Goal: Task Accomplishment & Management: Use online tool/utility

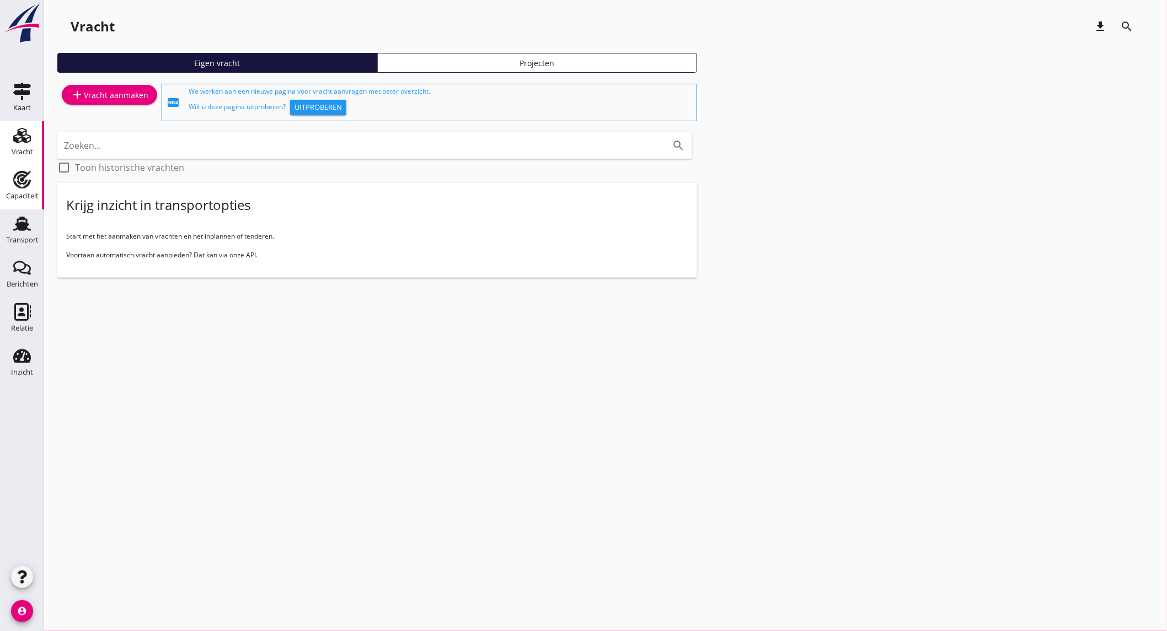
click at [18, 205] on link "Capaciteit Capaciteit" at bounding box center [22, 187] width 44 height 44
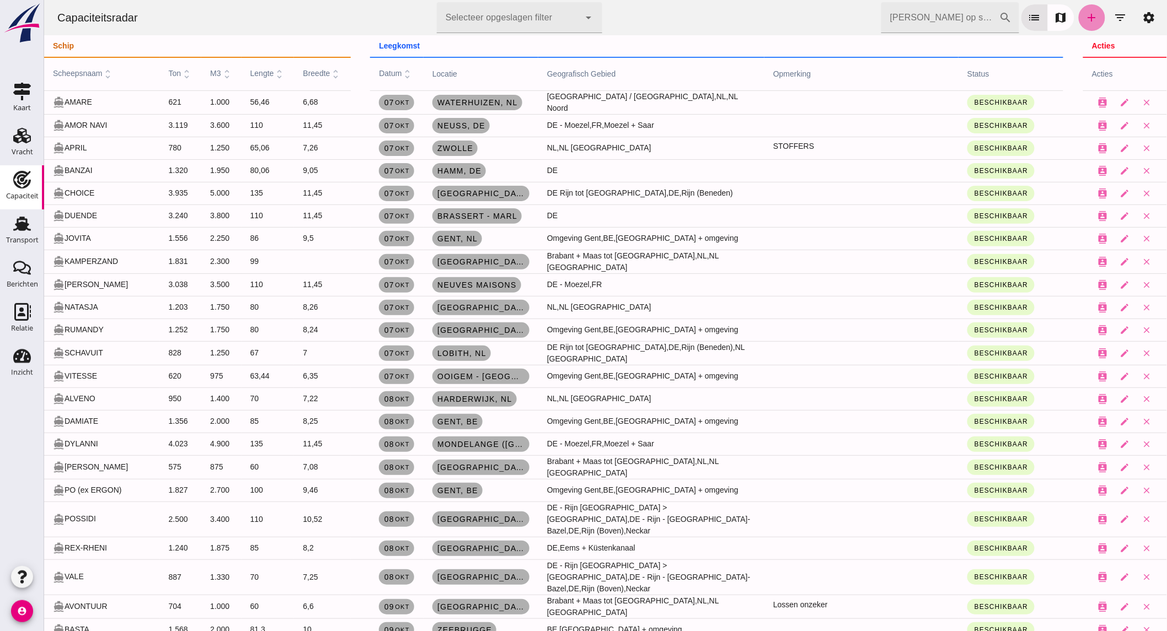
click at [1078, 20] on link "add" at bounding box center [1091, 17] width 26 height 26
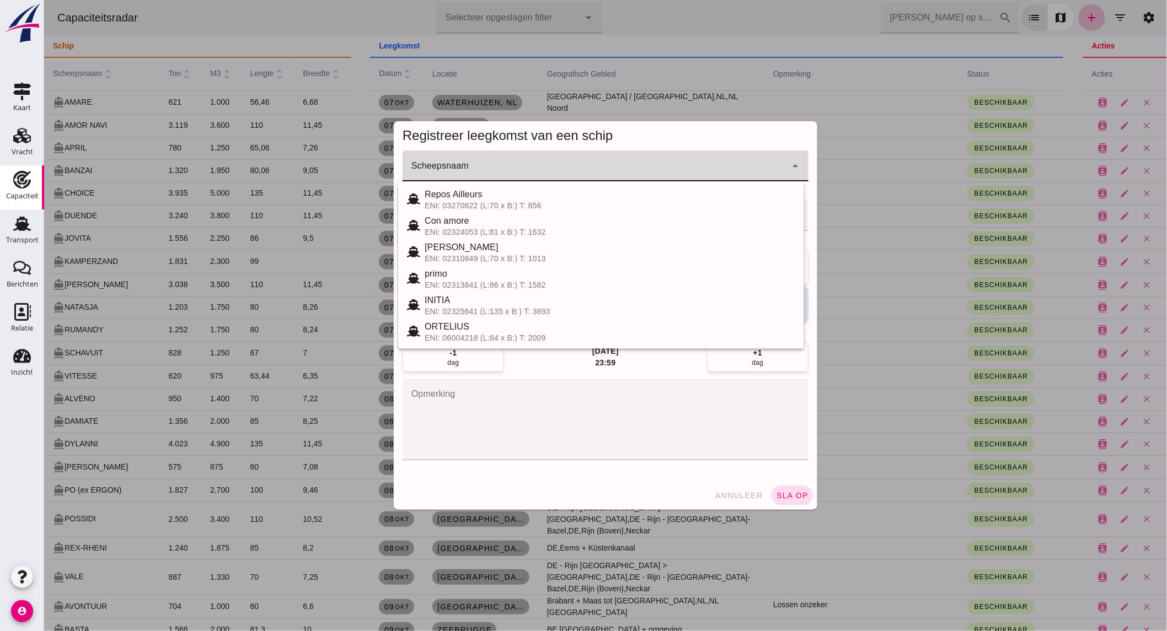
click at [581, 171] on input "Scheepsnaam" at bounding box center [594, 171] width 384 height 13
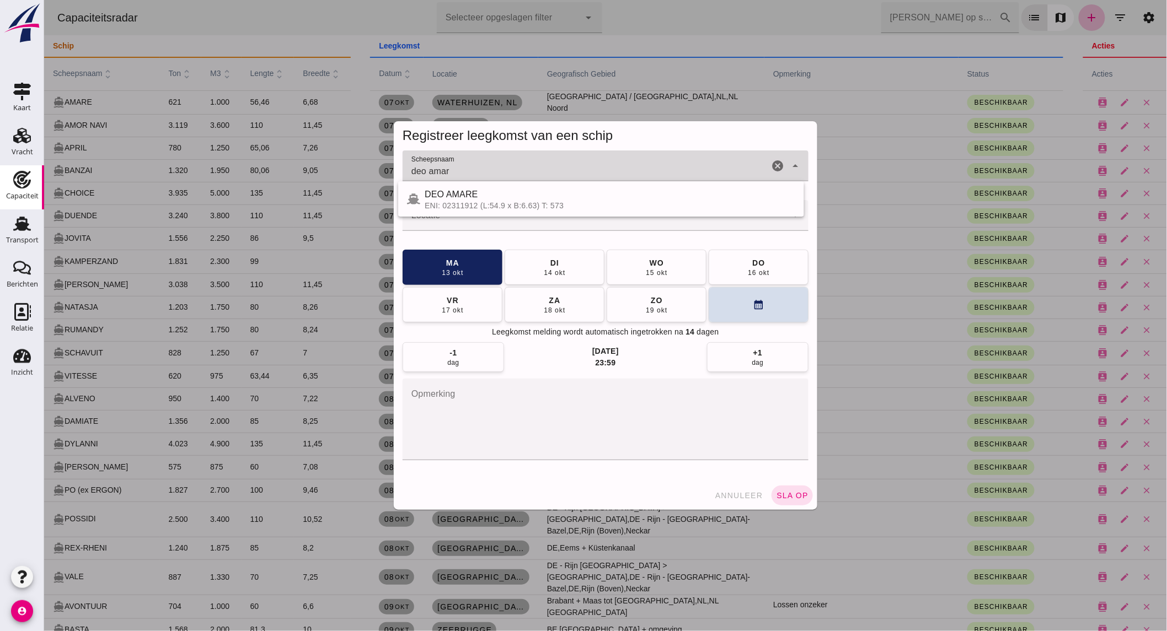
click at [481, 202] on div "ENI: 02311912 (L:54.9 x B:6.63) T: 573" at bounding box center [609, 205] width 371 height 9
type input "DEO AMARE"
click at [476, 218] on input "Locatie" at bounding box center [594, 220] width 384 height 13
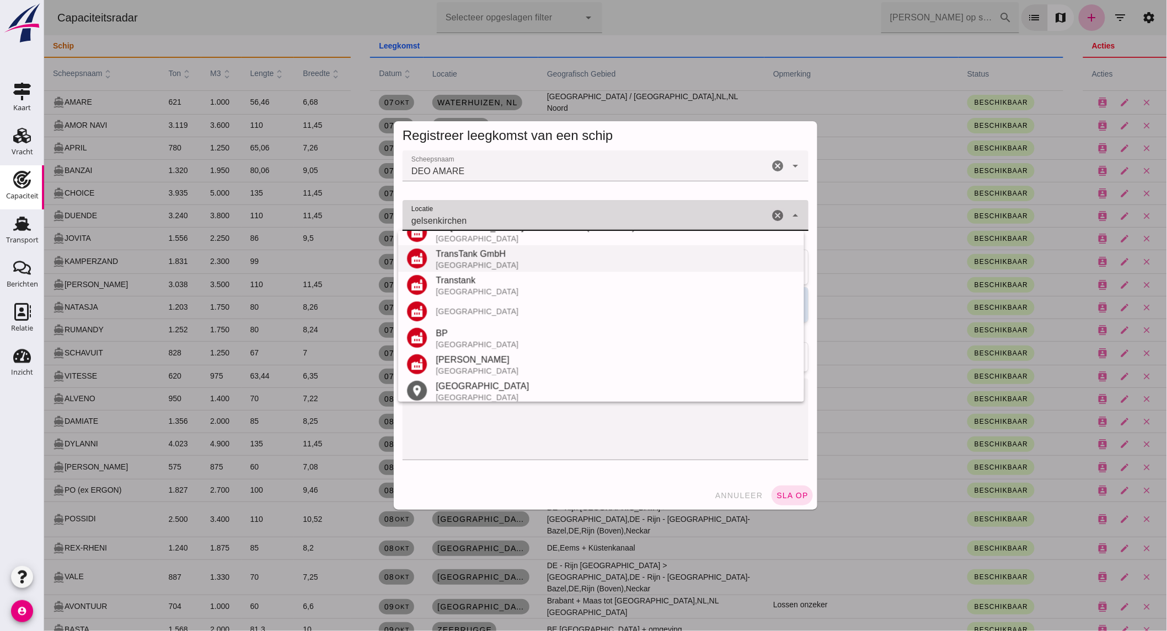
scroll to position [182, 0]
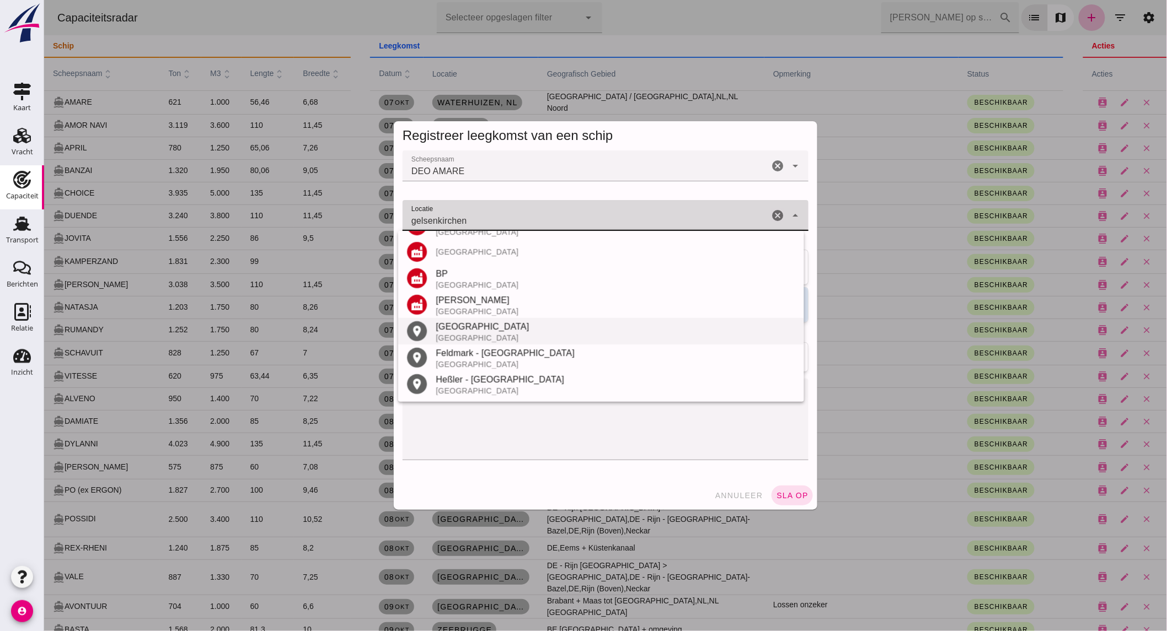
click at [515, 327] on div "[GEOGRAPHIC_DATA]" at bounding box center [614, 326] width 359 height 13
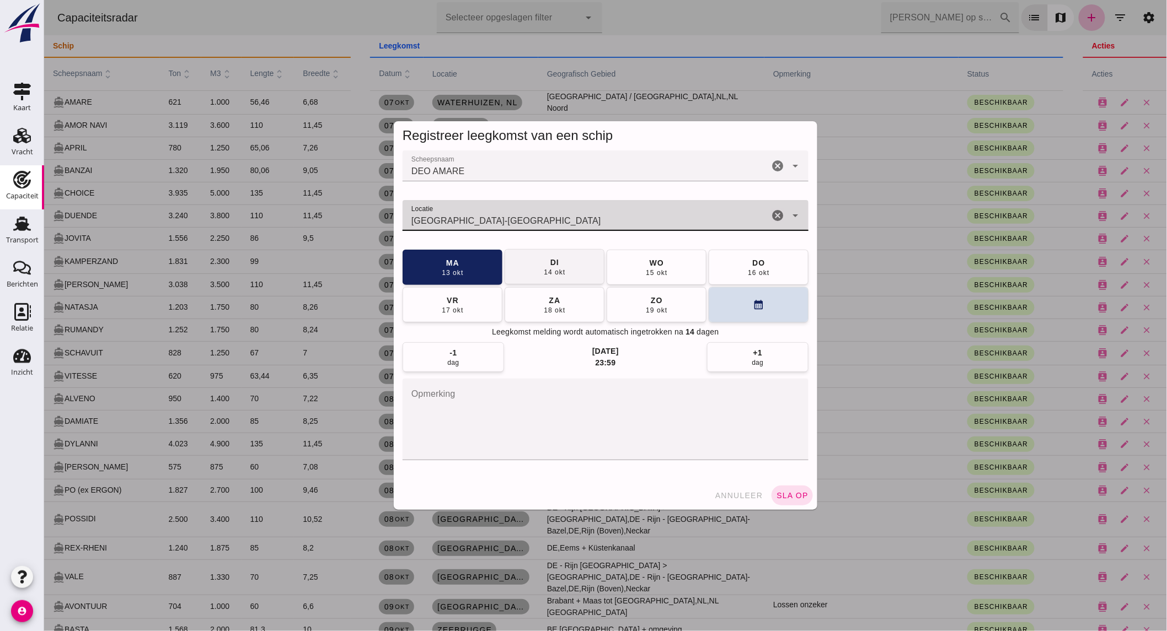
type input "[GEOGRAPHIC_DATA]-[GEOGRAPHIC_DATA]"
click at [553, 266] on div "di" at bounding box center [553, 262] width 9 height 11
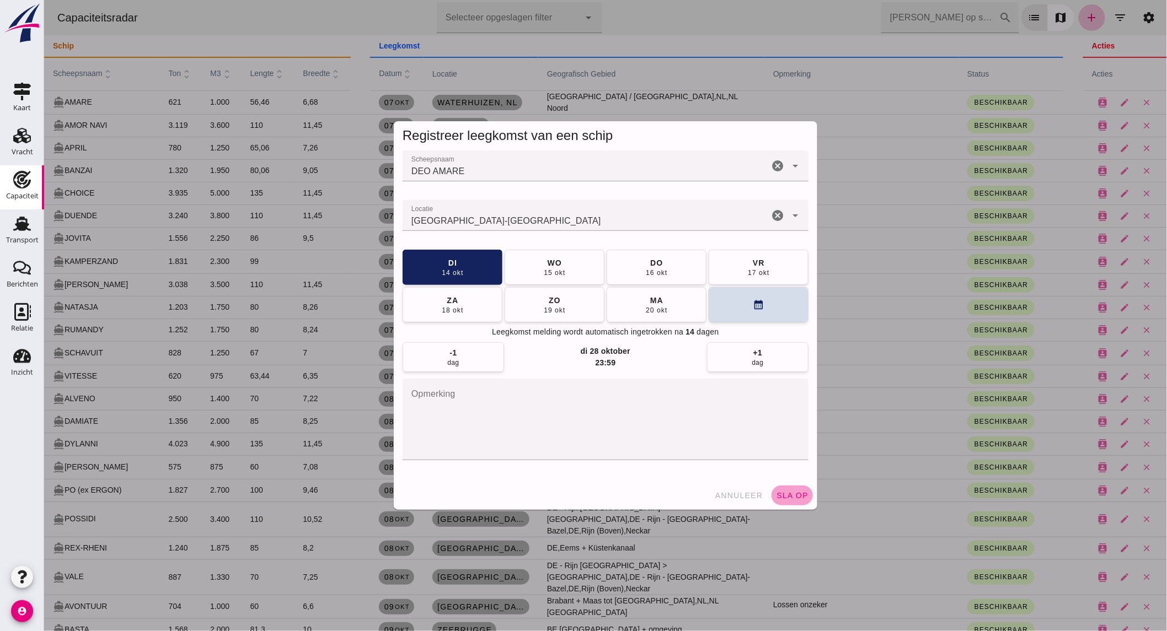
click at [775, 492] on span "sla op" at bounding box center [791, 495] width 33 height 9
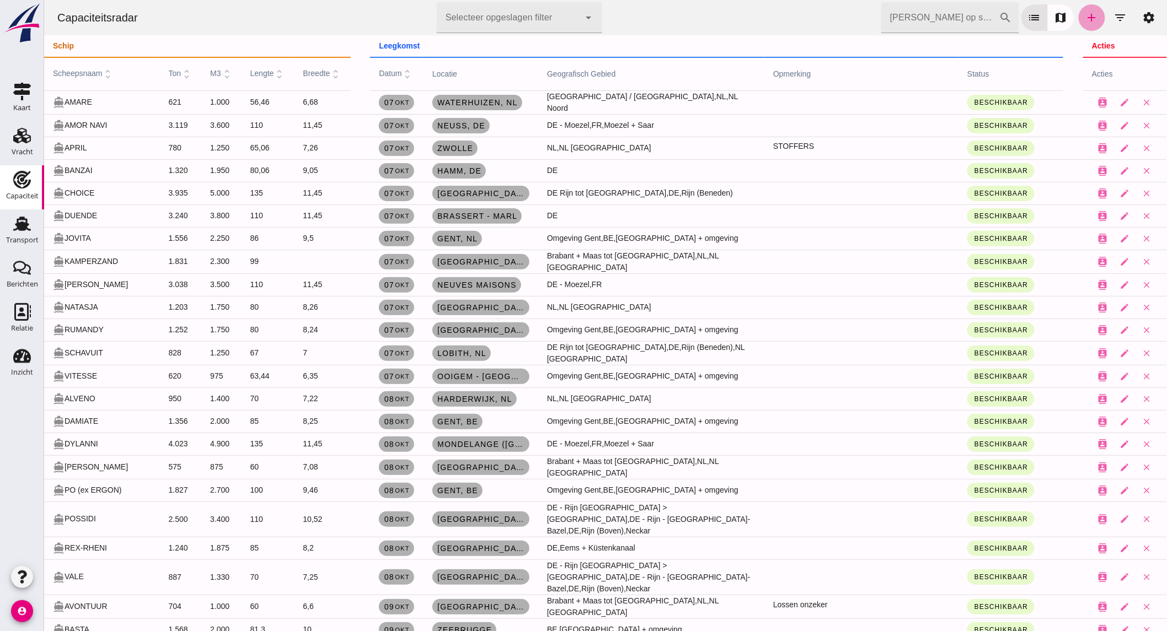
click at [1078, 7] on link "add" at bounding box center [1091, 17] width 26 height 26
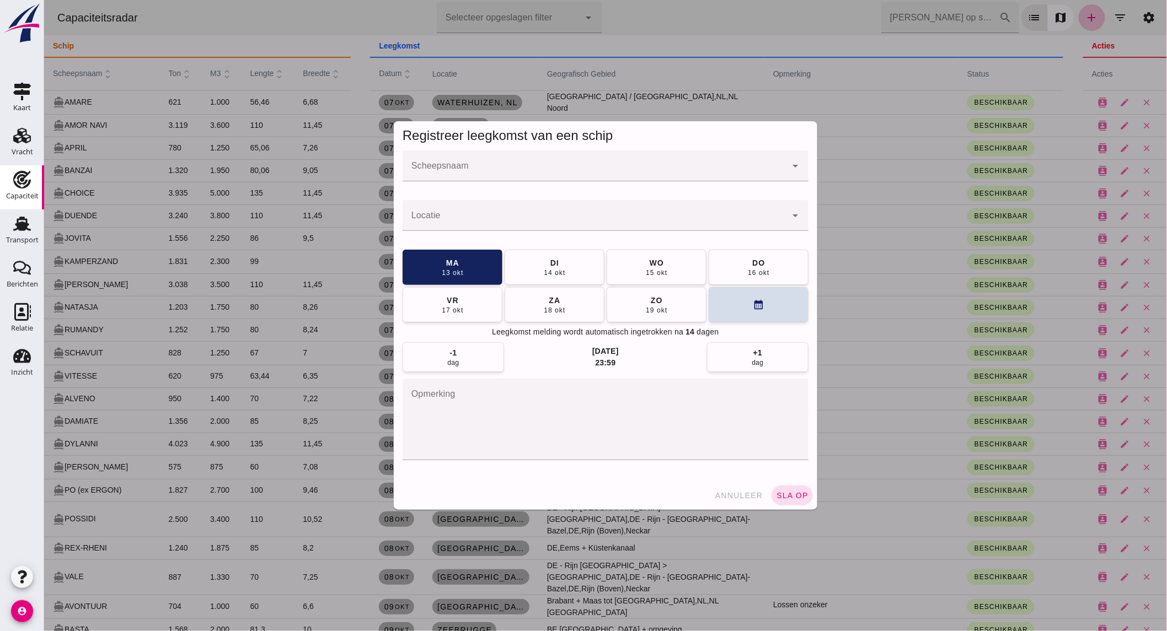
click at [533, 159] on div at bounding box center [594, 166] width 384 height 31
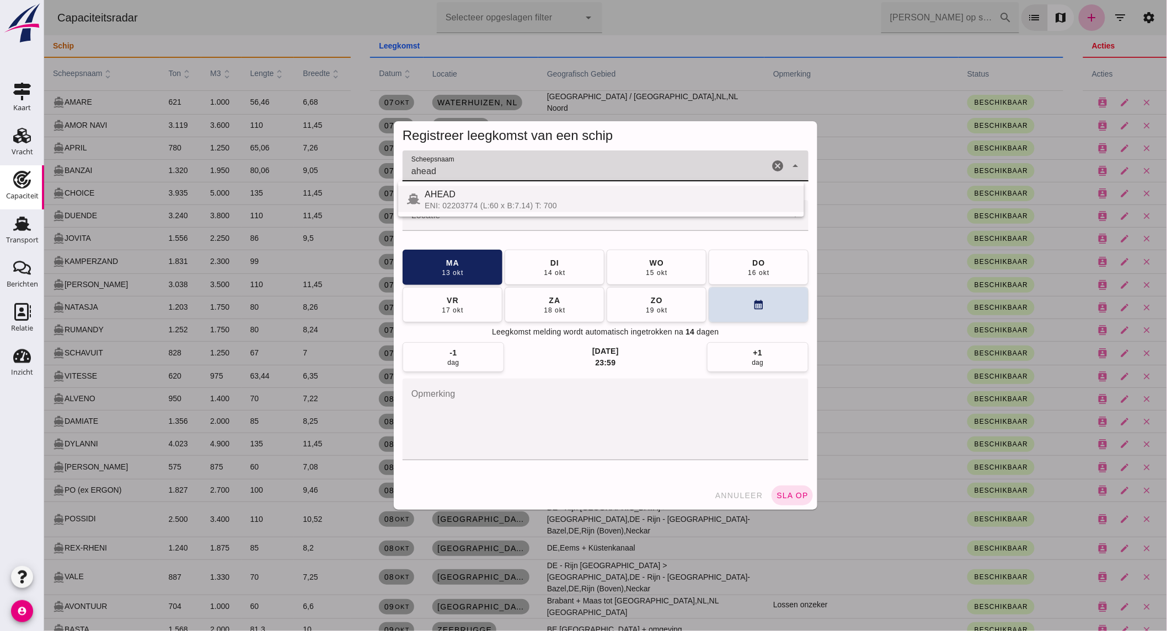
click at [493, 195] on div "AHEAD" at bounding box center [609, 194] width 371 height 13
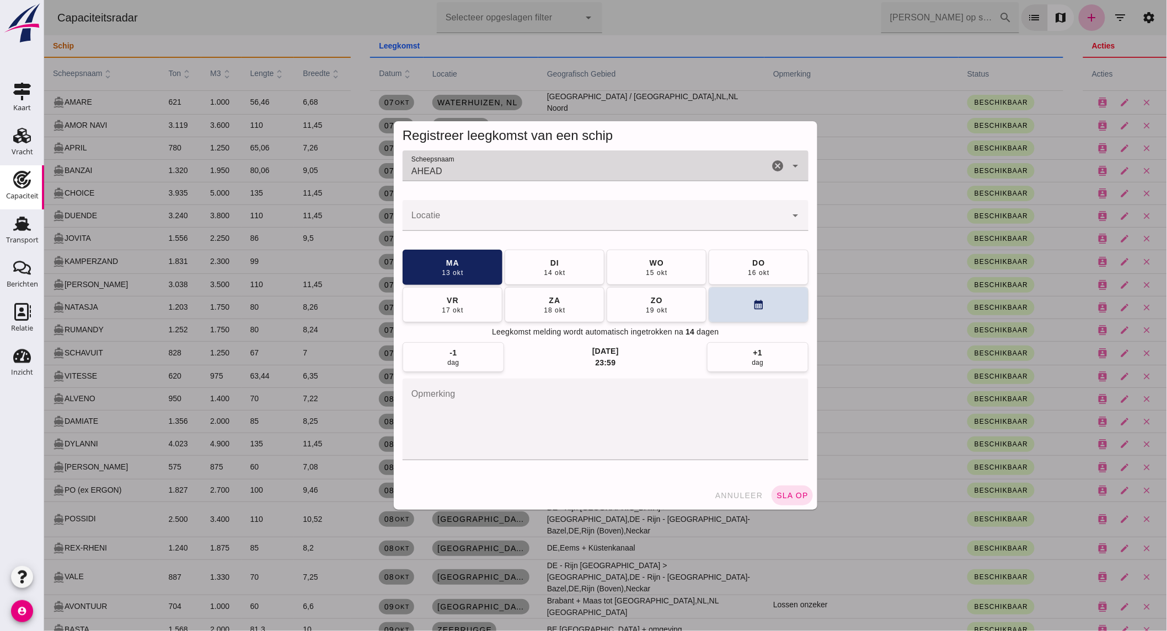
type input "AHEAD"
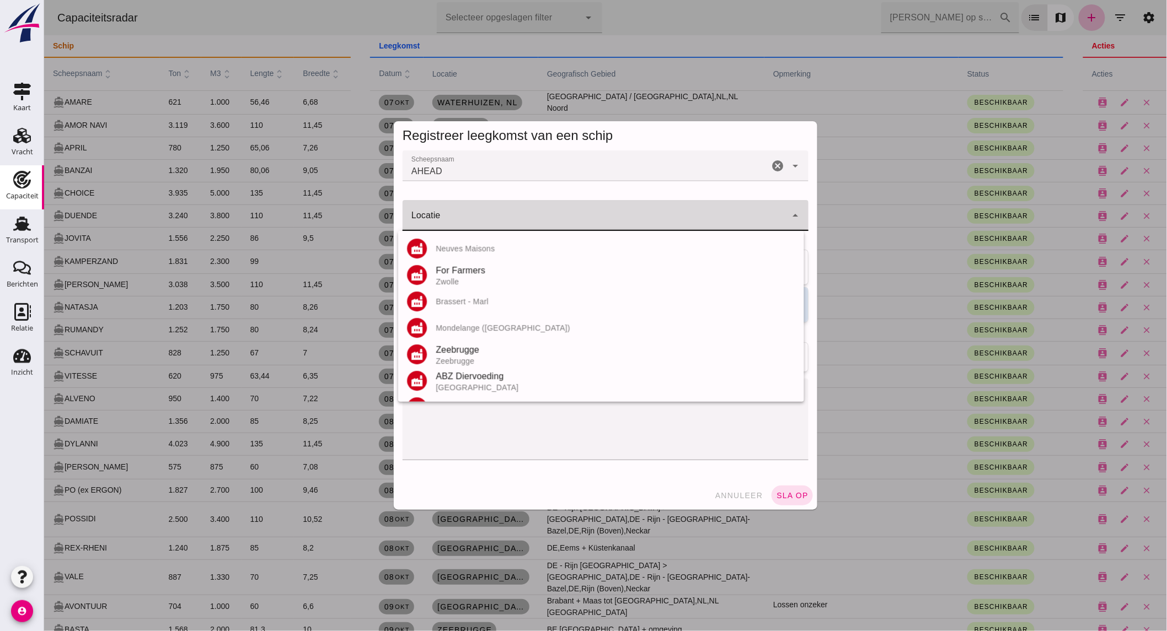
click at [481, 212] on div at bounding box center [594, 215] width 384 height 31
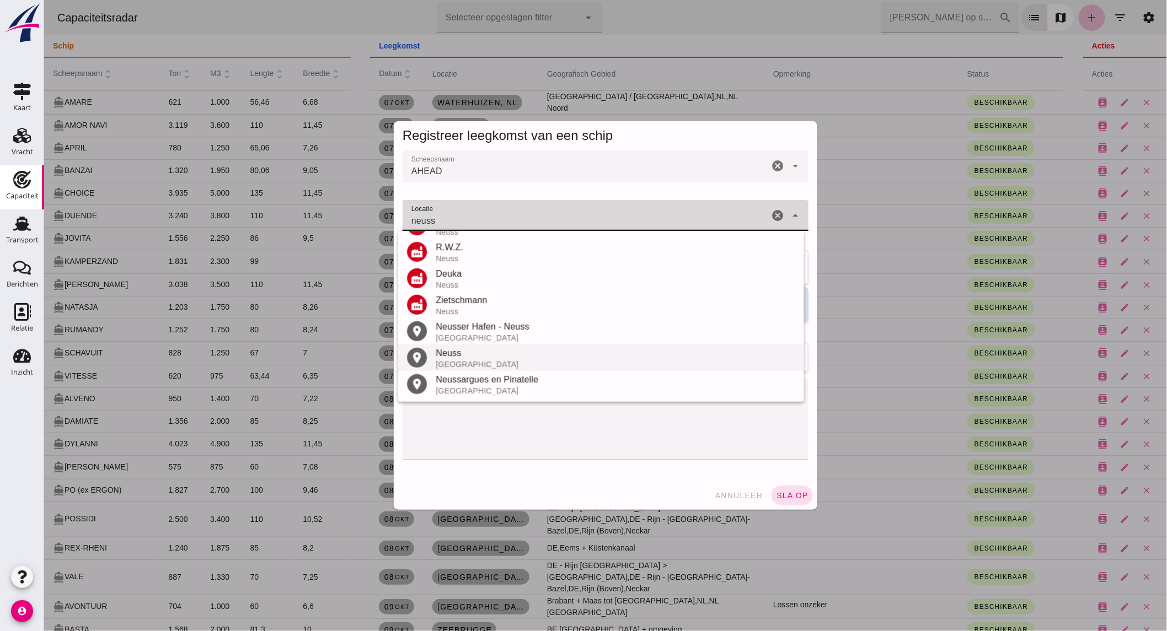
click at [481, 351] on div "Neuss" at bounding box center [614, 353] width 359 height 13
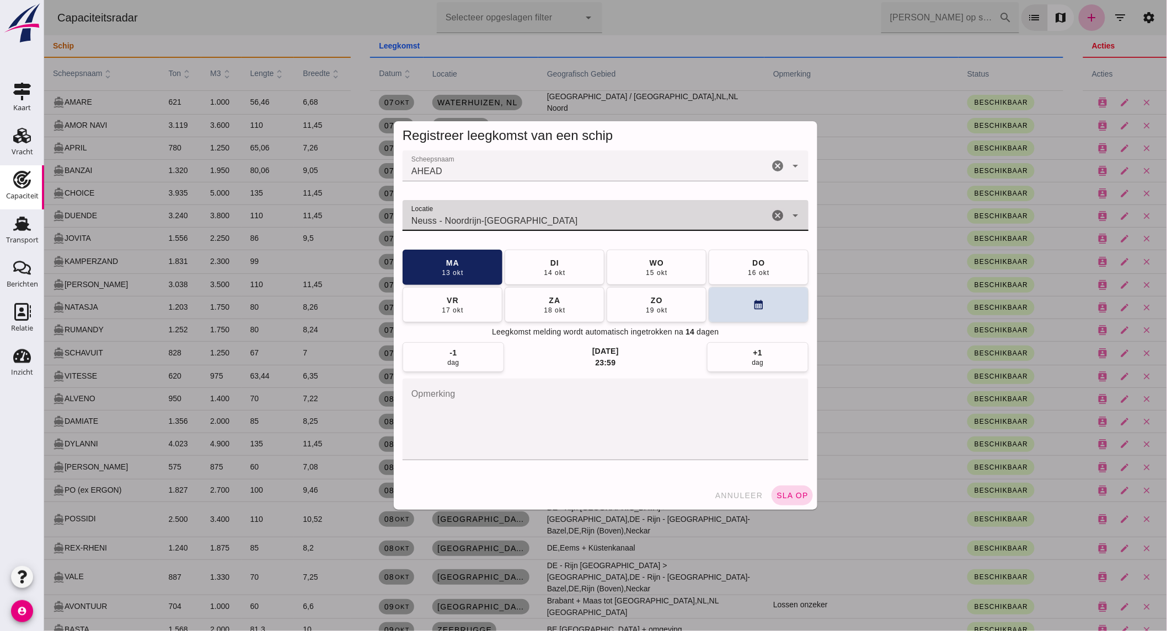
type input "Neuss - Noordrijn-[GEOGRAPHIC_DATA]"
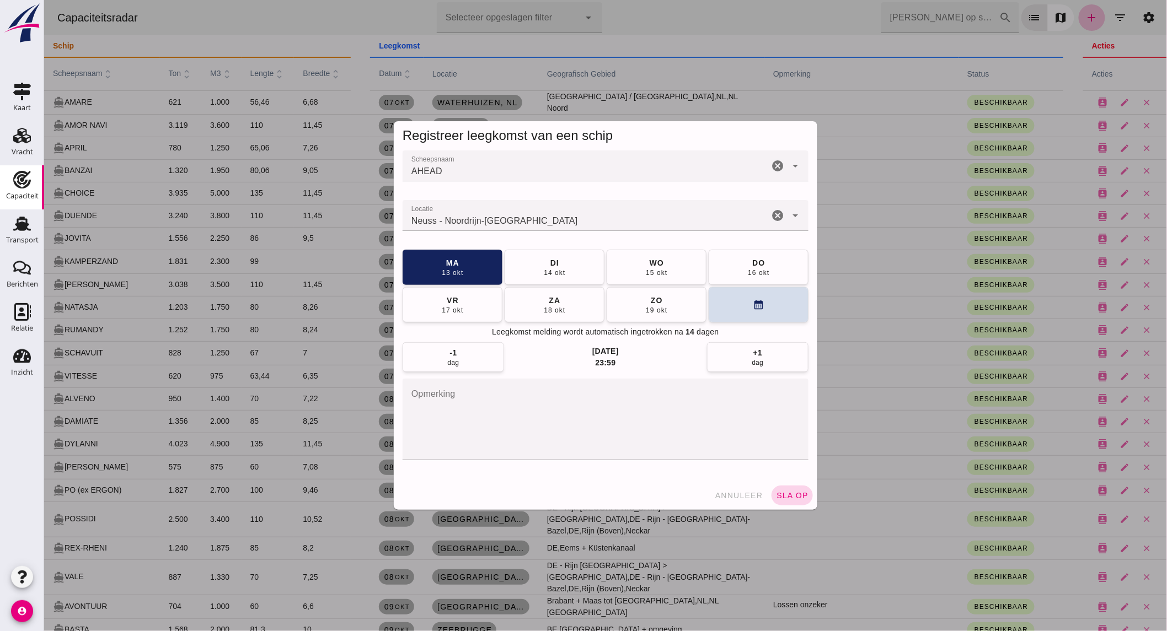
click at [790, 497] on span "sla op" at bounding box center [791, 495] width 33 height 9
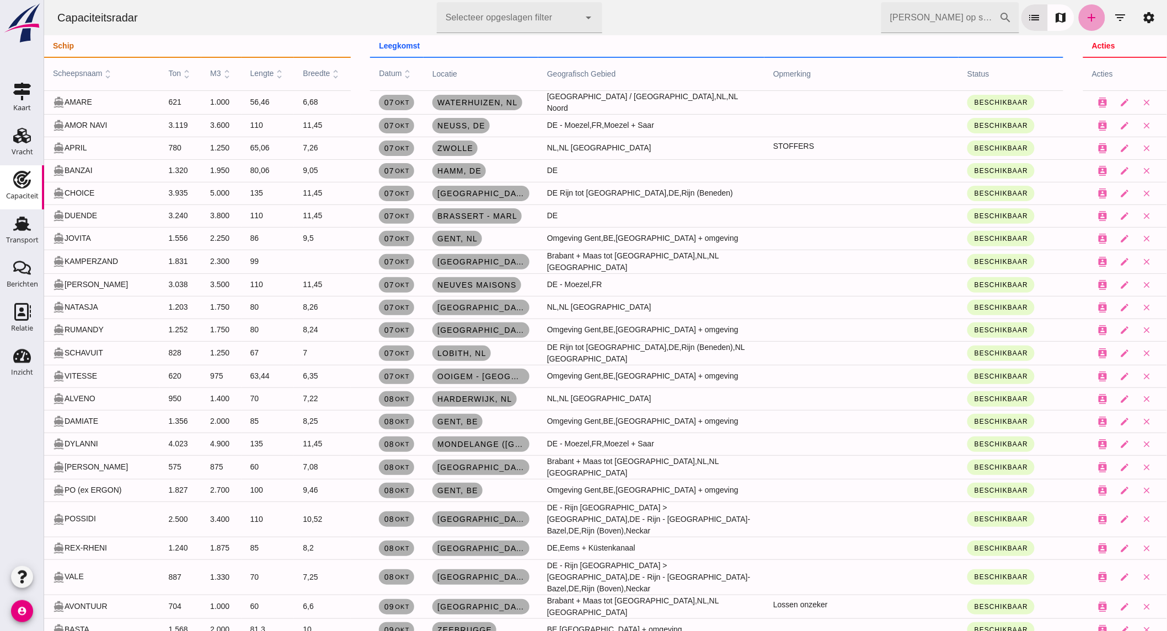
click at [1085, 17] on icon "add" at bounding box center [1091, 17] width 13 height 13
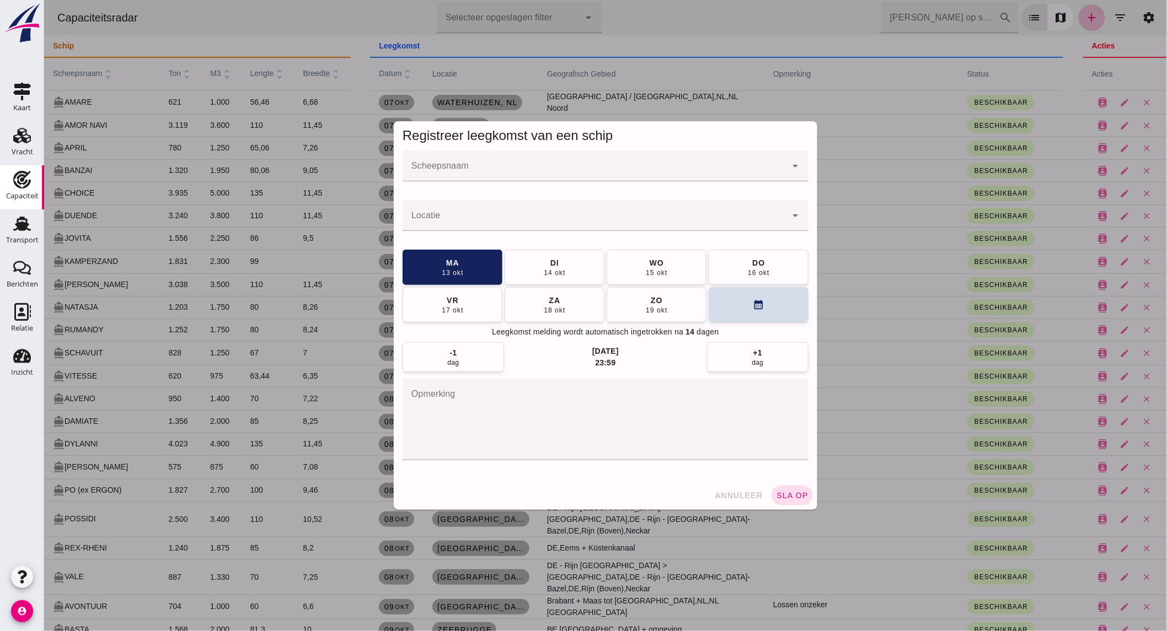
click at [510, 169] on input "Scheepsnaam" at bounding box center [594, 171] width 384 height 13
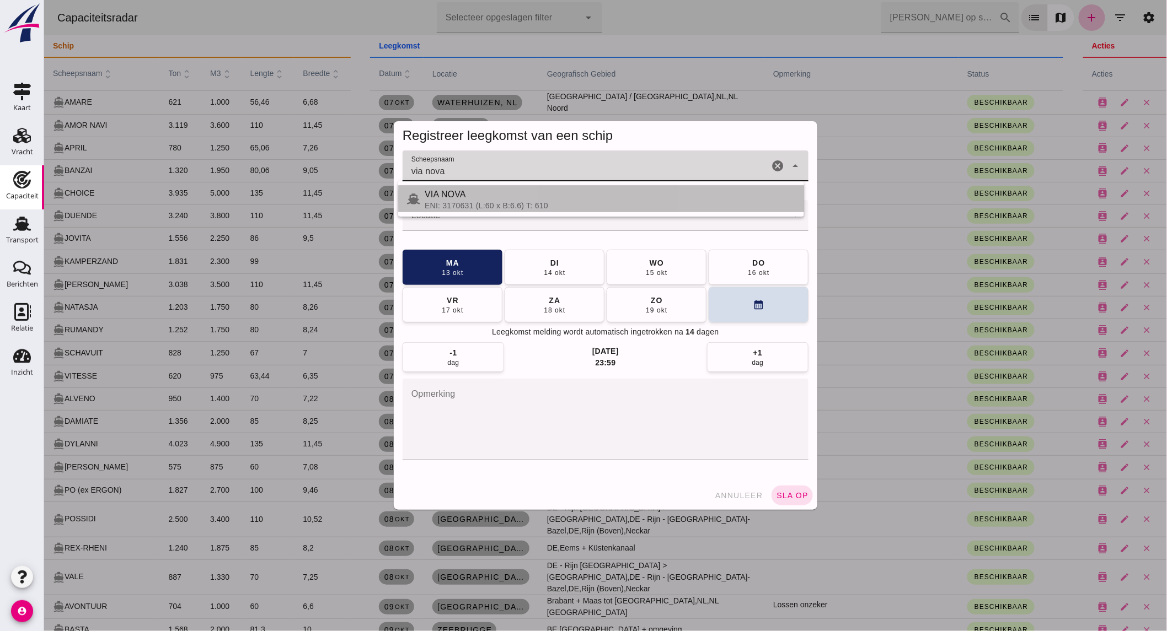
click at [473, 199] on div "VIA NOVA" at bounding box center [609, 194] width 371 height 13
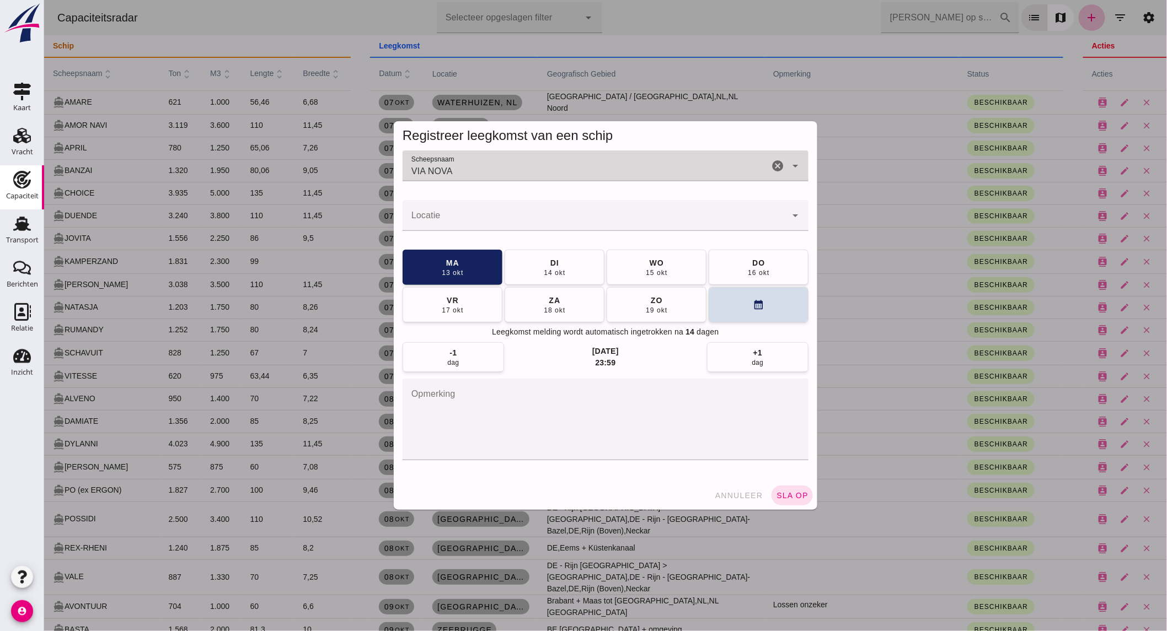
type input "VIA NOVA"
click at [469, 208] on div at bounding box center [594, 215] width 384 height 31
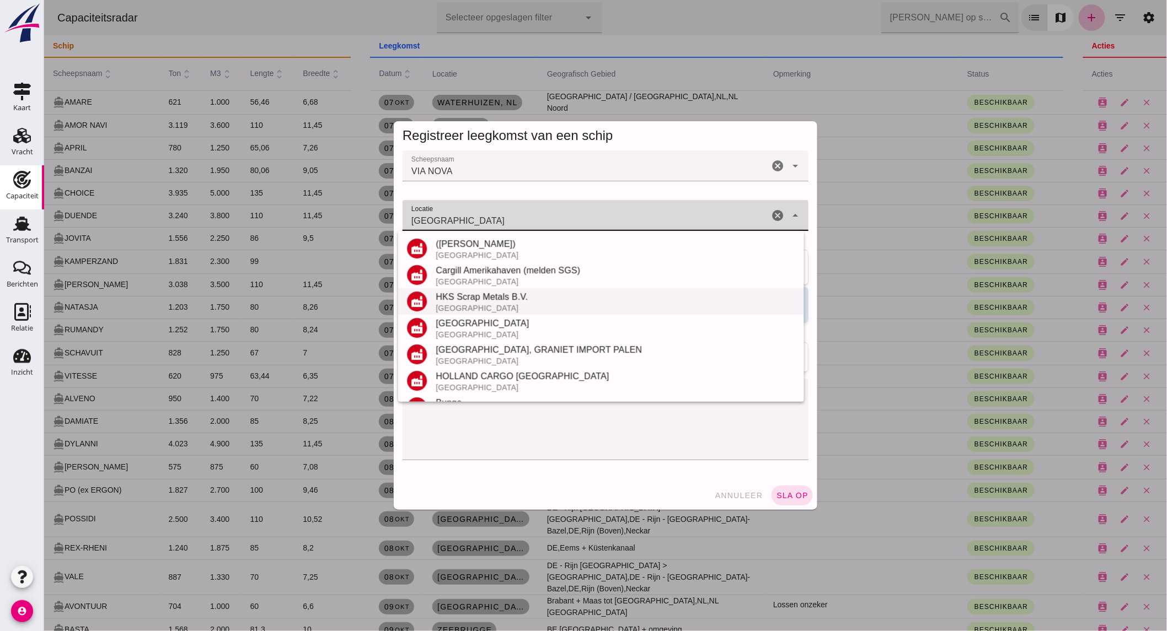
scroll to position [261, 0]
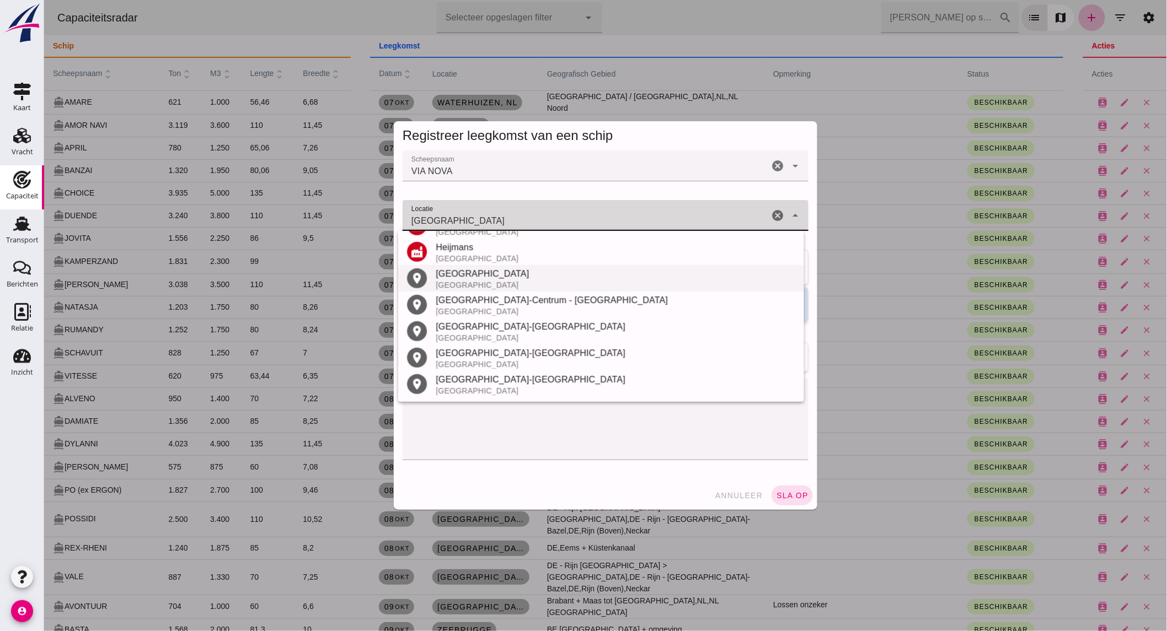
click at [477, 276] on div "[GEOGRAPHIC_DATA]" at bounding box center [614, 273] width 359 height 13
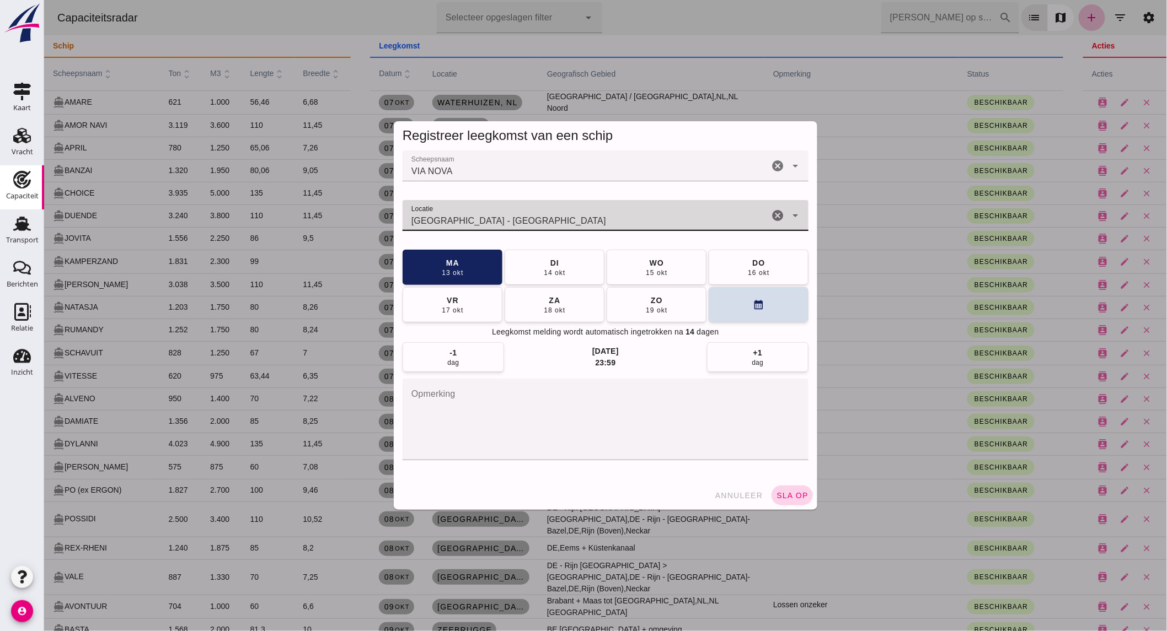
type input "[GEOGRAPHIC_DATA] - [GEOGRAPHIC_DATA]"
click at [778, 492] on span "sla op" at bounding box center [791, 495] width 33 height 9
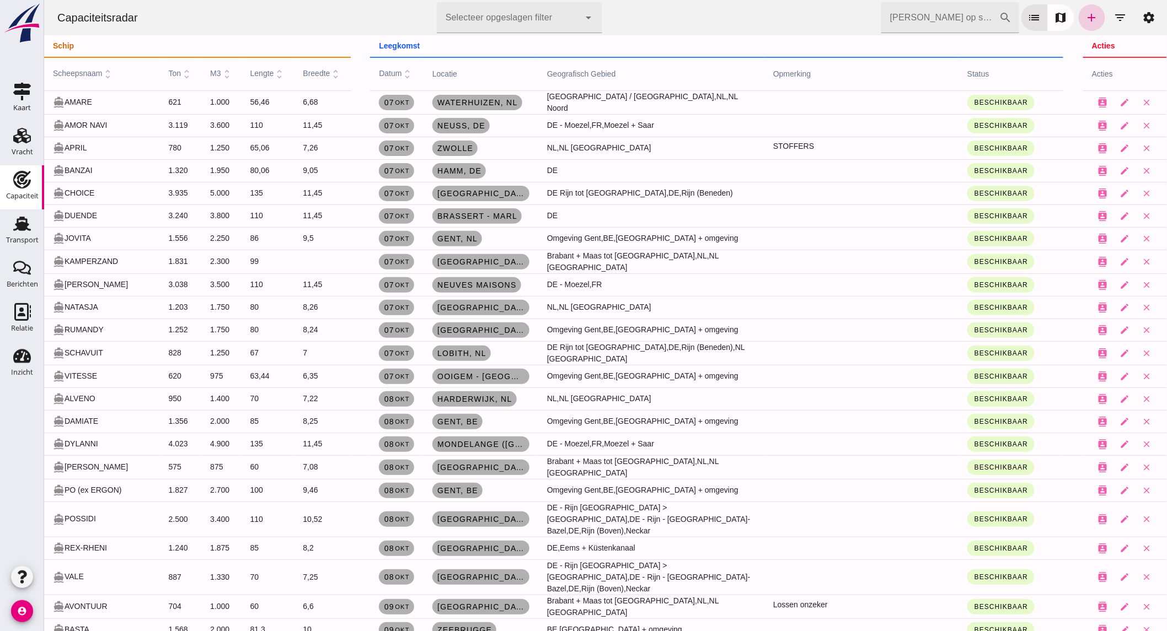
click at [1085, 18] on icon "add" at bounding box center [1091, 17] width 13 height 13
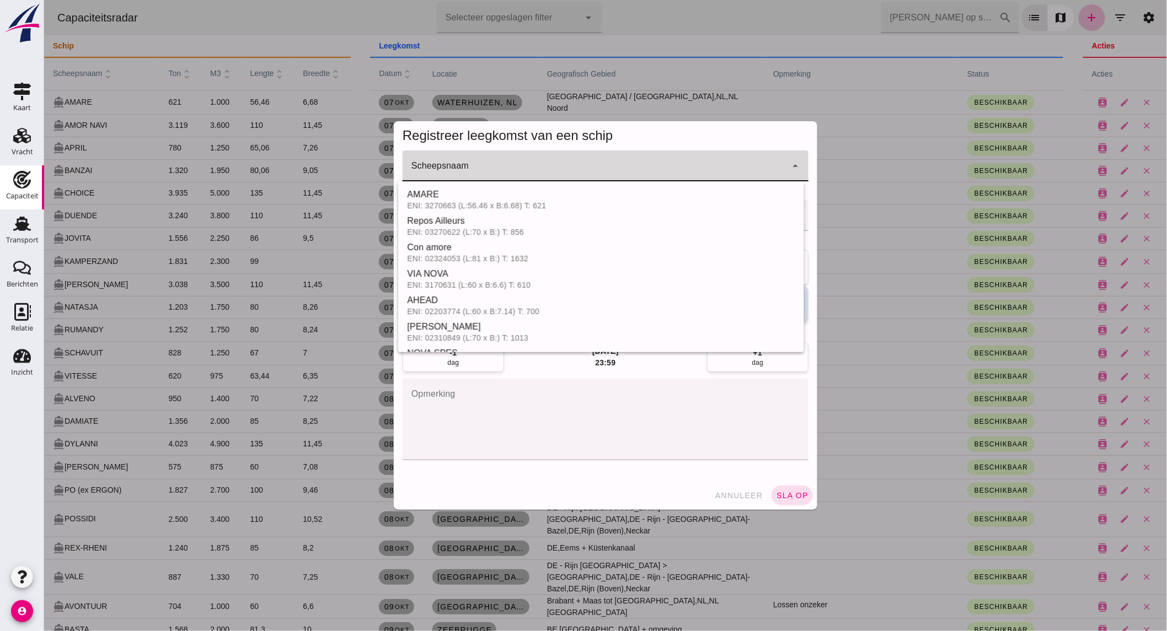
click at [477, 165] on input "Scheepsnaam" at bounding box center [594, 171] width 384 height 13
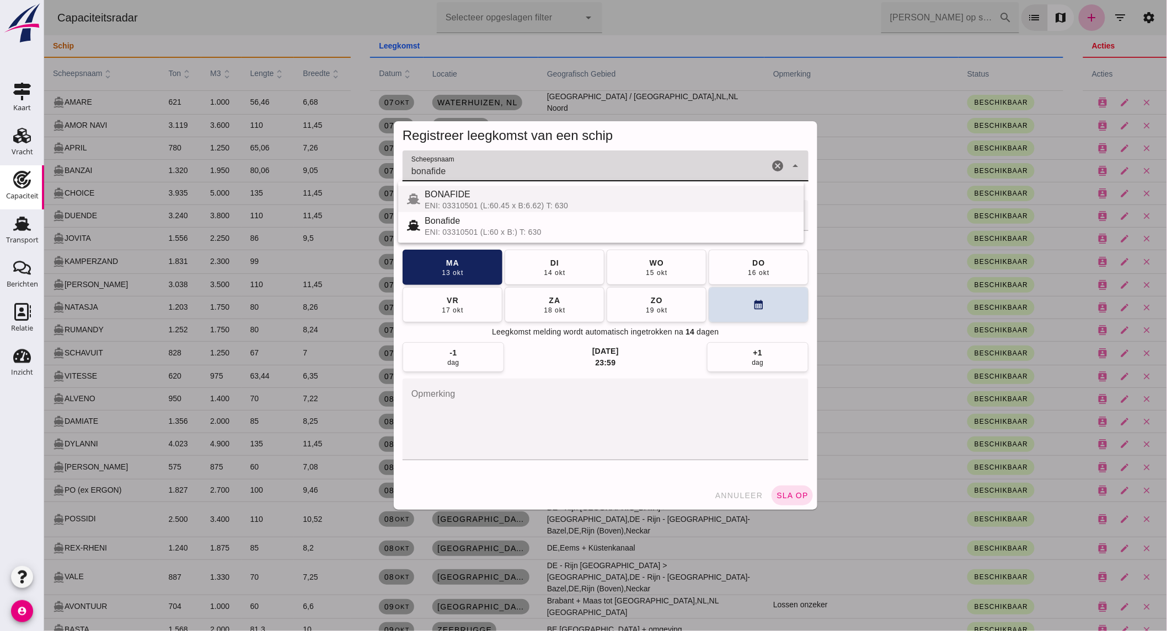
click at [488, 195] on div "BONAFIDE" at bounding box center [609, 194] width 371 height 13
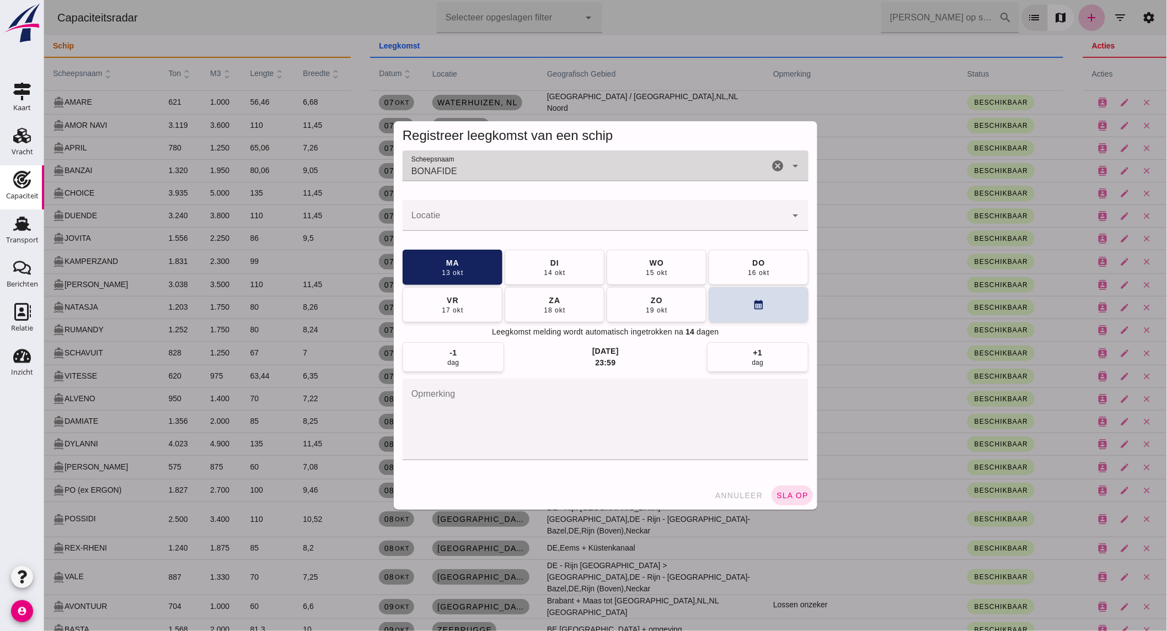
type input "BONAFIDE"
click at [476, 217] on input "Locatie" at bounding box center [594, 220] width 384 height 13
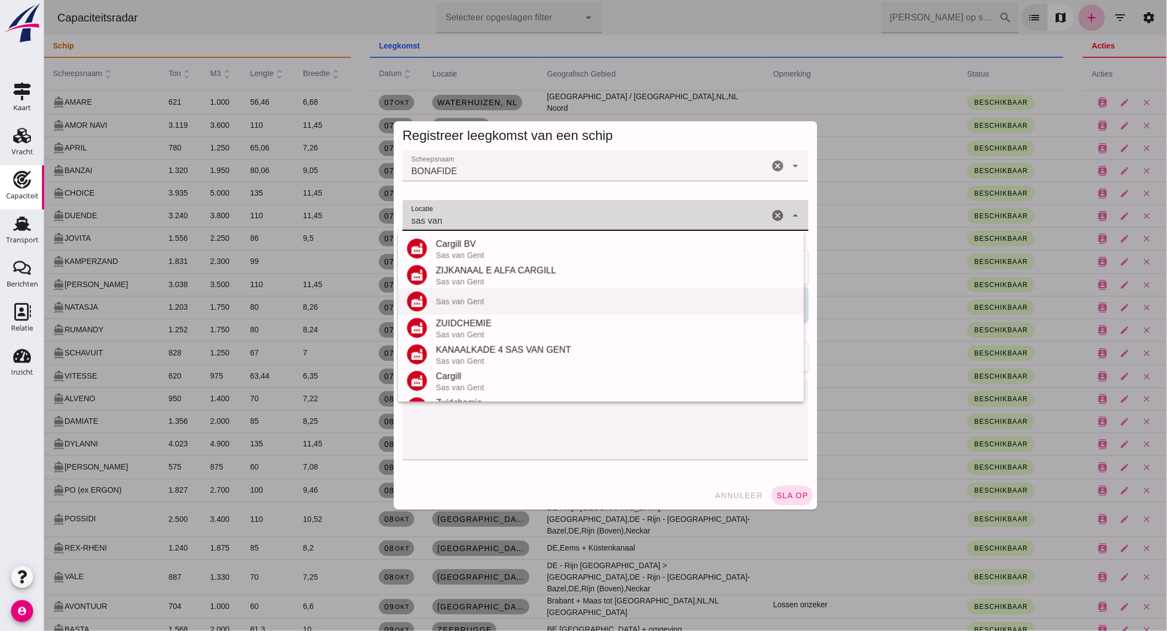
scroll to position [129, 0]
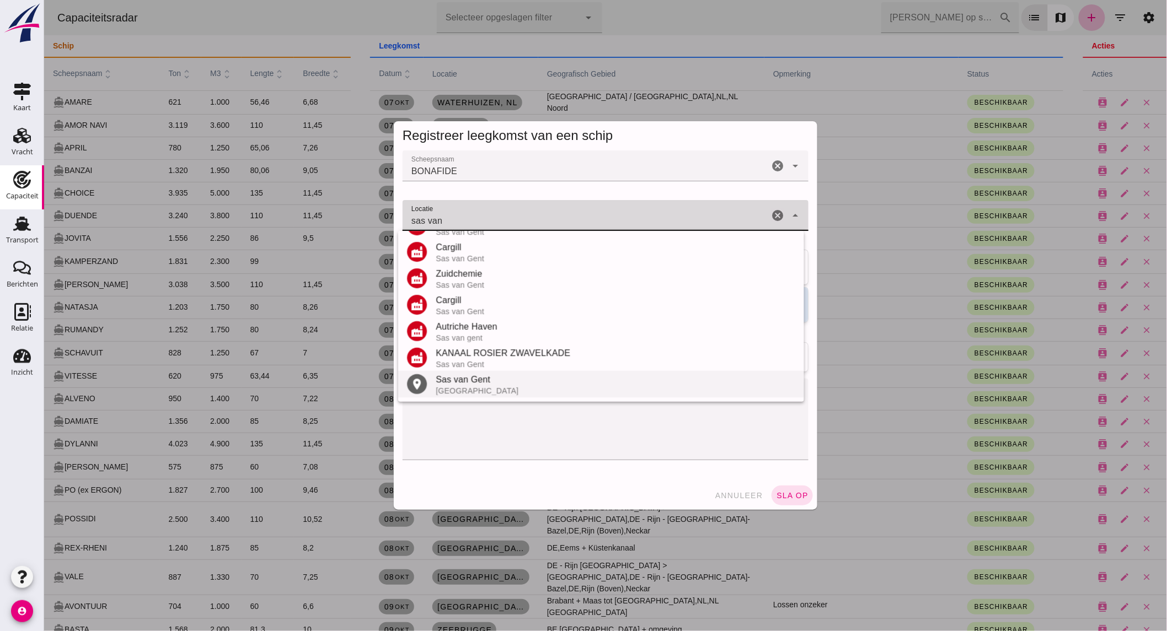
click at [472, 385] on div "Sas van Gent" at bounding box center [614, 379] width 359 height 13
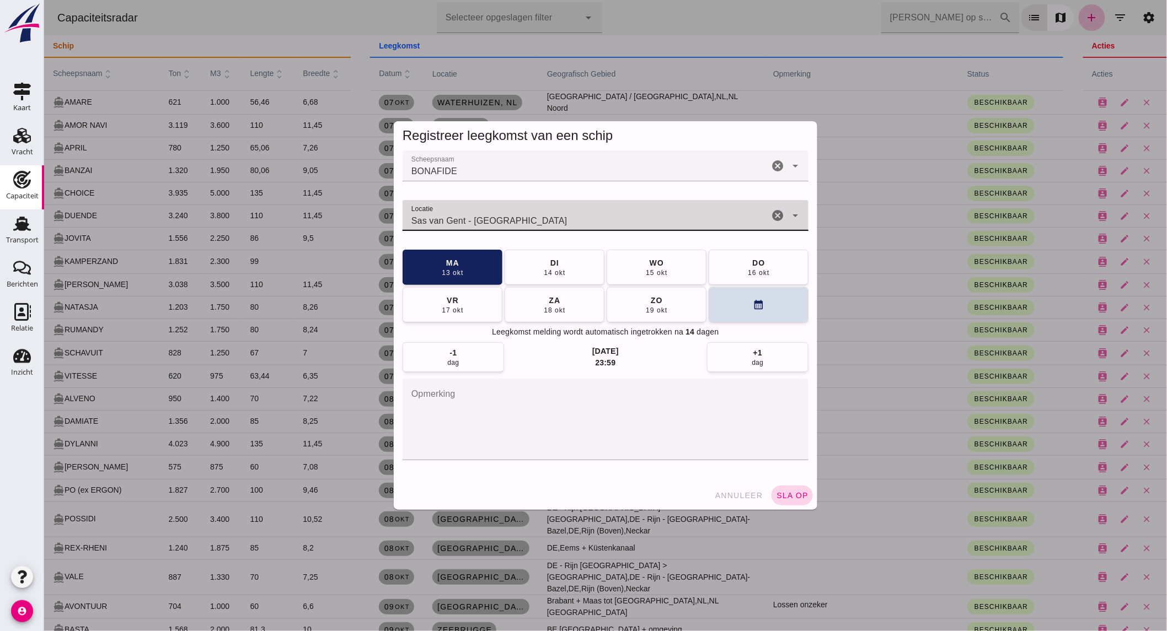
type input "Sas van Gent - [GEOGRAPHIC_DATA]"
click at [780, 493] on span "sla op" at bounding box center [791, 495] width 33 height 9
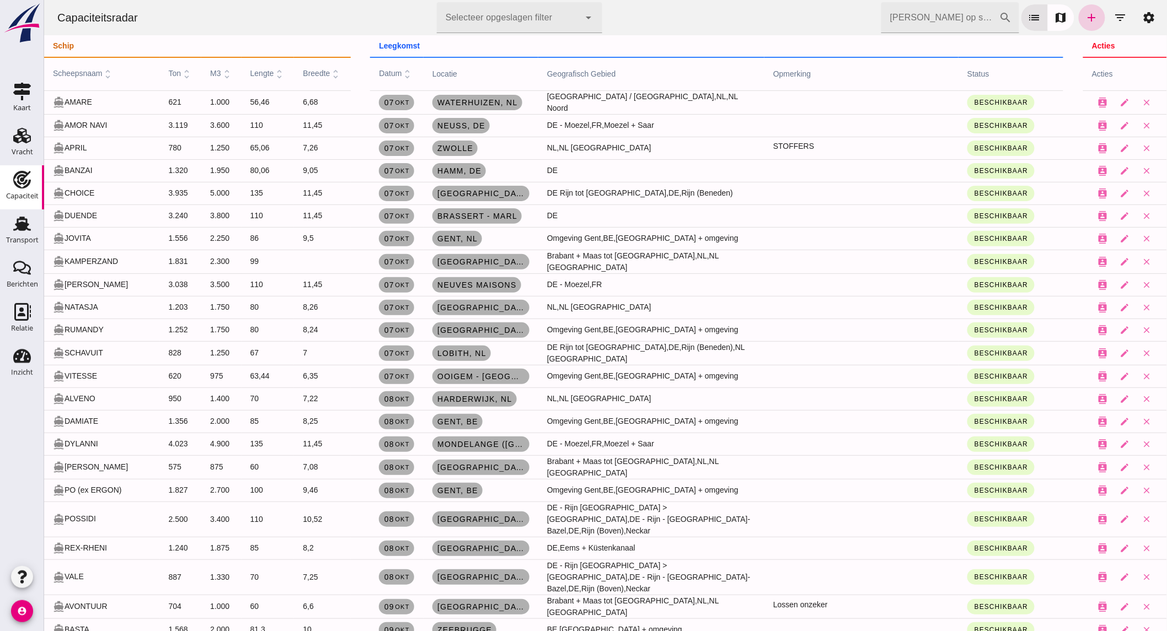
click at [1085, 19] on icon "add" at bounding box center [1091, 17] width 13 height 13
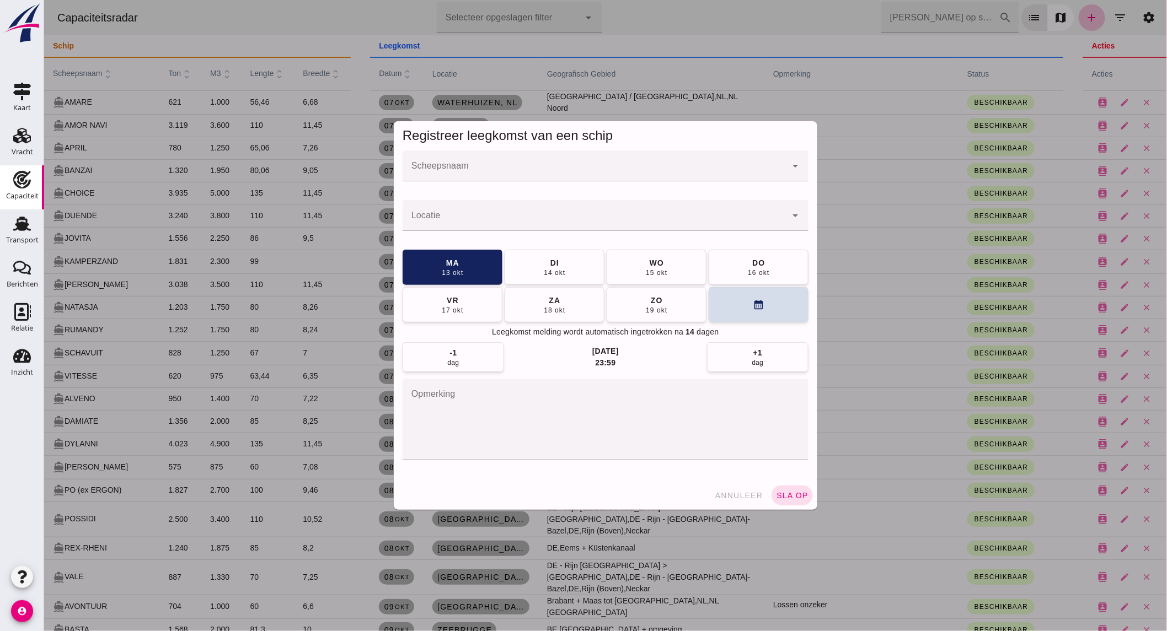
click at [488, 168] on input "Scheepsnaam" at bounding box center [594, 171] width 384 height 13
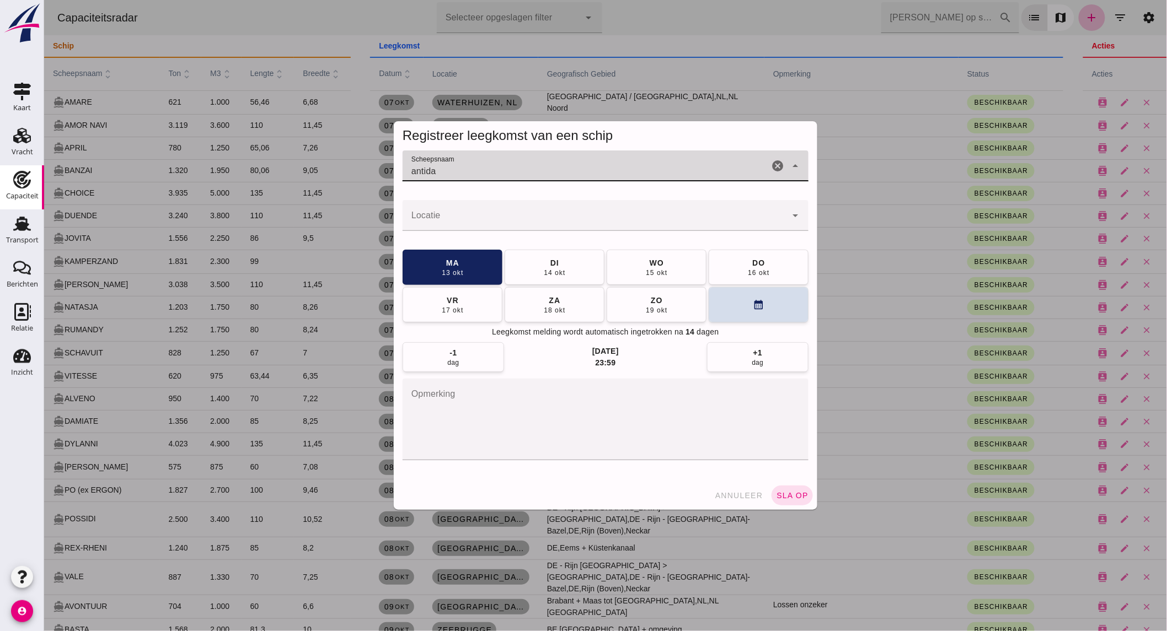
type input "antida"
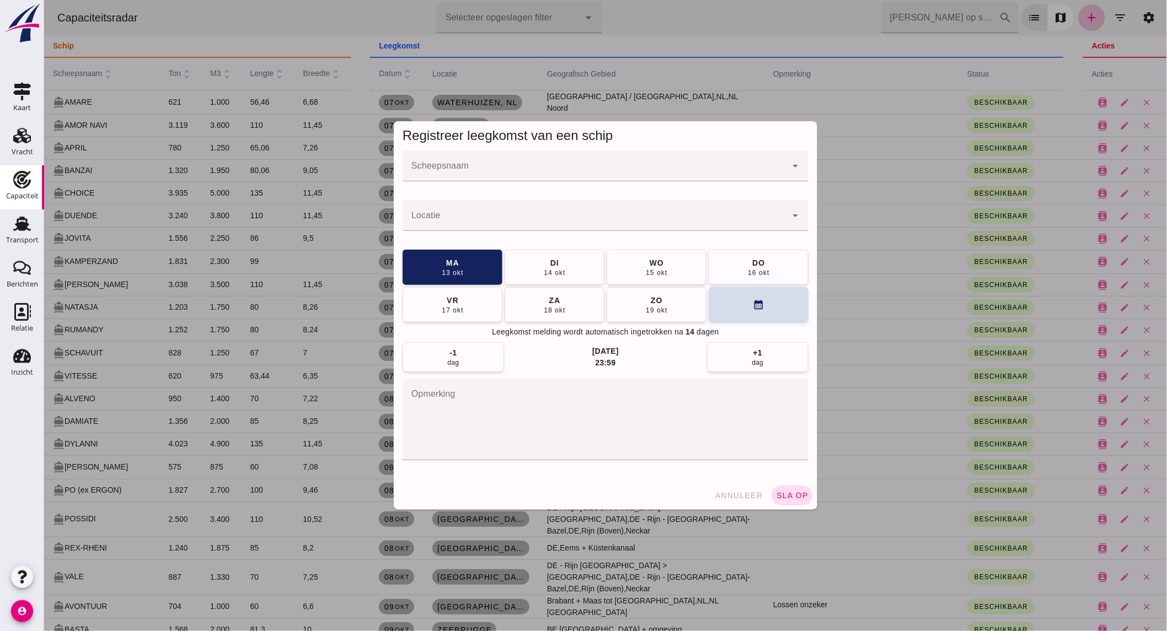
click at [571, 168] on input "Scheepsnaam" at bounding box center [594, 171] width 384 height 13
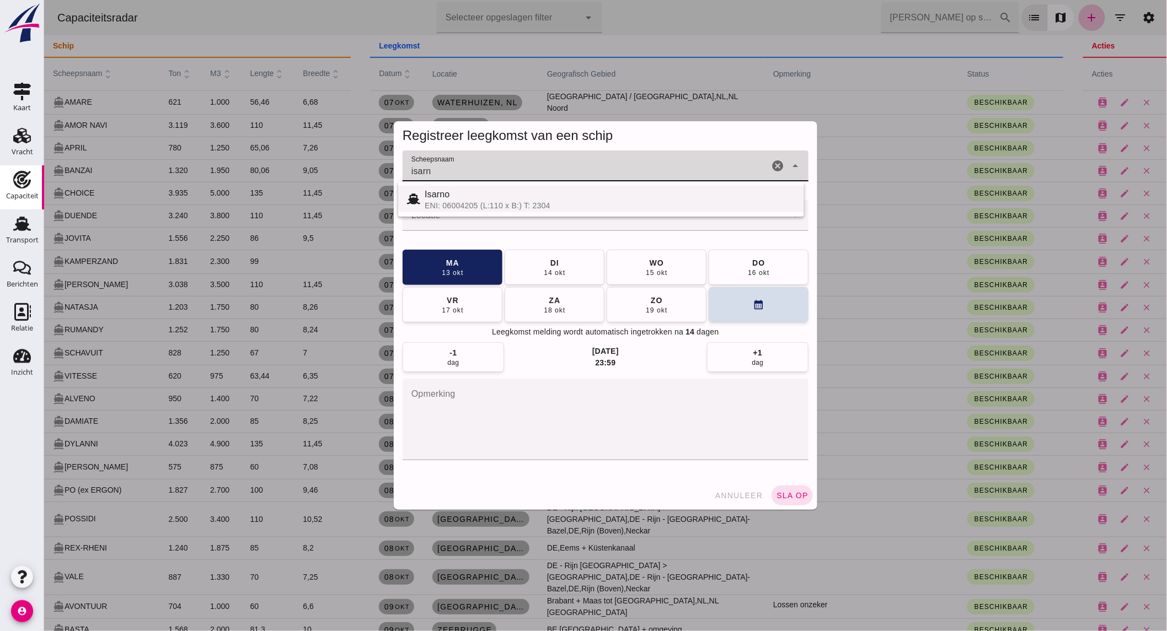
click at [550, 202] on div "ENI: 06004205 (L:110 x B:) T: 2304" at bounding box center [609, 205] width 371 height 9
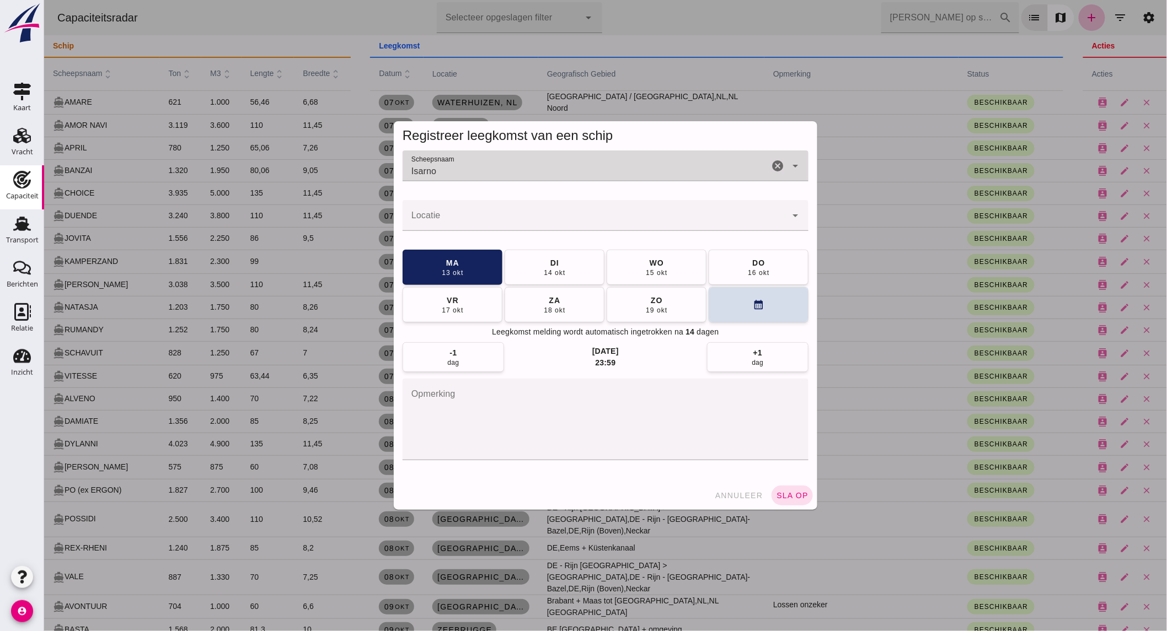
type input "Isarno"
click at [549, 208] on div at bounding box center [594, 215] width 384 height 31
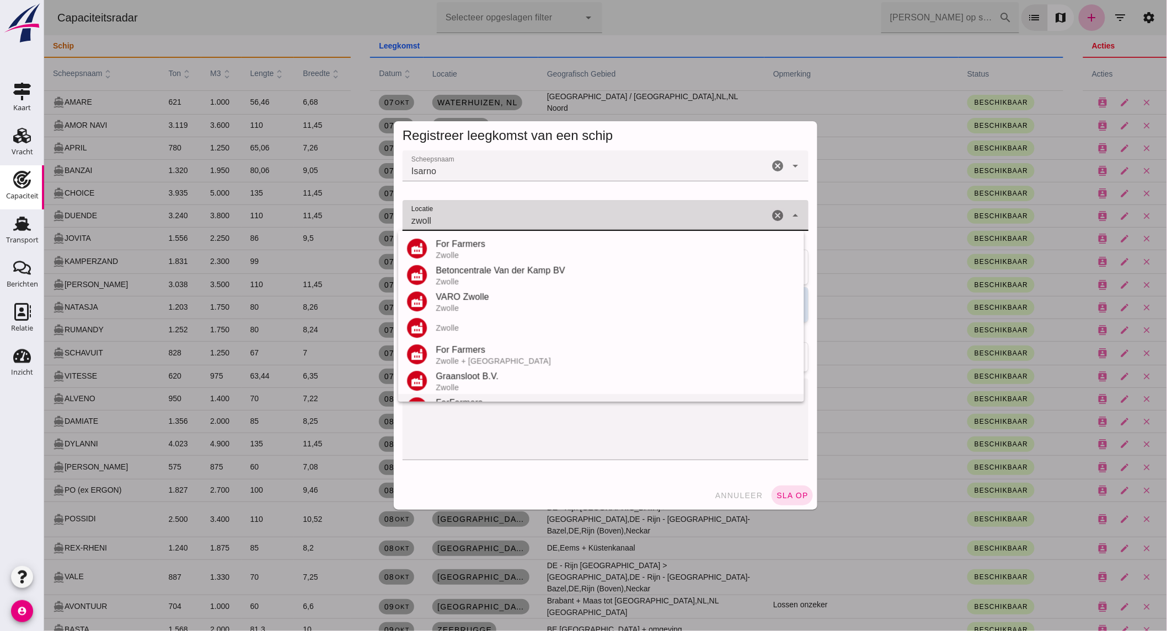
scroll to position [122, 0]
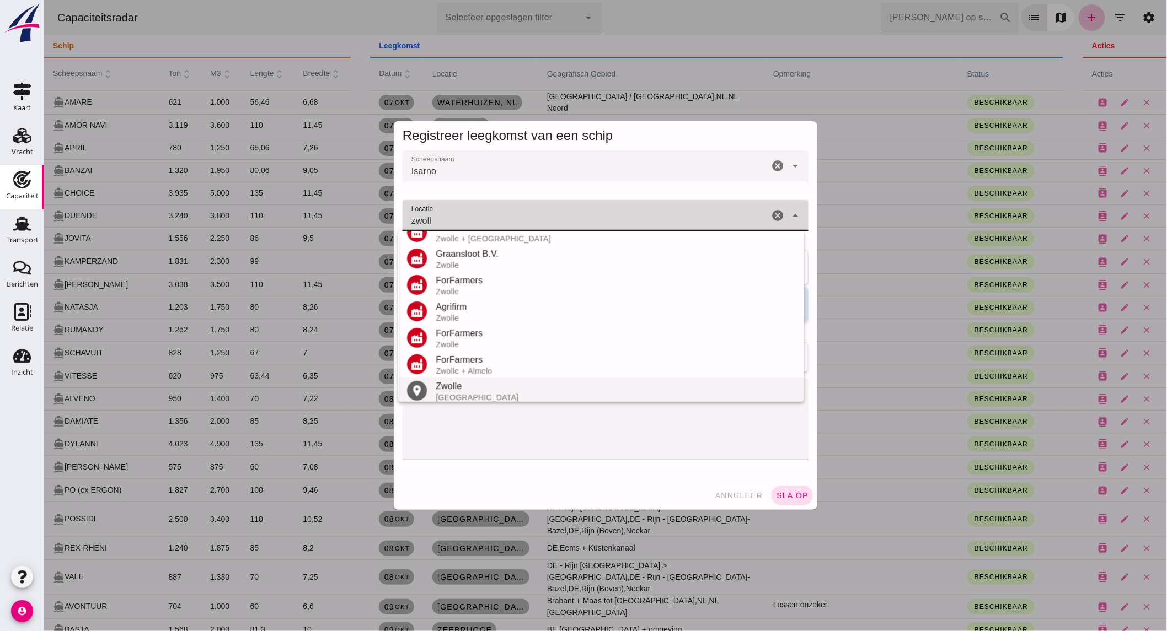
click at [466, 393] on div "[GEOGRAPHIC_DATA]" at bounding box center [614, 397] width 359 height 9
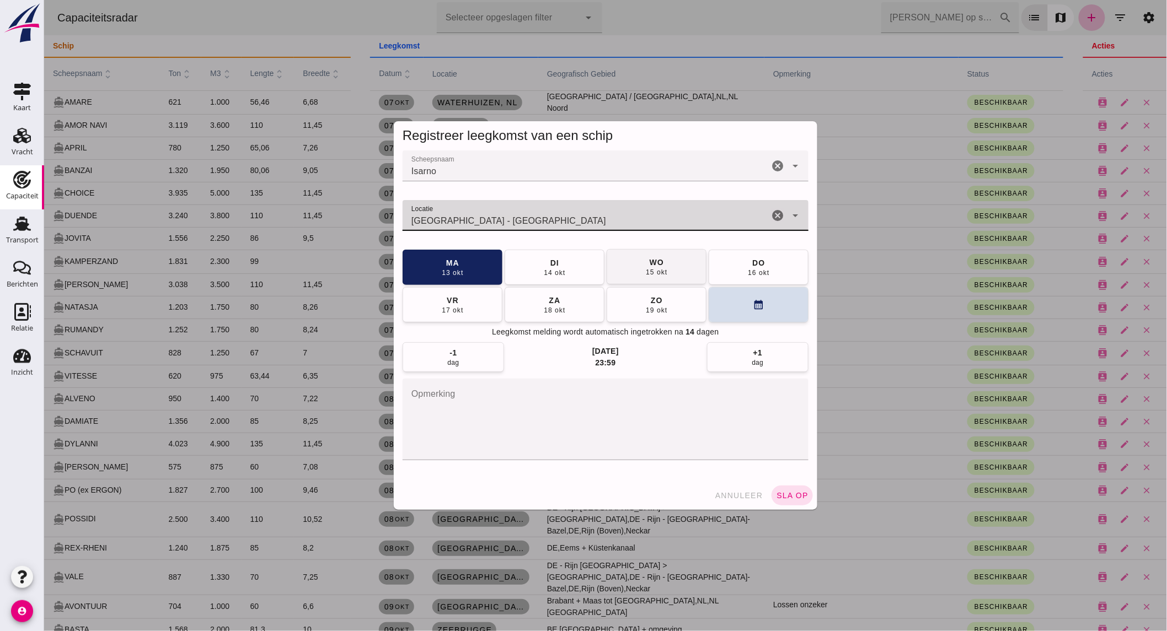
type input "[GEOGRAPHIC_DATA] - [GEOGRAPHIC_DATA]"
click at [663, 267] on button "[DATE]" at bounding box center [656, 266] width 100 height 35
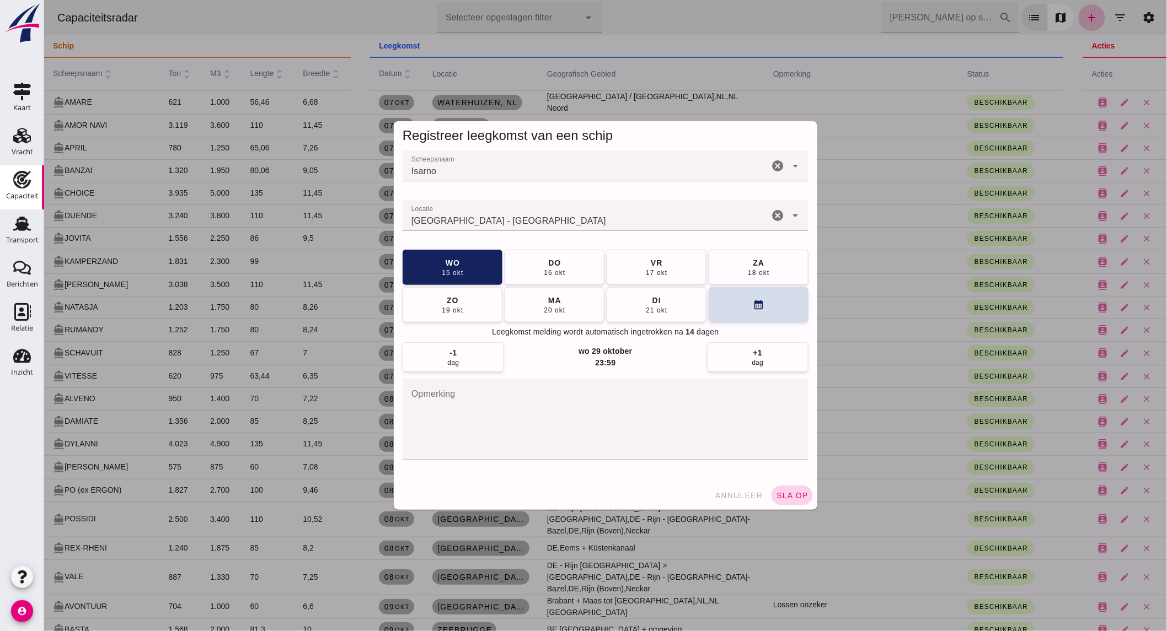
click at [782, 492] on span "sla op" at bounding box center [791, 495] width 33 height 9
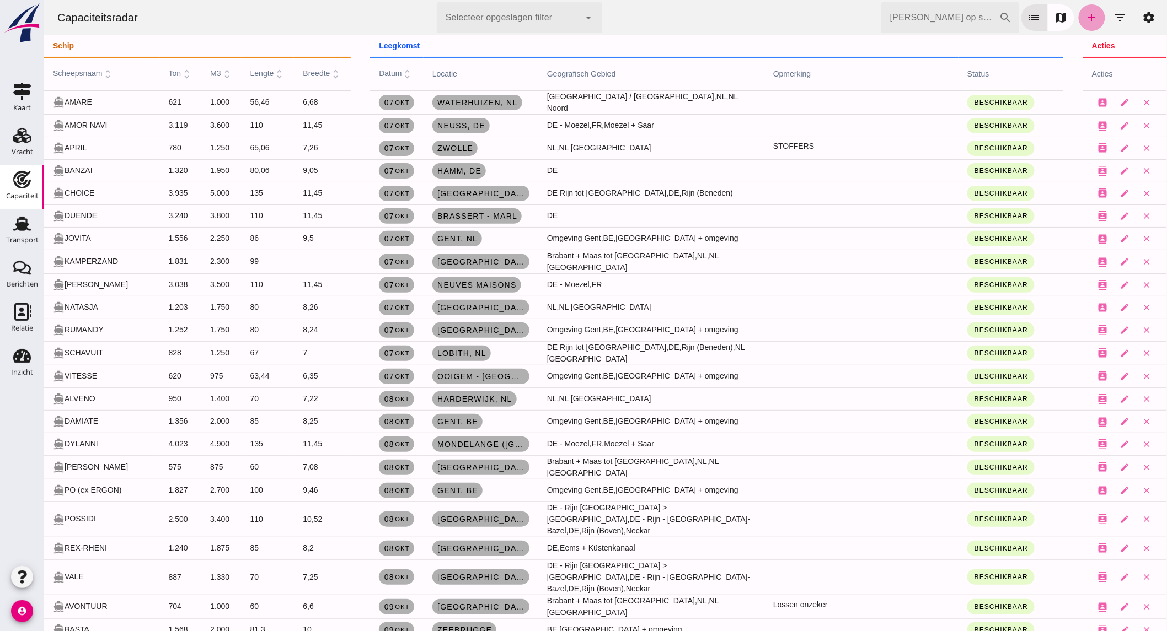
click at [1085, 15] on icon "add" at bounding box center [1091, 17] width 13 height 13
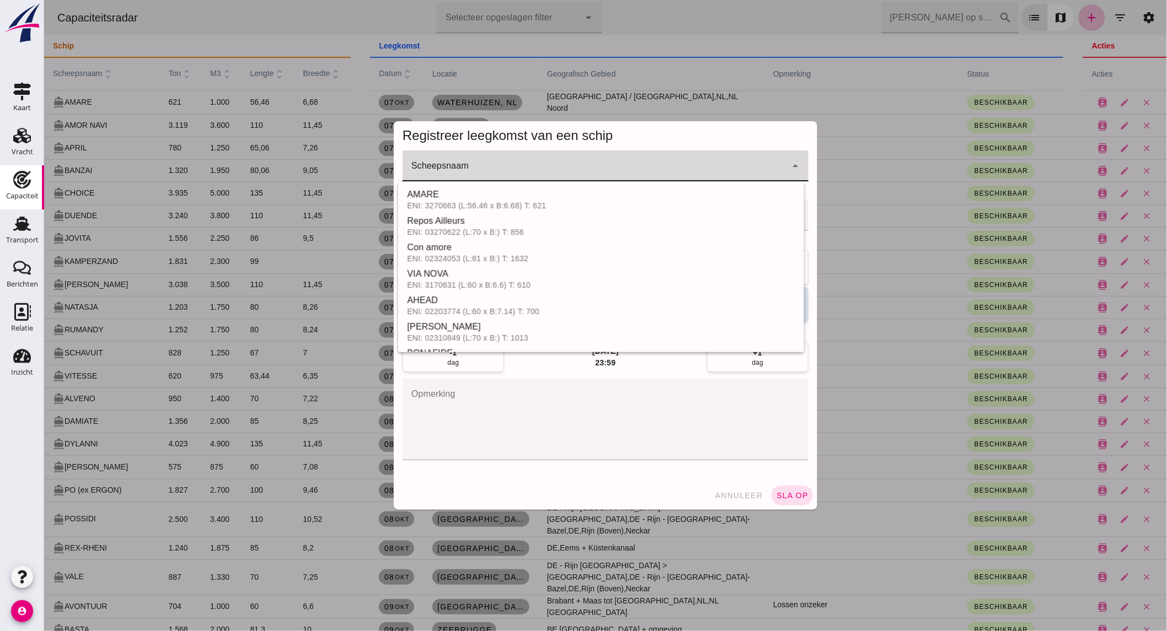
click at [511, 174] on input "Scheepsnaam" at bounding box center [594, 171] width 384 height 13
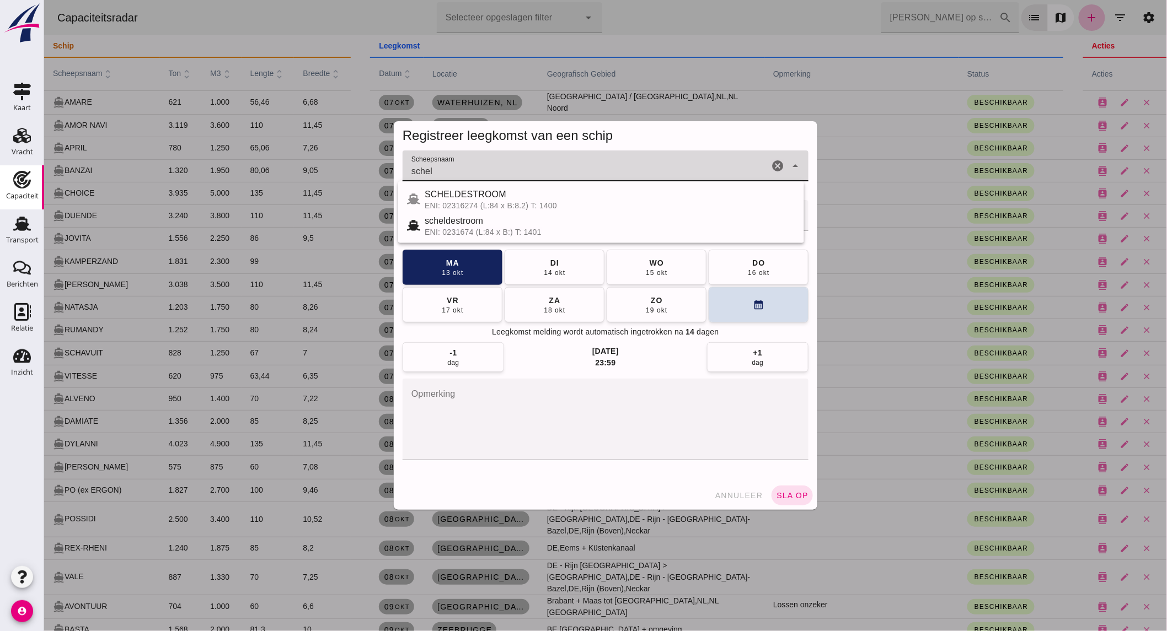
type input "schel"
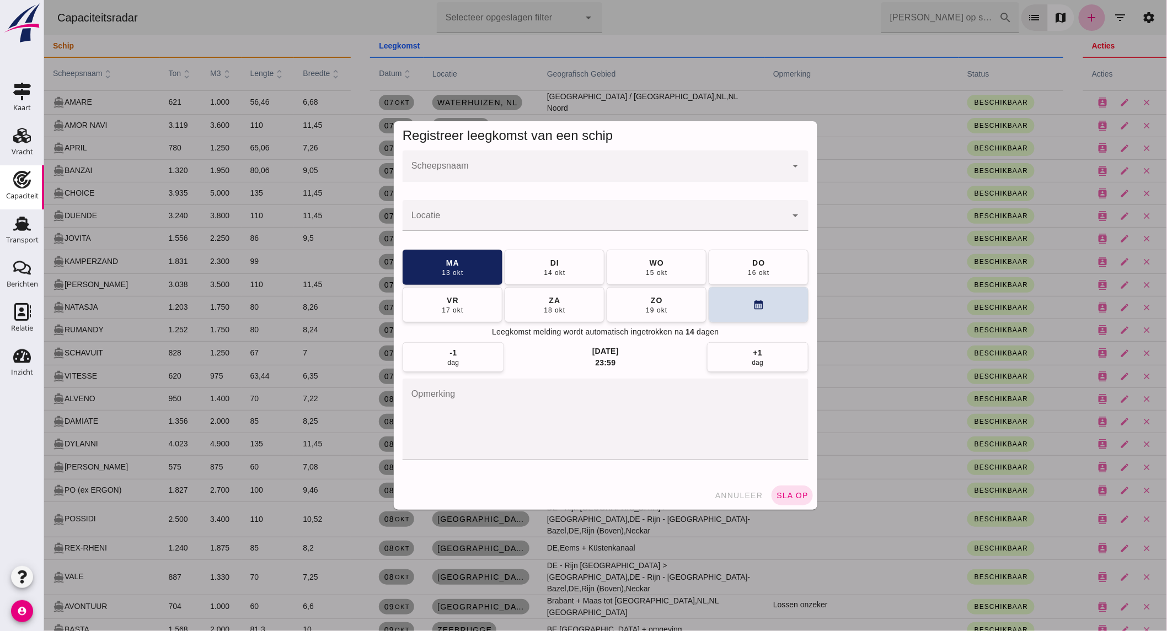
click at [514, 168] on input "Scheepsnaam" at bounding box center [594, 171] width 384 height 13
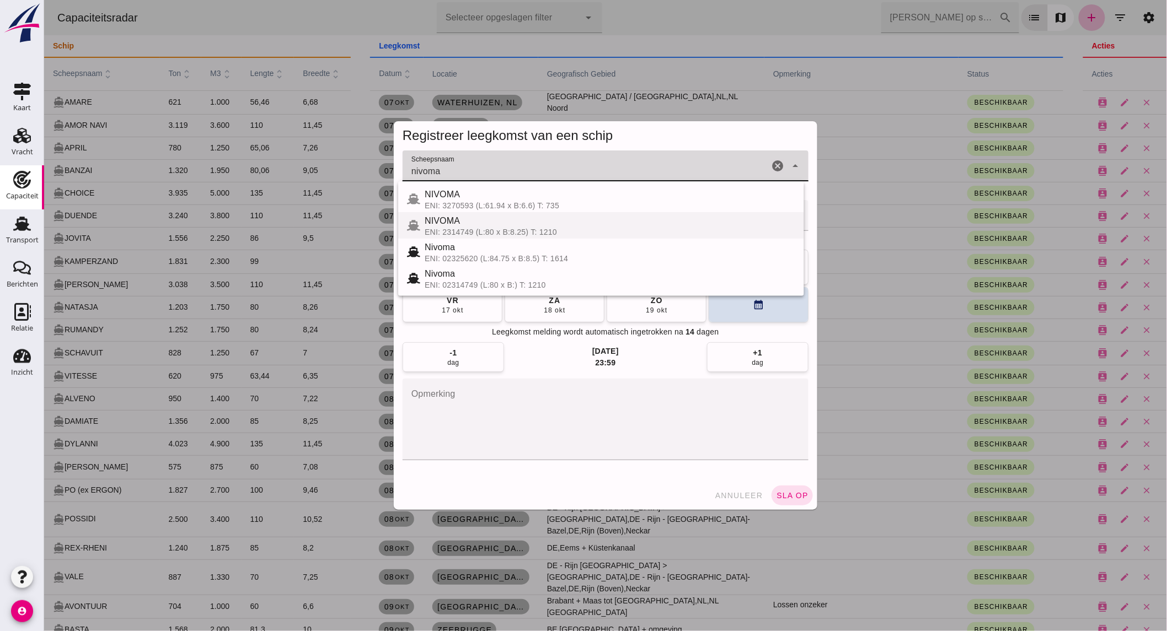
click at [600, 234] on div "ENI: 2314749 (L:80 x B:8.25) T: 1210" at bounding box center [609, 232] width 371 height 9
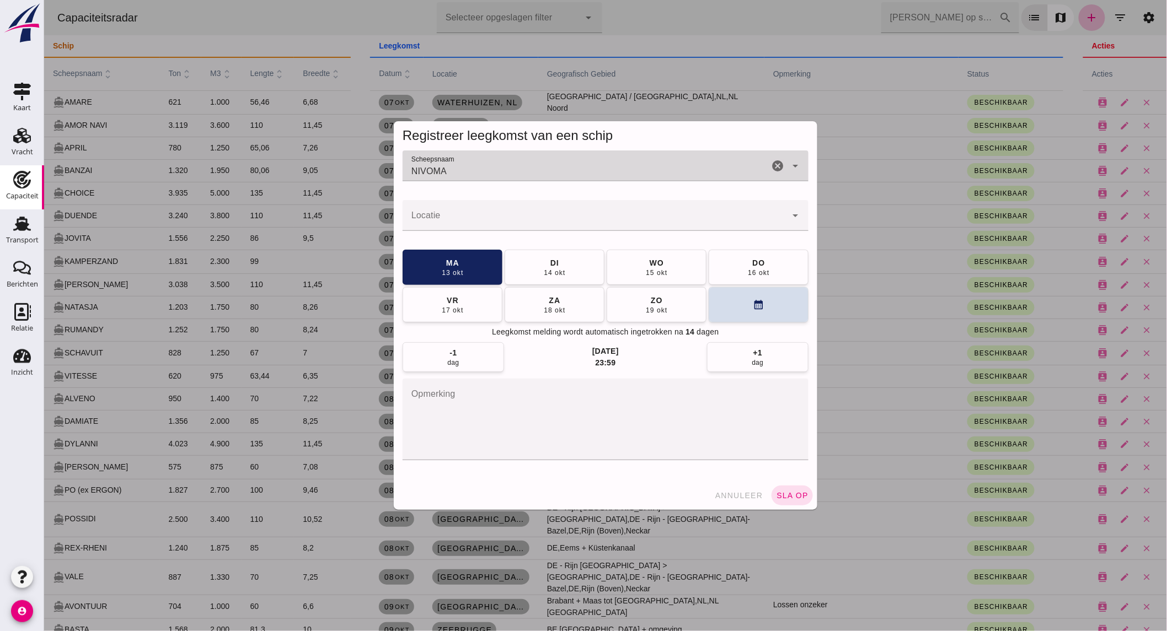
type input "NIVOMA"
click at [491, 219] on input "Locatie" at bounding box center [594, 220] width 384 height 13
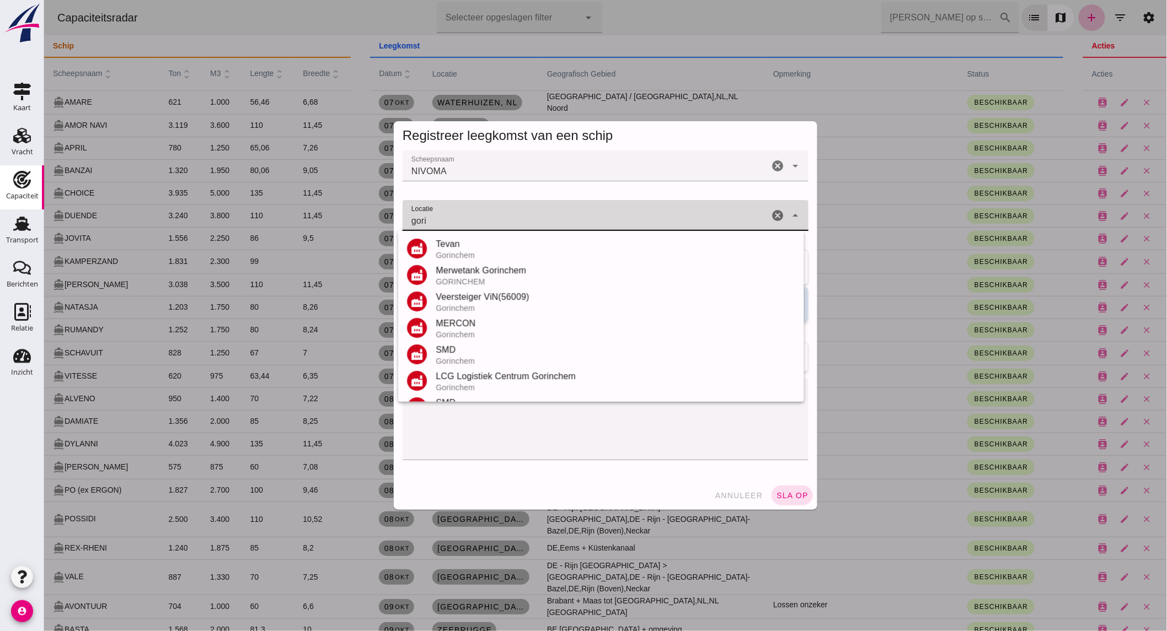
scroll to position [182, 0]
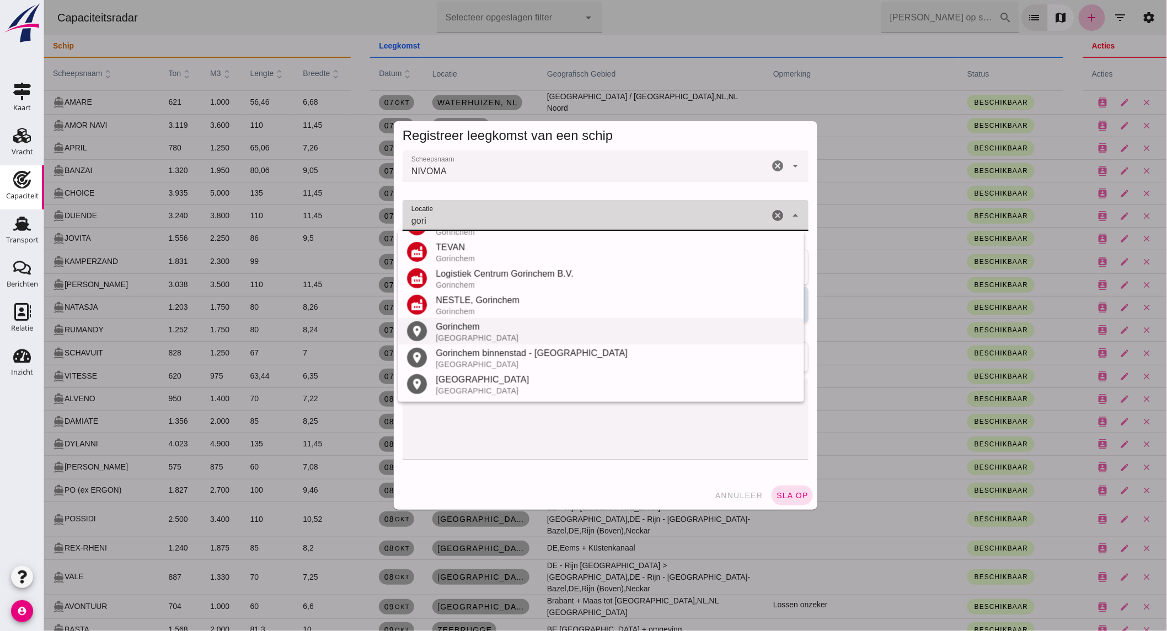
click at [490, 329] on div "Gorinchem" at bounding box center [614, 326] width 359 height 13
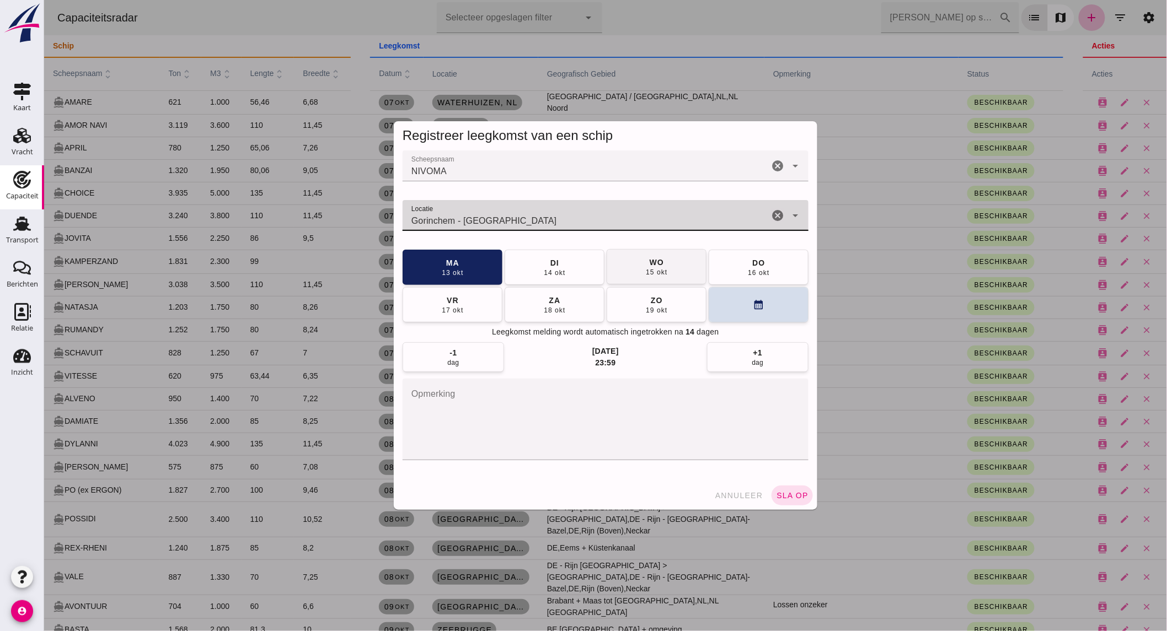
type input "Gorinchem - [GEOGRAPHIC_DATA]"
drag, startPoint x: 643, startPoint y: 266, endPoint x: 648, endPoint y: 272, distance: 8.6
click at [648, 265] on div "wo" at bounding box center [655, 262] width 15 height 11
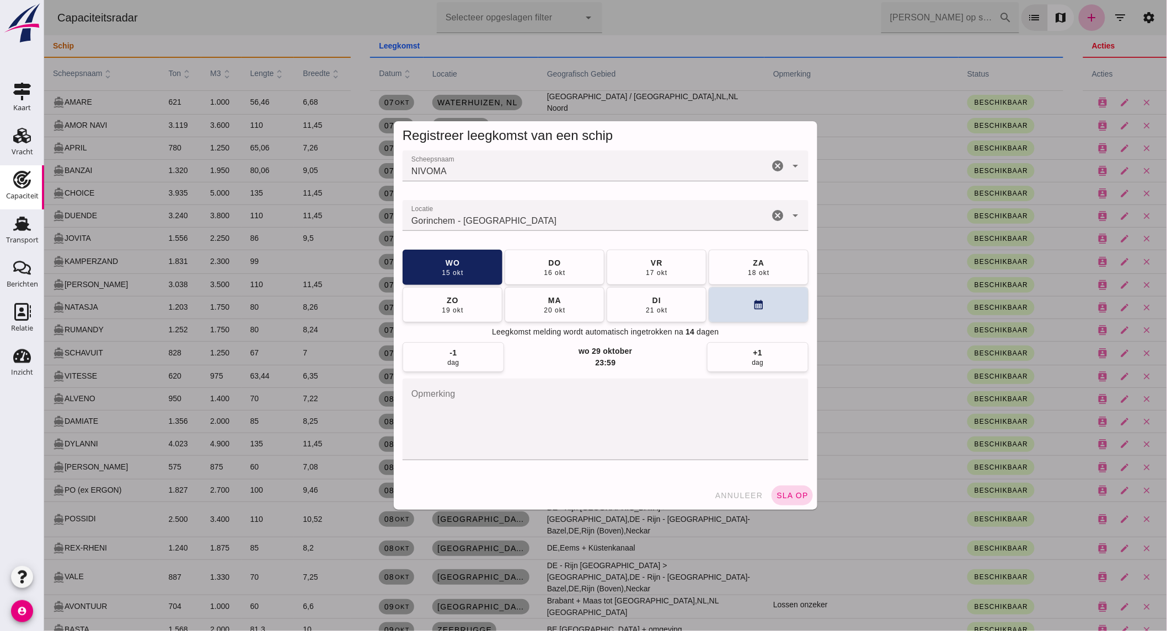
click at [786, 492] on span "sla op" at bounding box center [791, 495] width 33 height 9
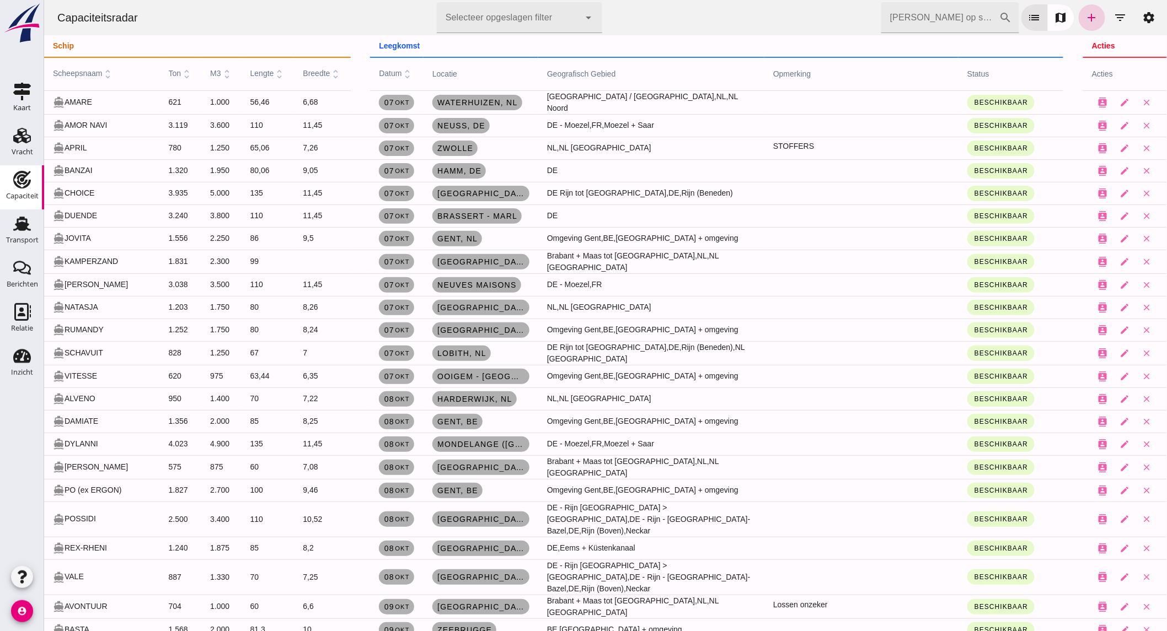
click at [1085, 13] on icon "add" at bounding box center [1091, 17] width 13 height 13
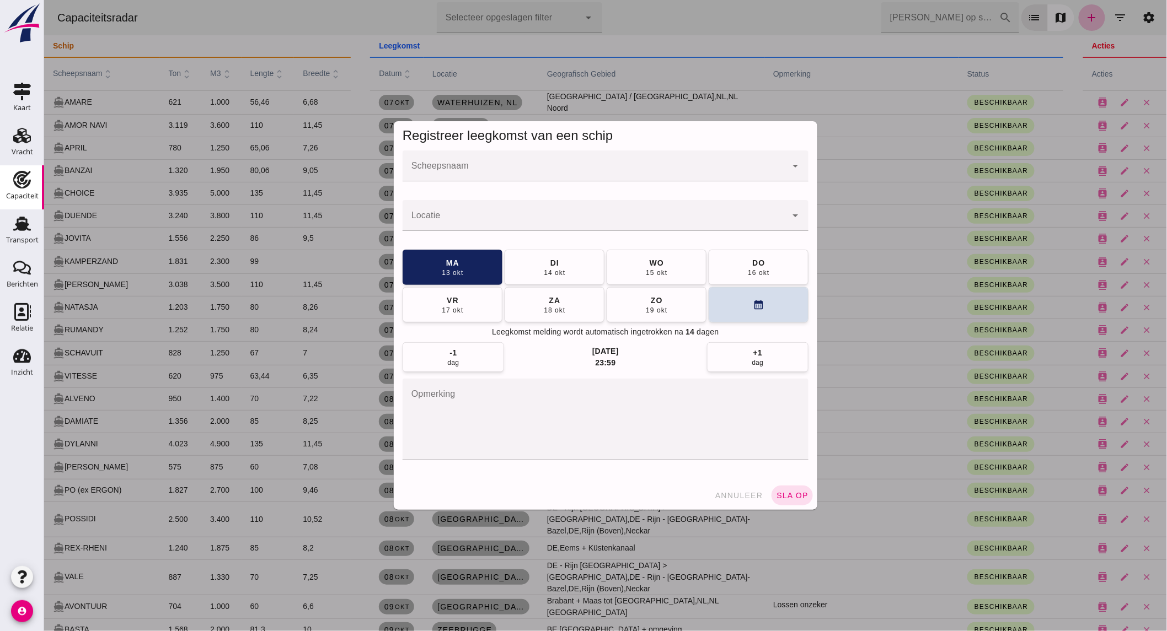
click at [530, 171] on input "Scheepsnaam" at bounding box center [594, 171] width 384 height 13
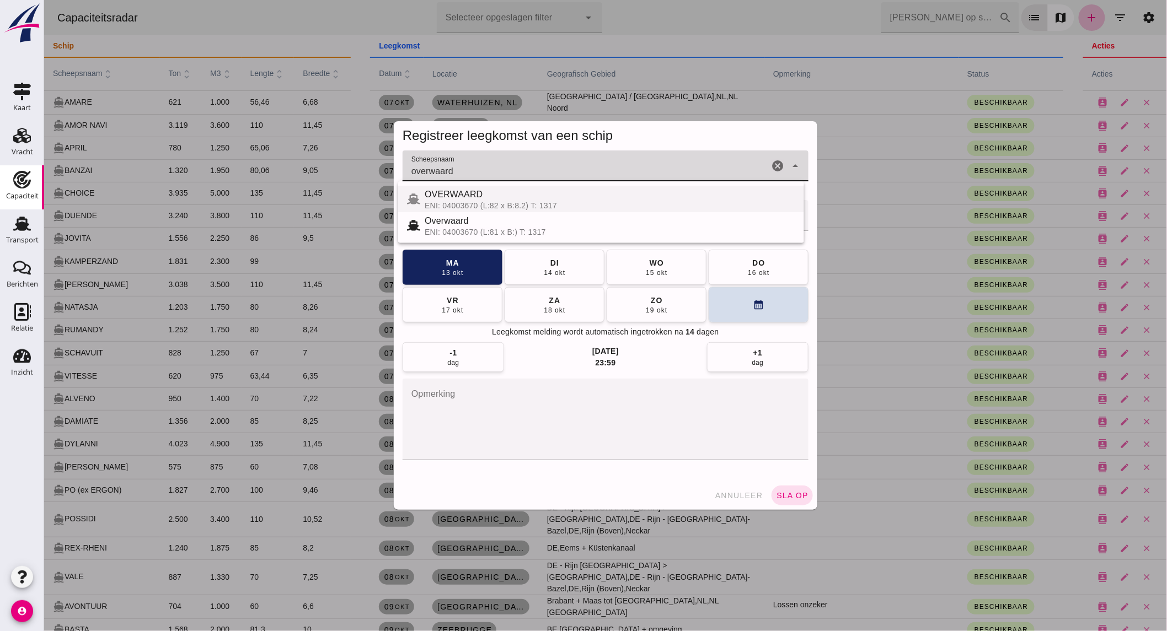
click at [486, 203] on div "ENI: 04003670 (L:82 x B:8.2) T: 1317" at bounding box center [609, 205] width 371 height 9
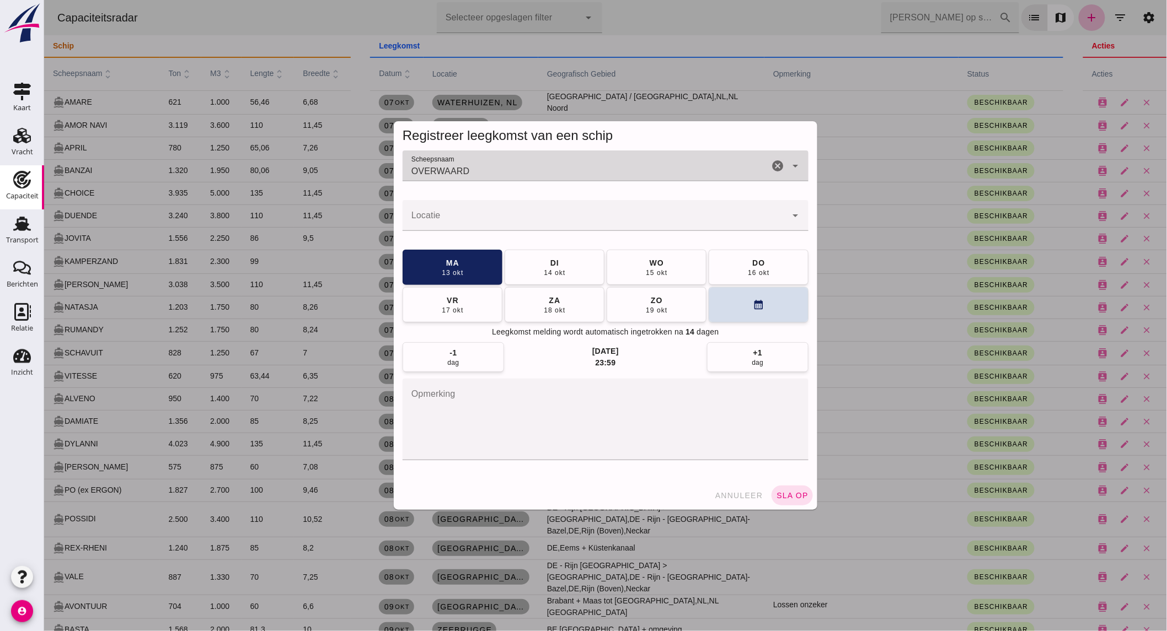
type input "OVERWAARD"
click at [474, 223] on input "Locatie" at bounding box center [594, 220] width 384 height 13
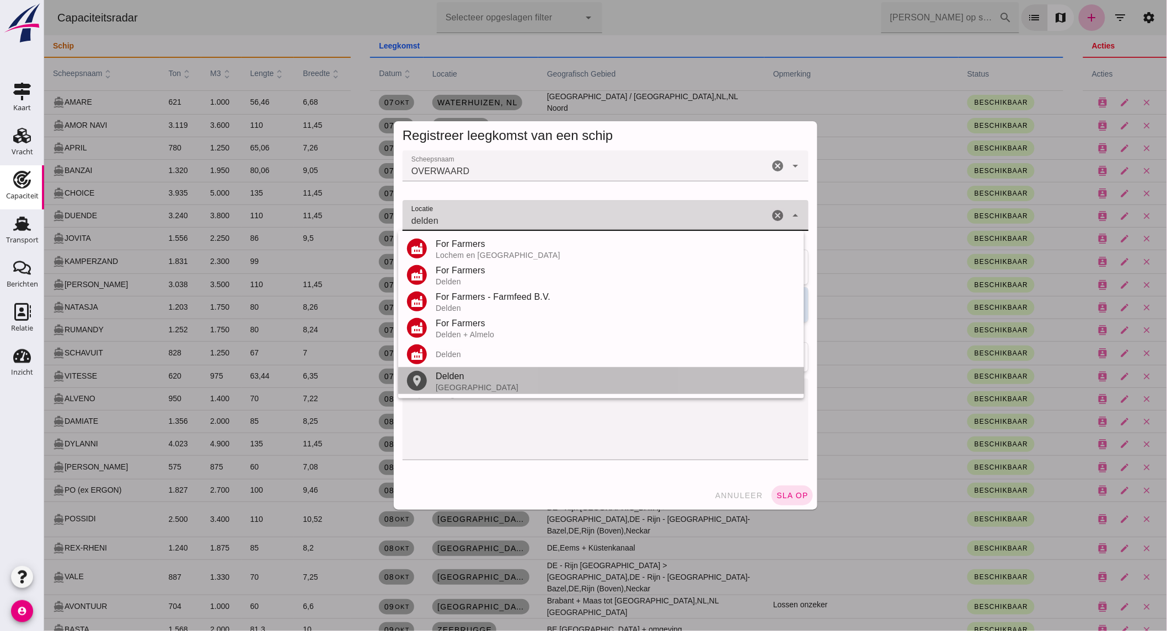
click at [480, 383] on div "[GEOGRAPHIC_DATA]" at bounding box center [614, 387] width 359 height 9
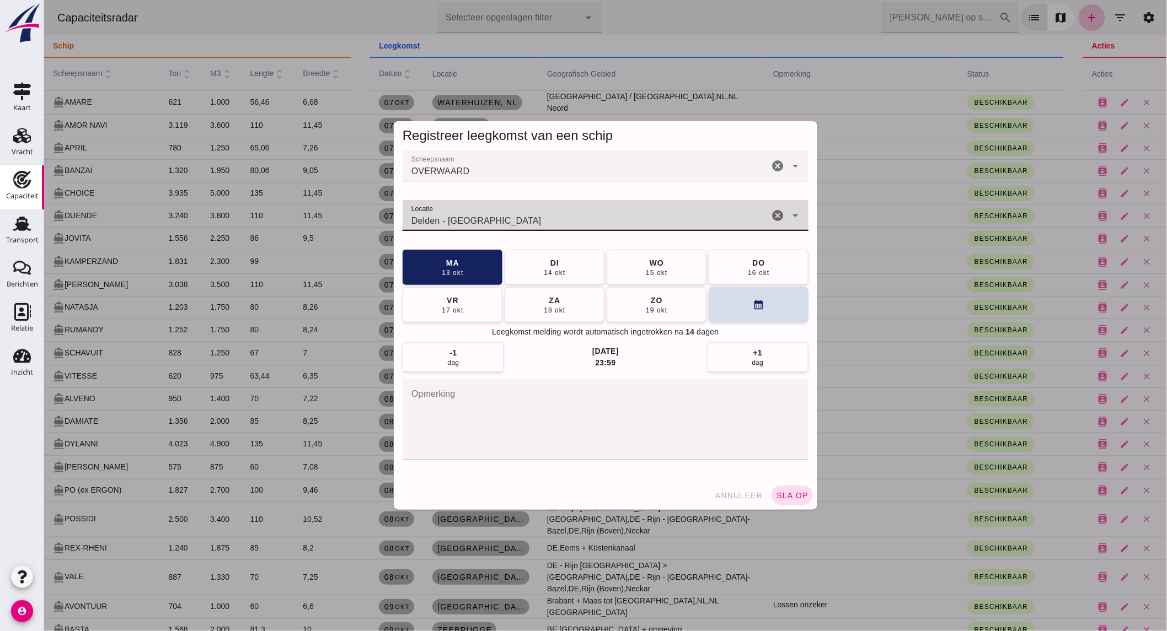
type input "Delden - [GEOGRAPHIC_DATA]"
click at [788, 500] on button "sla op" at bounding box center [791, 496] width 41 height 20
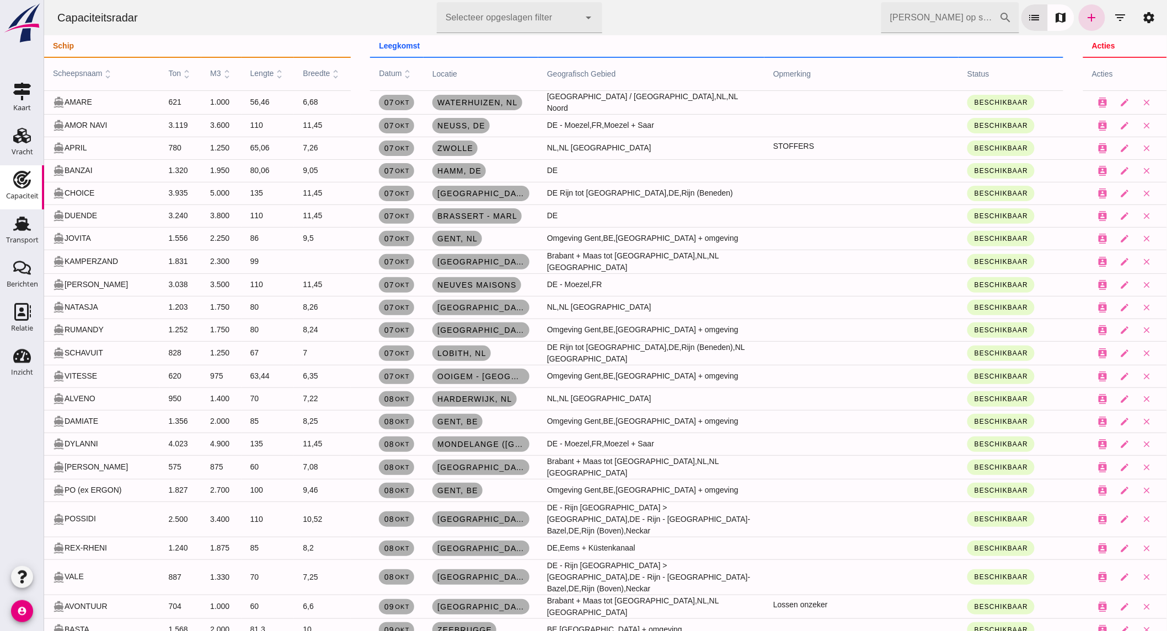
click at [751, 44] on th "leegkomst" at bounding box center [715, 46] width 693 height 22
click at [1085, 18] on icon "add" at bounding box center [1091, 17] width 13 height 13
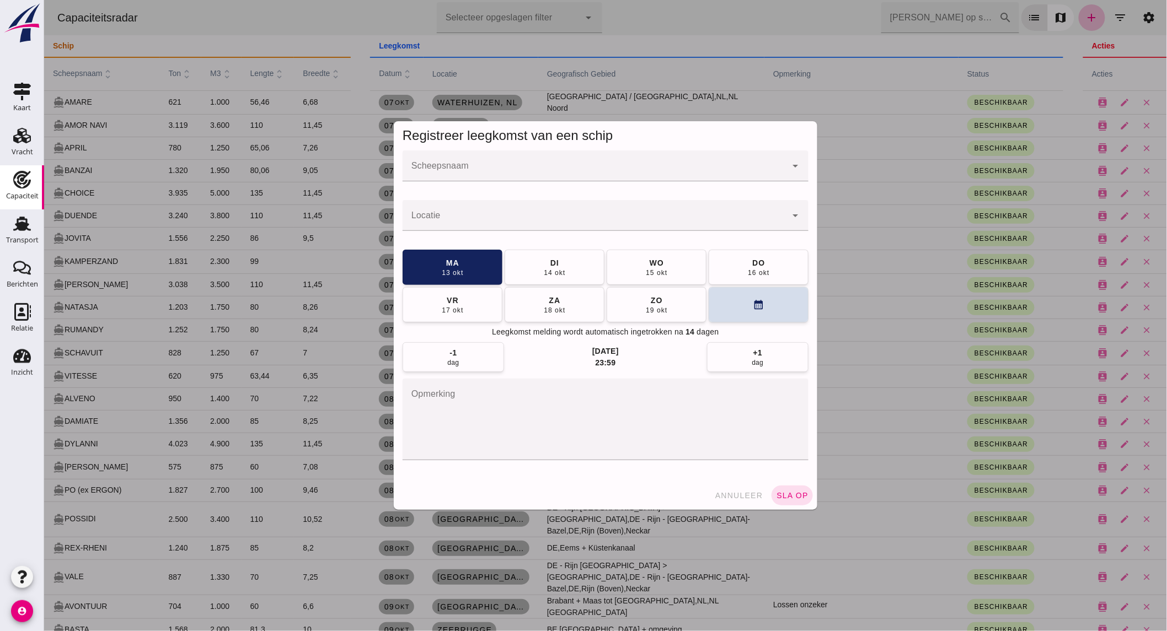
click at [492, 179] on div at bounding box center [594, 166] width 384 height 31
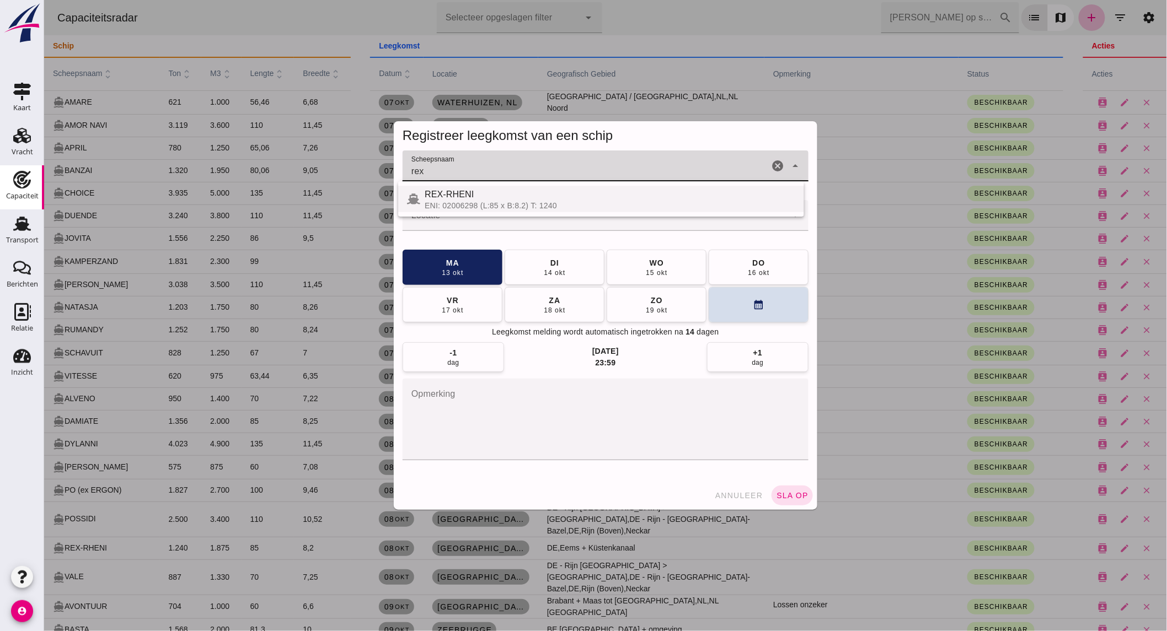
click at [475, 202] on div "ENI: 02006298 (L:85 x B:8.2) T: 1240" at bounding box center [609, 205] width 371 height 9
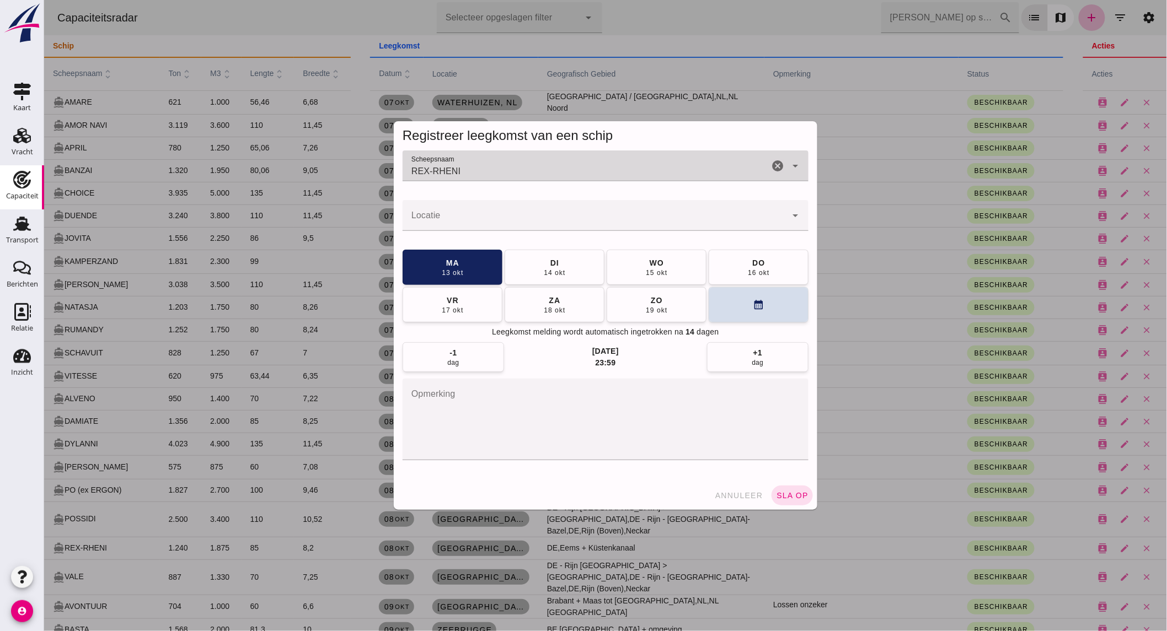
type input "REX-RHENI"
click at [465, 217] on input "Locatie" at bounding box center [594, 220] width 384 height 13
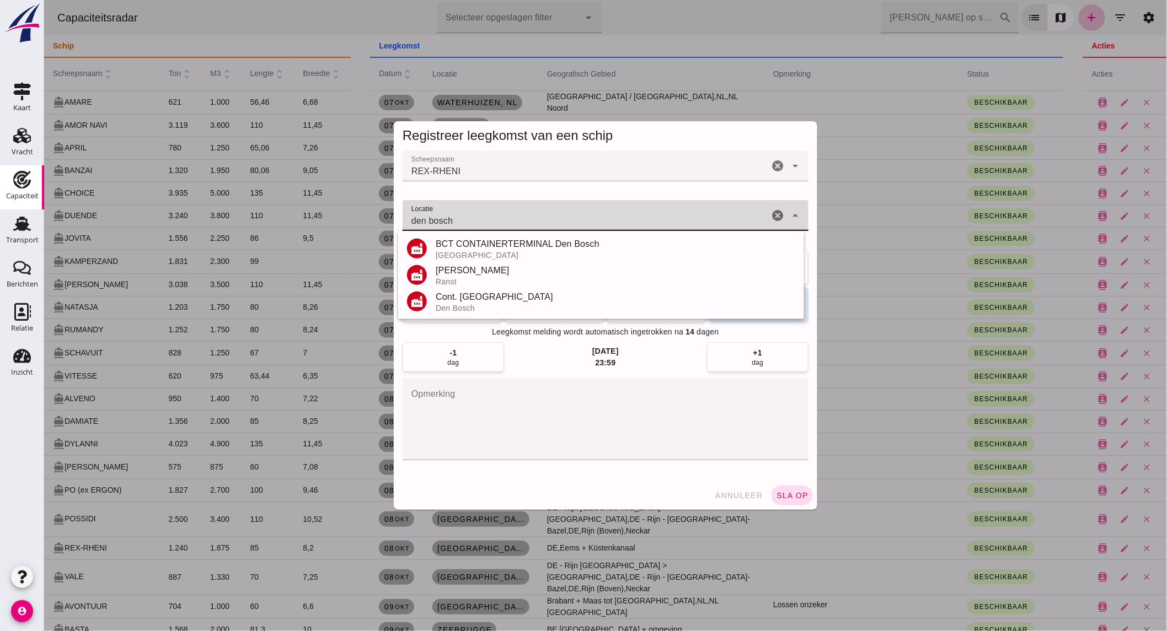
drag, startPoint x: 559, startPoint y: 222, endPoint x: -197, endPoint y: 180, distance: 757.1
click at [44, 180] on html "Capaciteitsradar Selecteer opgeslagen filter Selecteer opgeslagen filter cancel…" at bounding box center [605, 315] width 1123 height 631
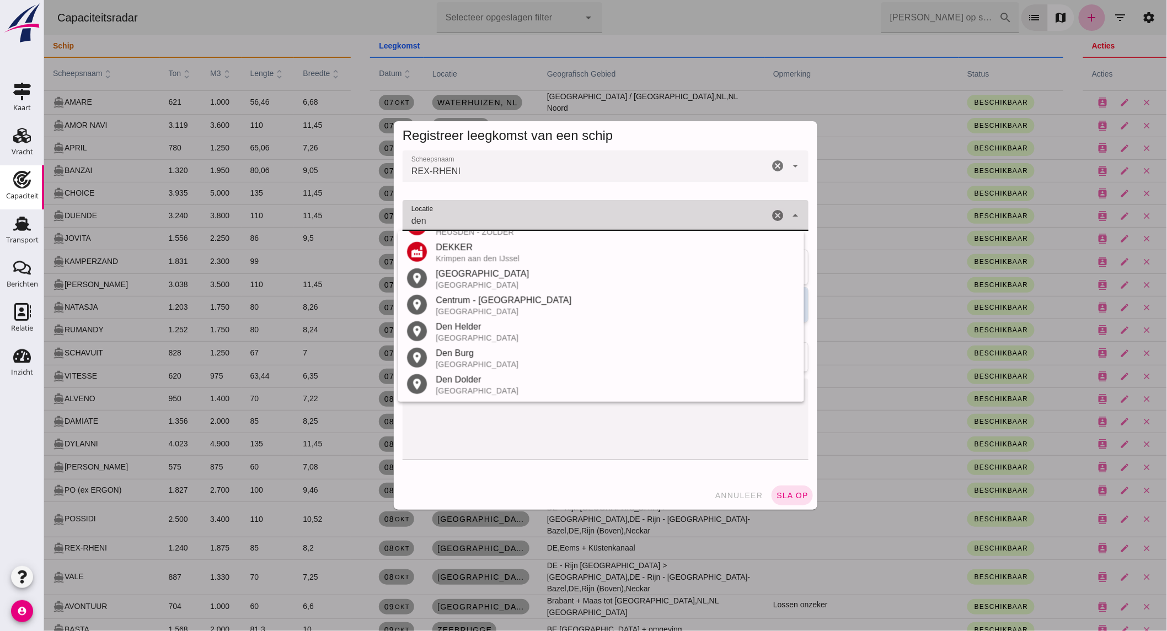
scroll to position [104, 0]
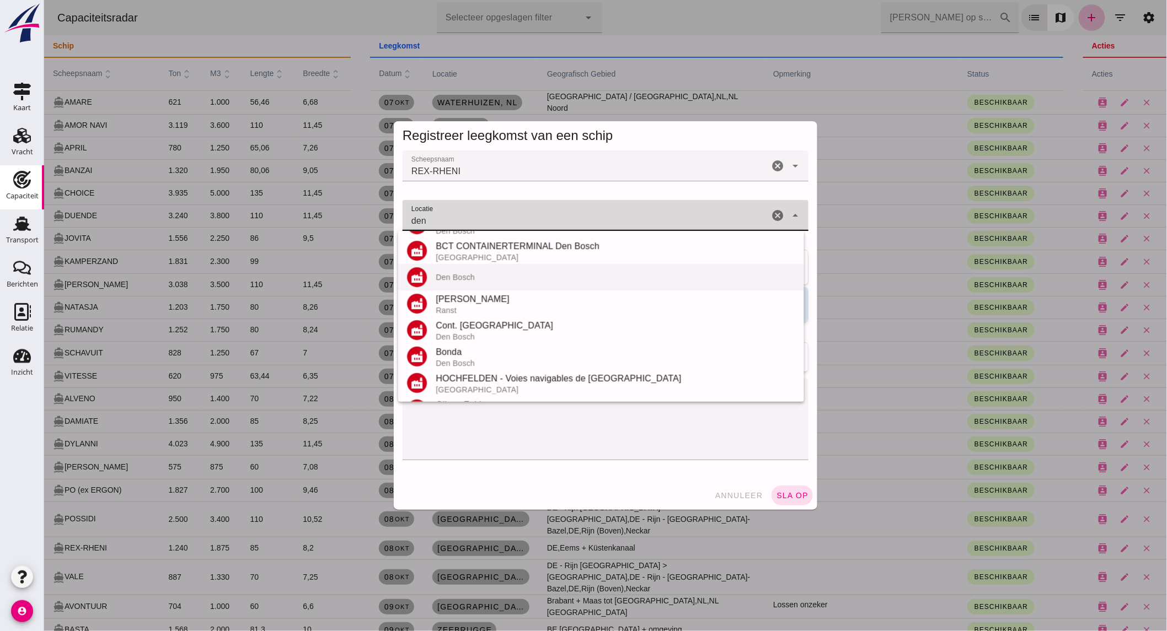
click at [509, 273] on div "Den Bosch" at bounding box center [614, 277] width 359 height 9
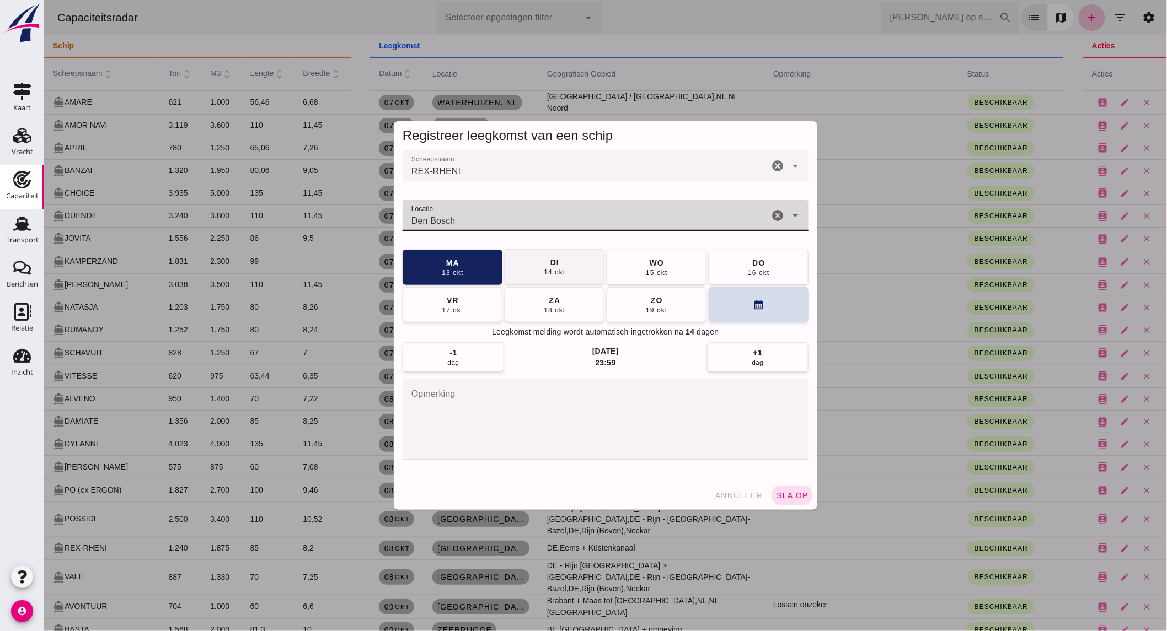
type input "Den Bosch"
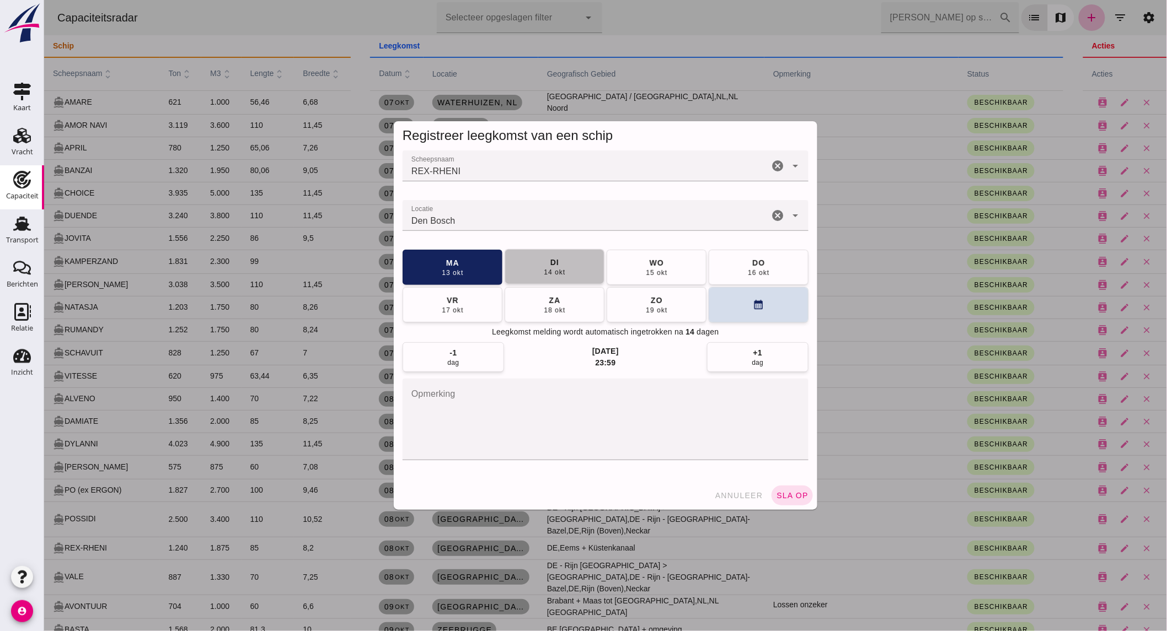
click at [560, 257] on button "di 14 okt" at bounding box center [554, 266] width 100 height 35
click at [793, 502] on button "sla op" at bounding box center [791, 496] width 41 height 20
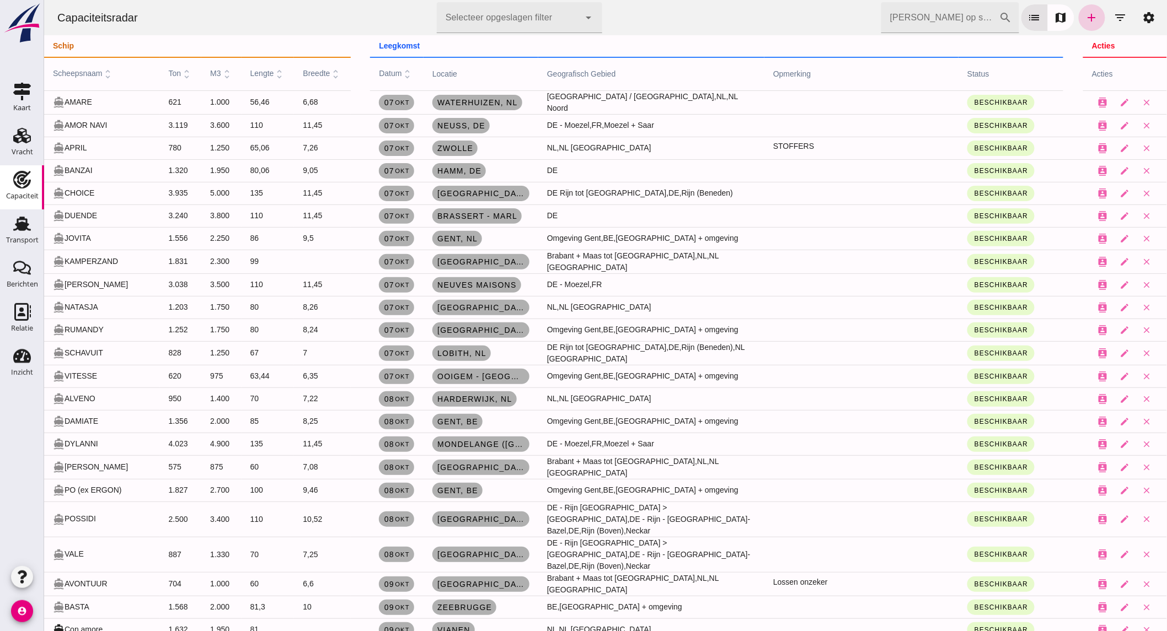
click at [1085, 14] on icon "add" at bounding box center [1091, 17] width 13 height 13
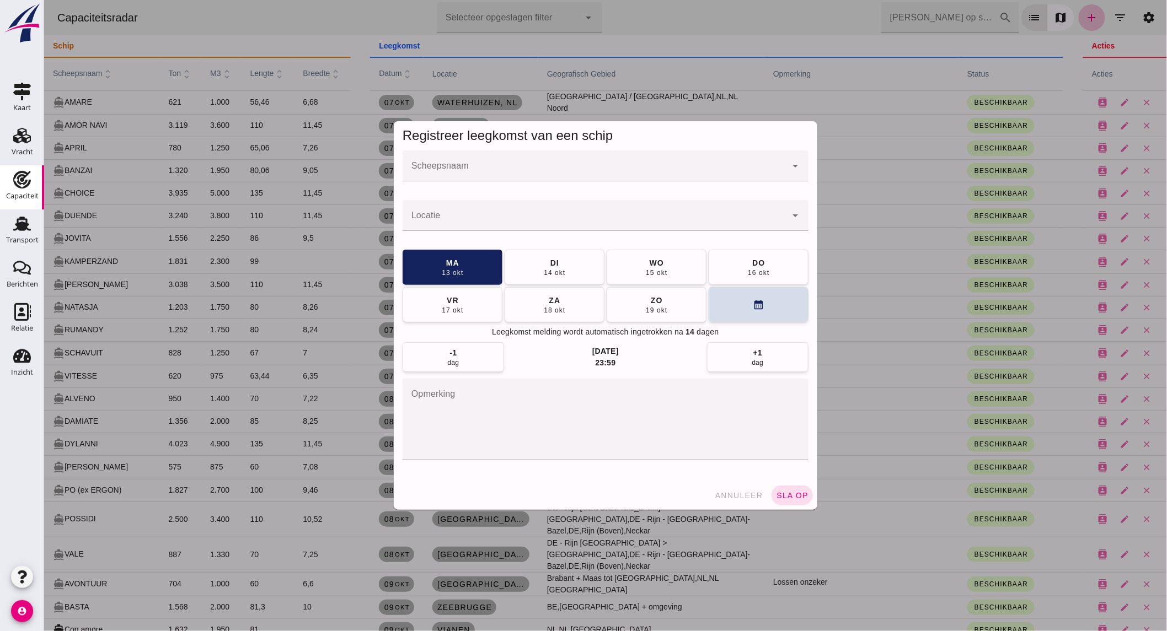
click at [457, 174] on input "Scheepsnaam" at bounding box center [594, 171] width 384 height 13
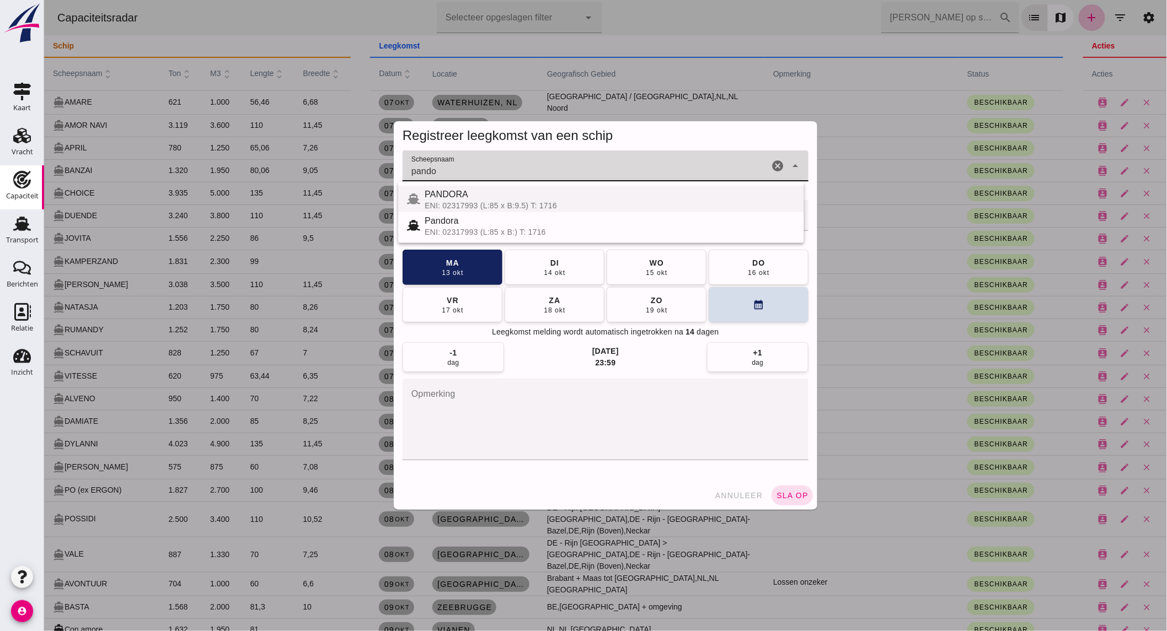
click at [471, 194] on div "PANDORA" at bounding box center [609, 194] width 371 height 13
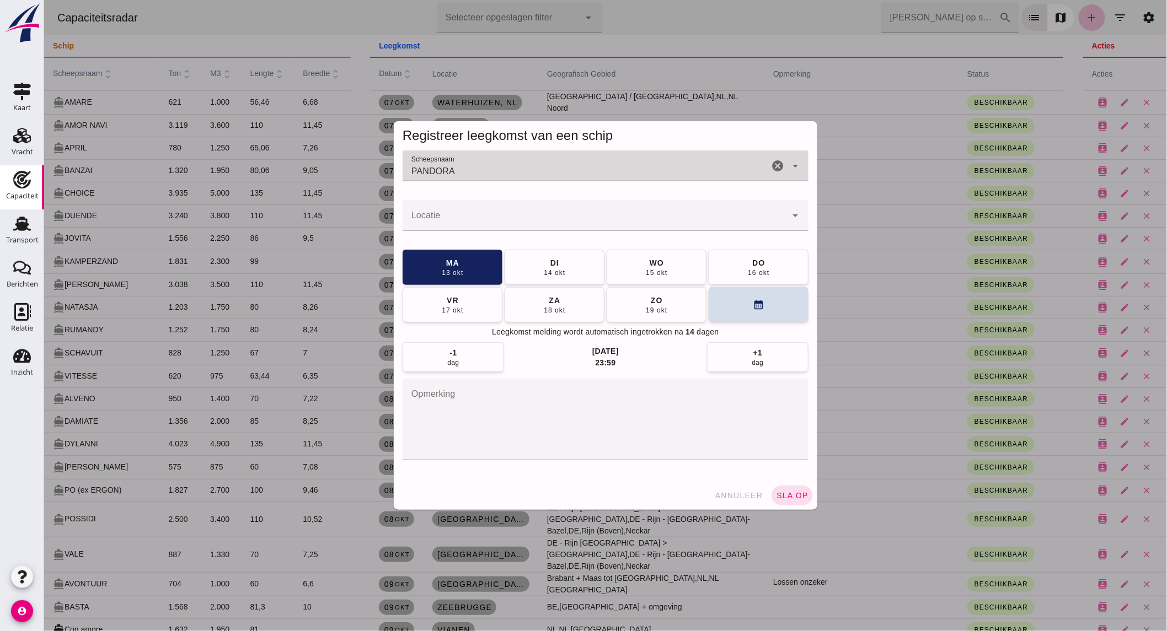
type input "PANDORA"
click at [483, 219] on input "Locatie" at bounding box center [594, 220] width 384 height 13
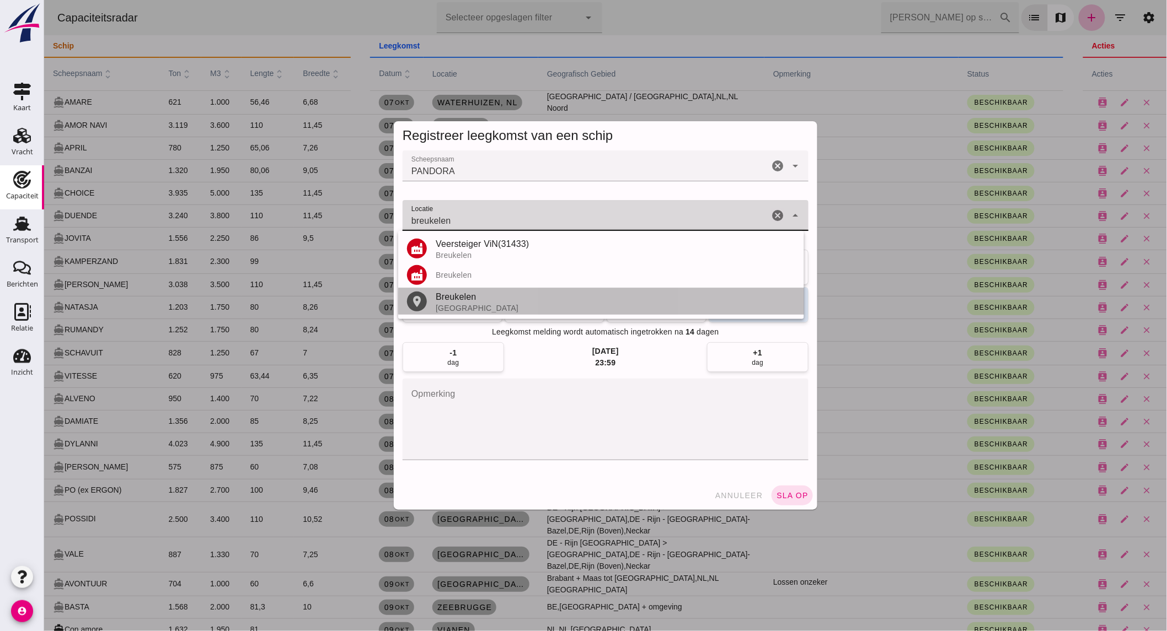
click at [483, 309] on div "[GEOGRAPHIC_DATA]" at bounding box center [614, 308] width 359 height 9
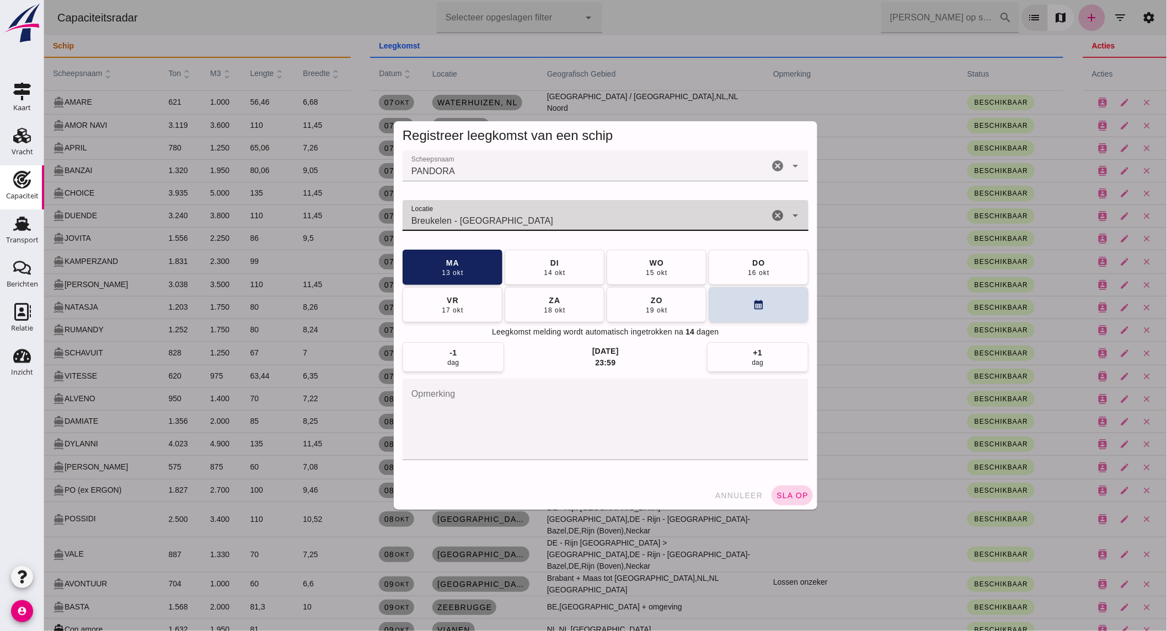
type input "Breukelen - [GEOGRAPHIC_DATA]"
click at [780, 494] on span "sla op" at bounding box center [791, 495] width 33 height 9
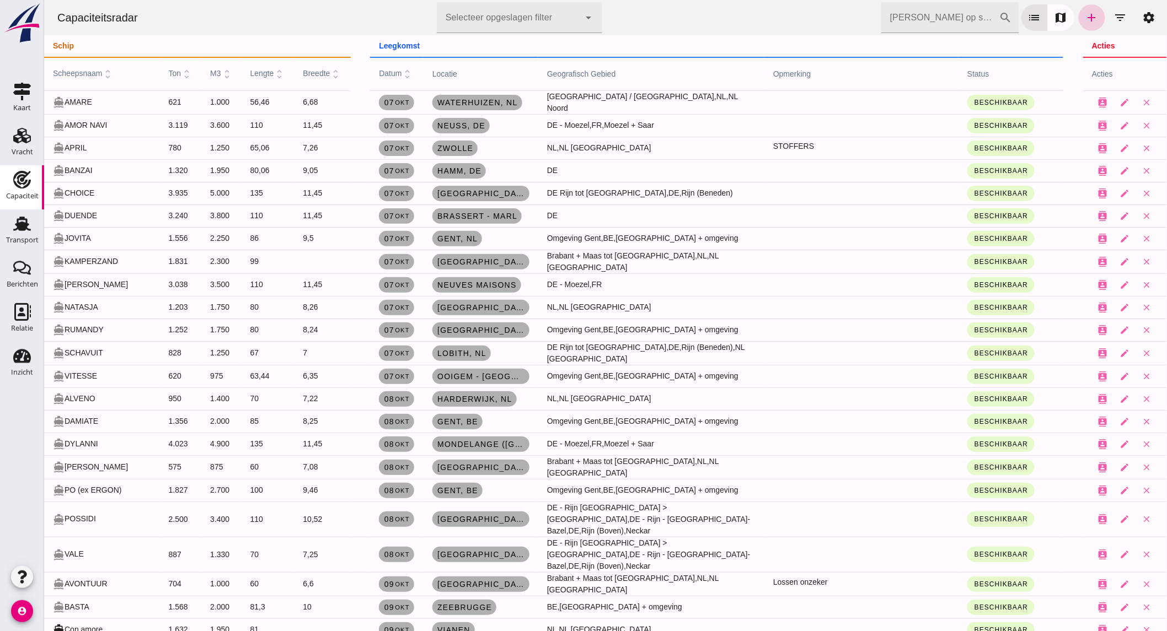
click at [1085, 20] on icon "add" at bounding box center [1091, 17] width 13 height 13
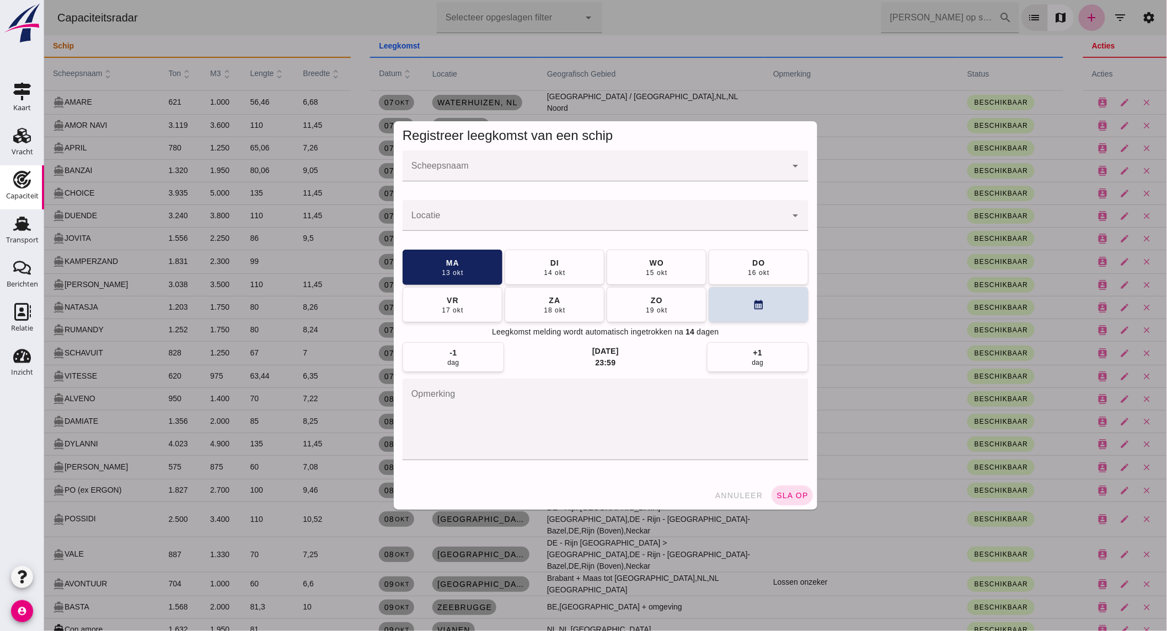
click at [441, 160] on div at bounding box center [594, 166] width 384 height 31
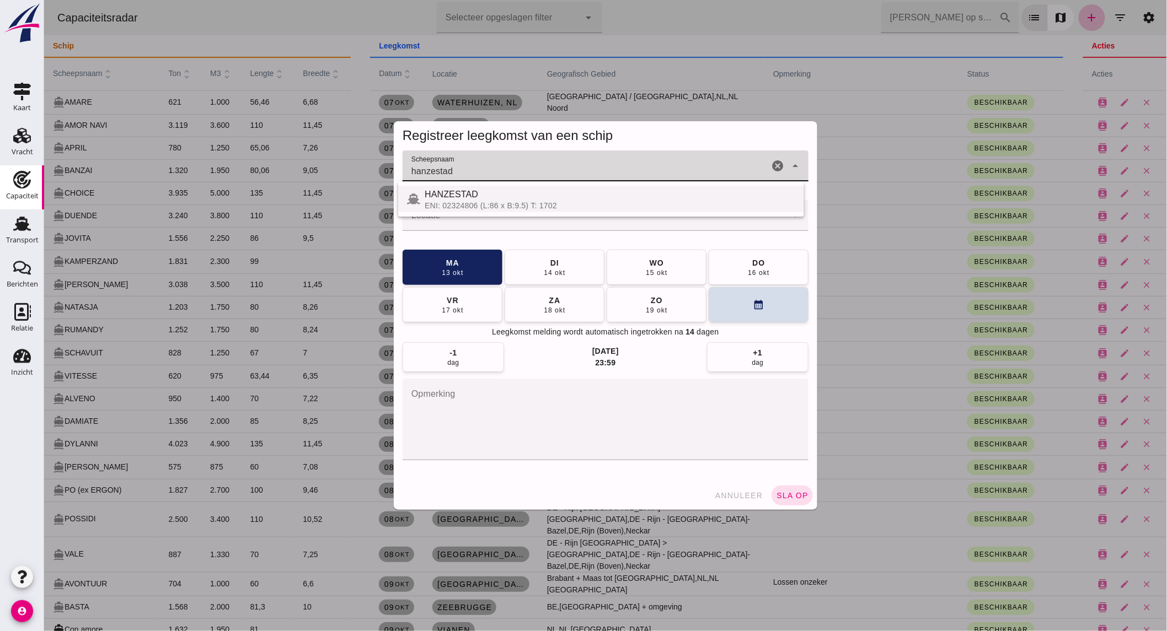
click at [466, 200] on div "HANZESTAD" at bounding box center [609, 194] width 371 height 13
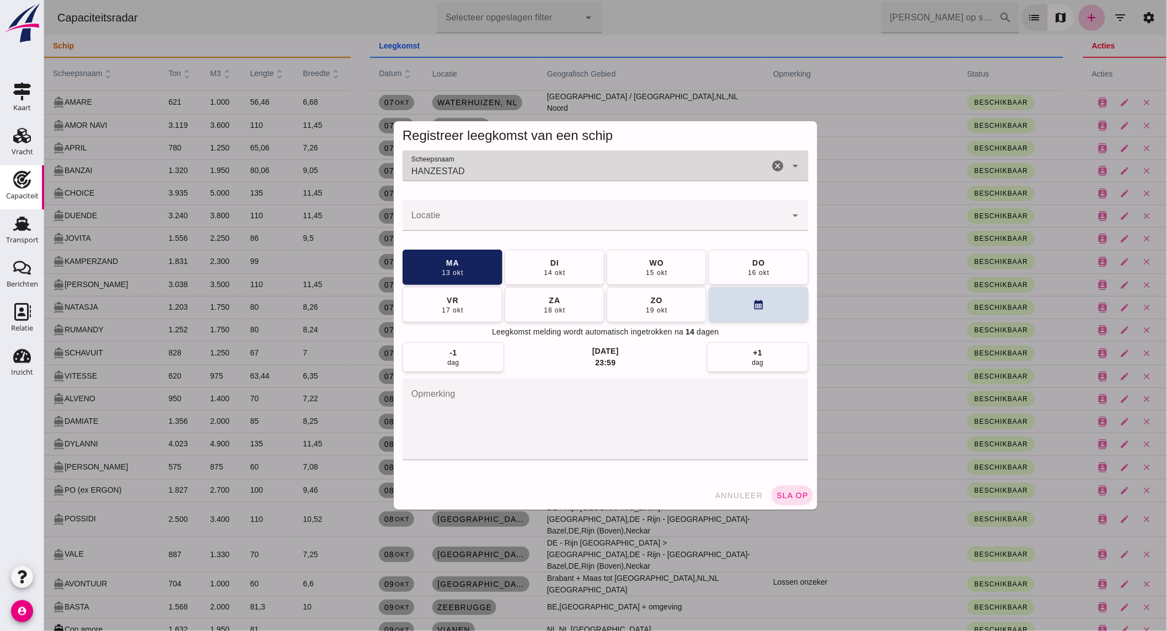
type input "HANZESTAD"
click at [459, 217] on input "Locatie" at bounding box center [594, 220] width 384 height 13
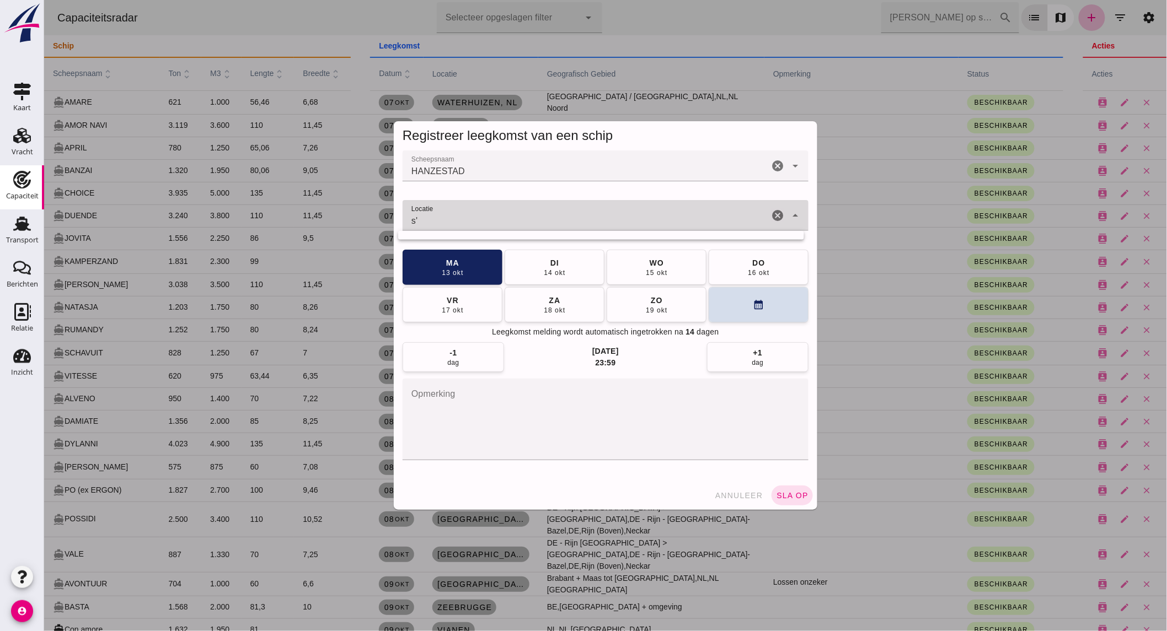
type input "s"
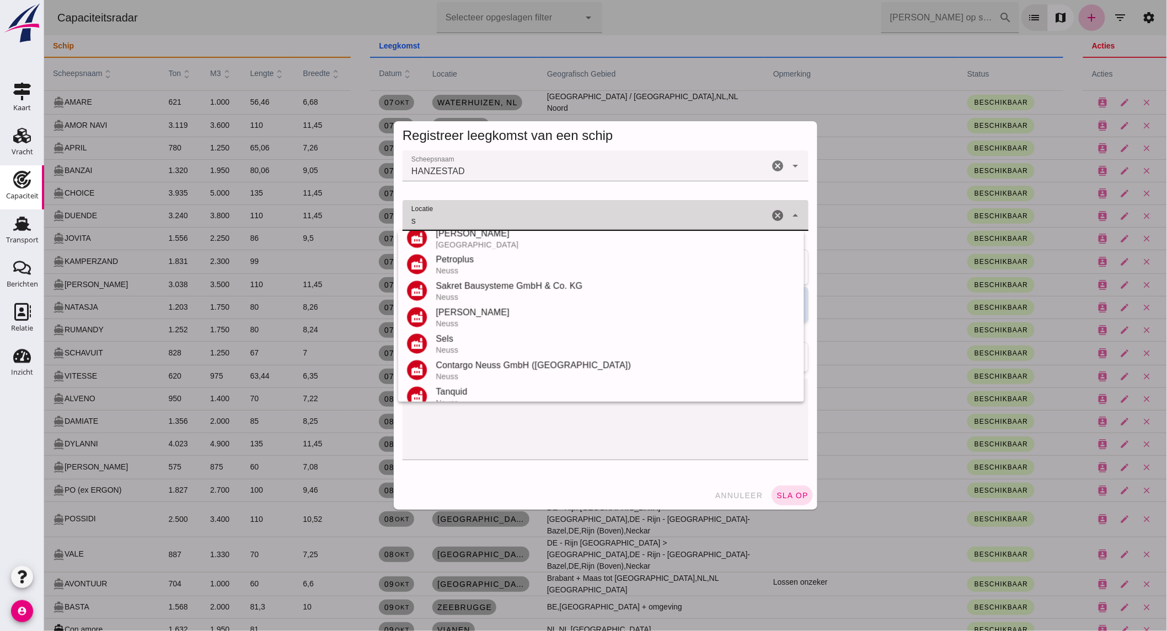
scroll to position [0, 0]
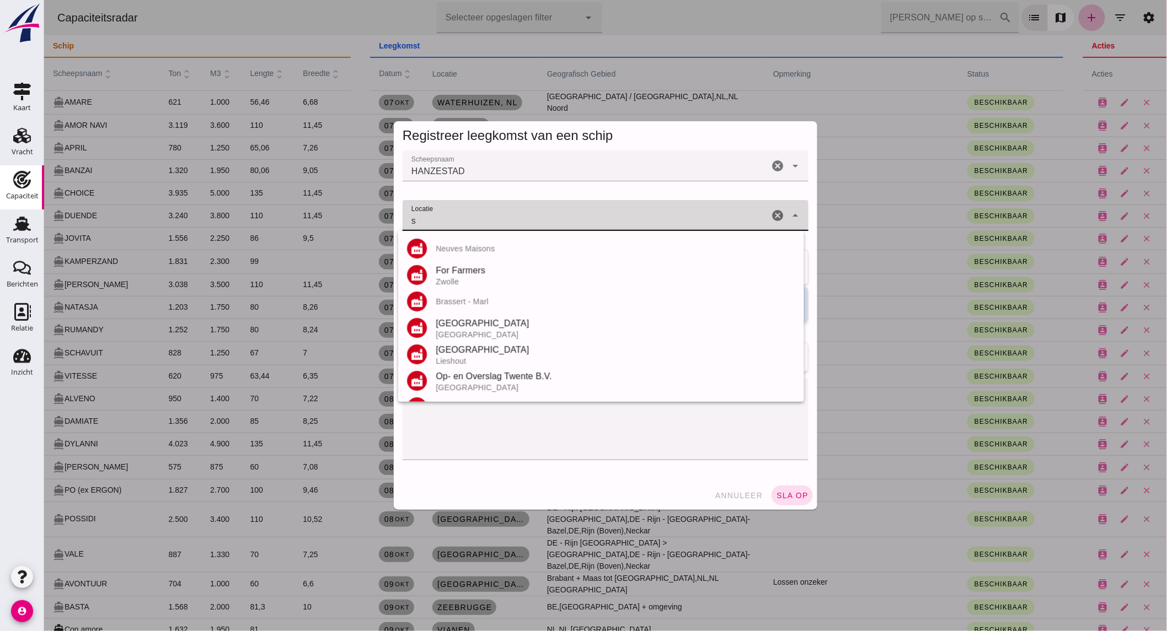
click at [525, 221] on input "s" at bounding box center [585, 220] width 366 height 13
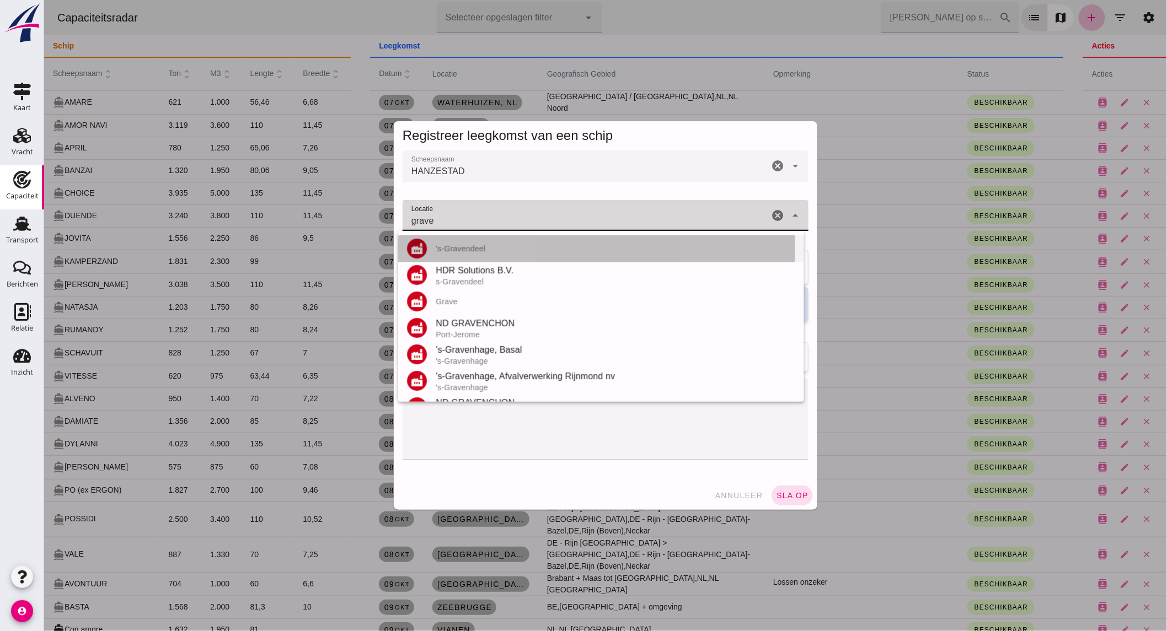
click at [509, 254] on div "factory 's-Gravendeel" at bounding box center [601, 248] width 406 height 26
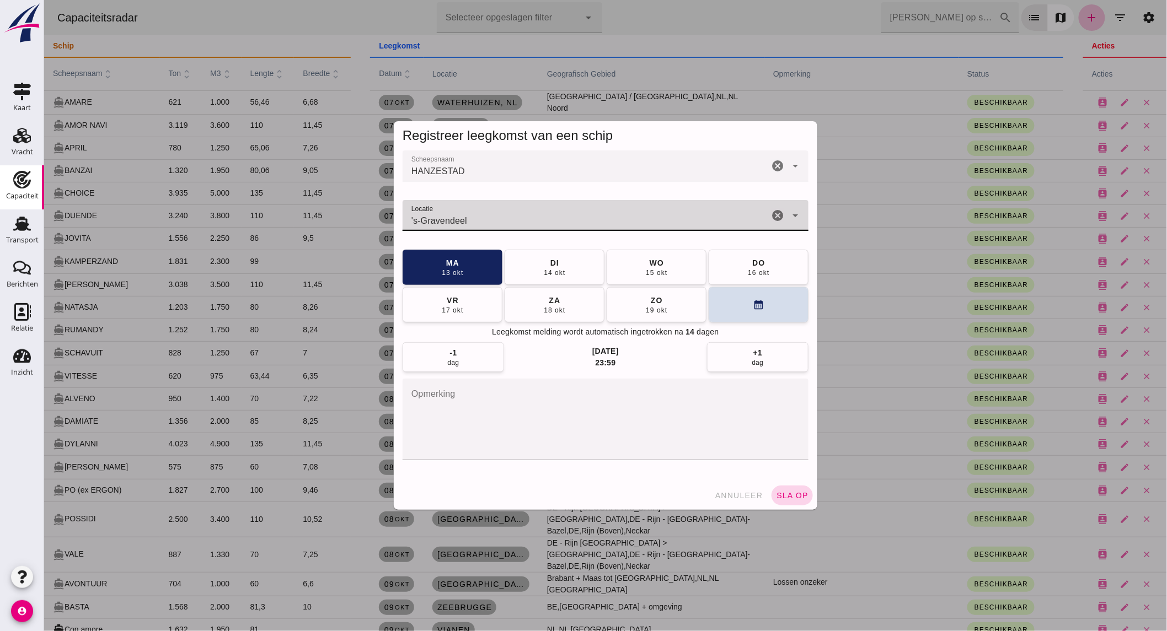
type input "'s-Gravendeel"
click at [785, 498] on span "sla op" at bounding box center [791, 495] width 33 height 9
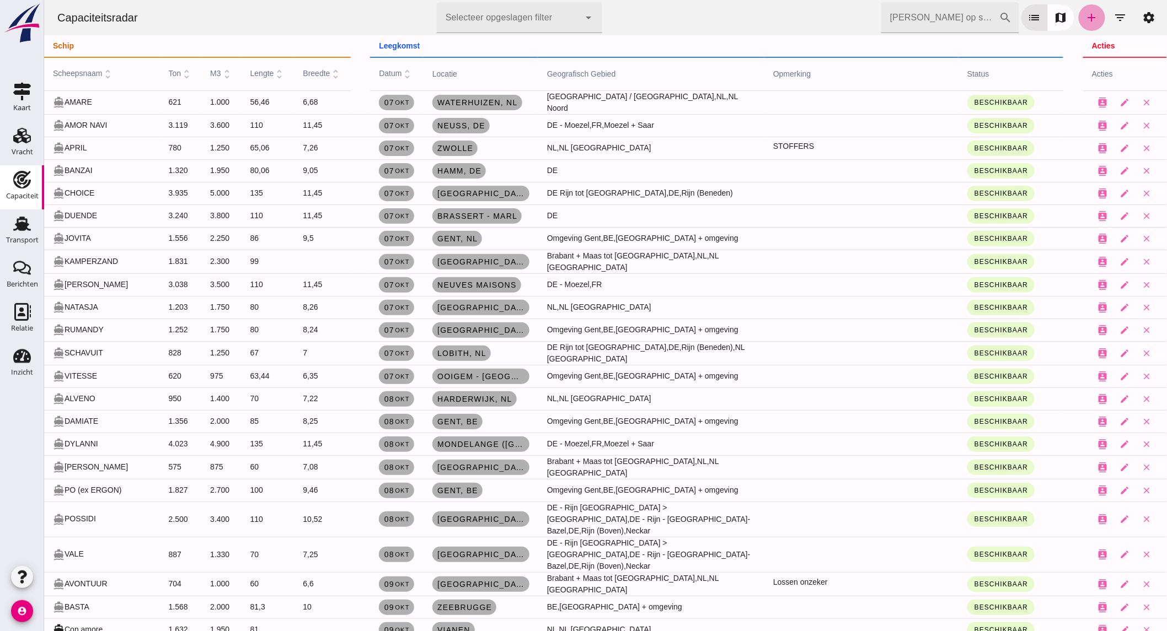
click at [1085, 15] on icon "add" at bounding box center [1091, 17] width 13 height 13
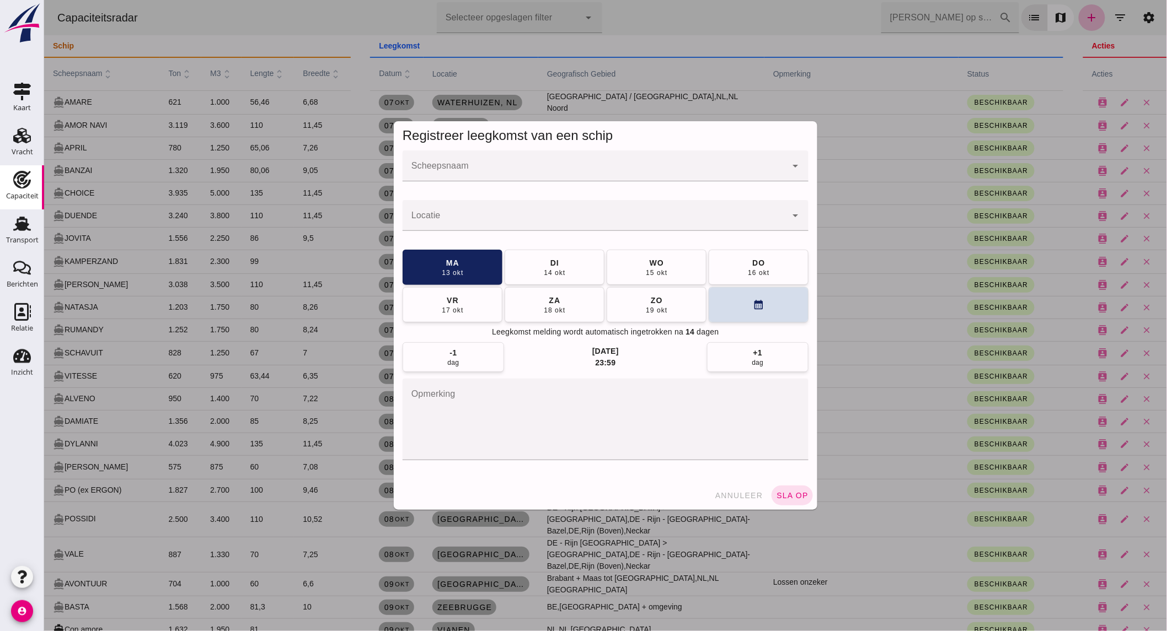
click at [500, 167] on input "Scheepsnaam" at bounding box center [594, 171] width 384 height 13
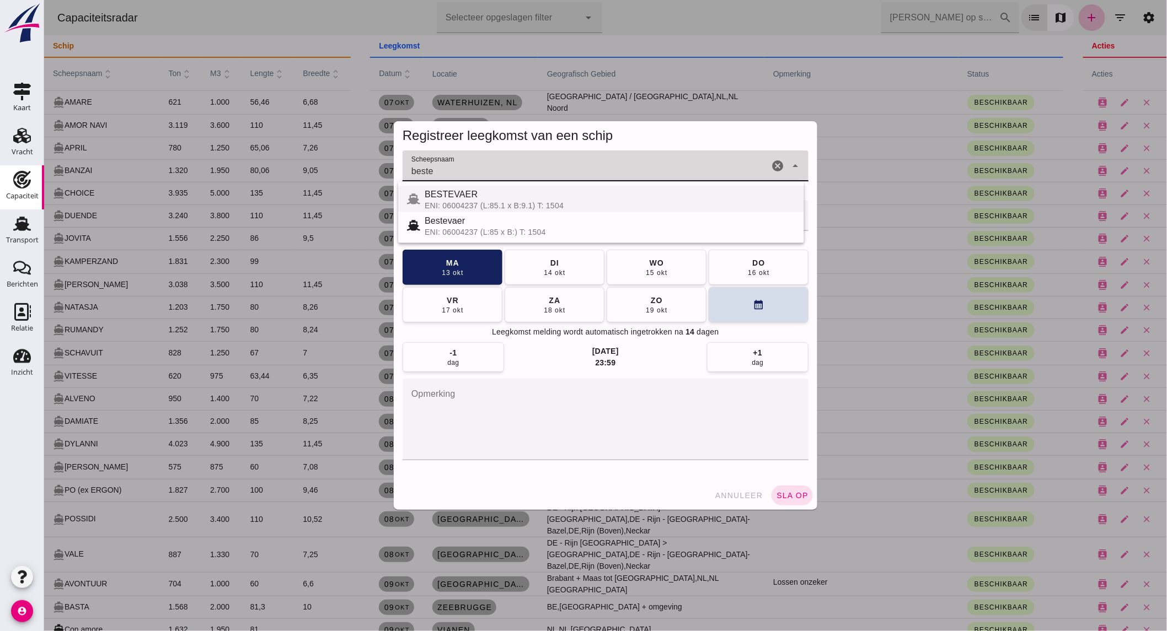
click at [502, 200] on div "BESTEVAER" at bounding box center [609, 194] width 371 height 13
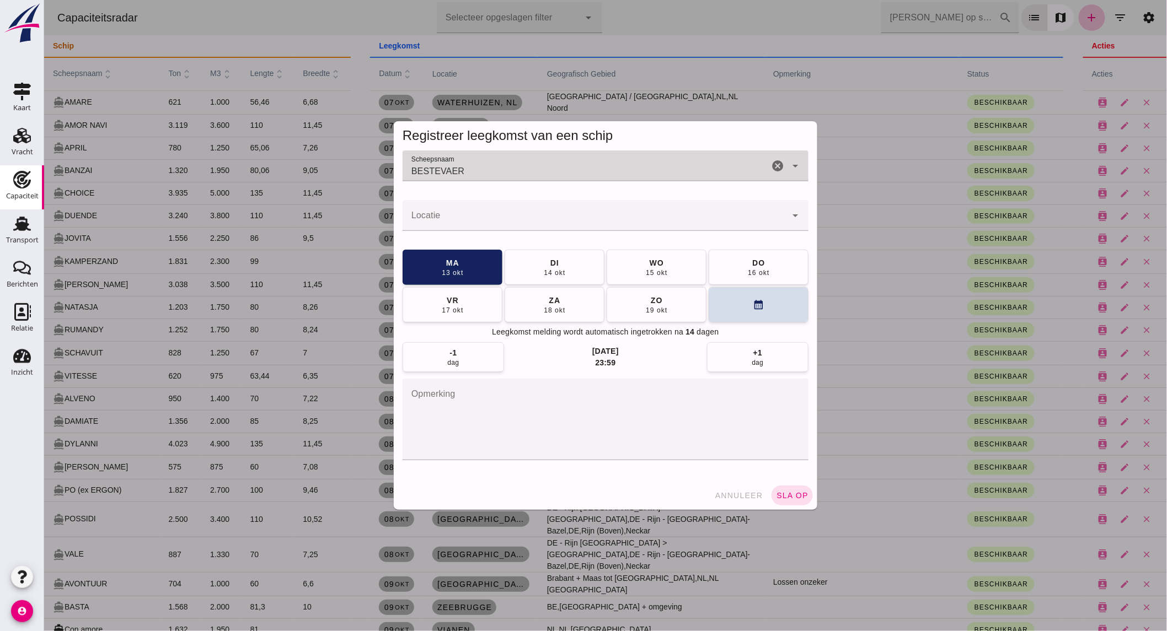
type input "BESTEVAER"
click at [482, 219] on input "Locatie" at bounding box center [594, 220] width 384 height 13
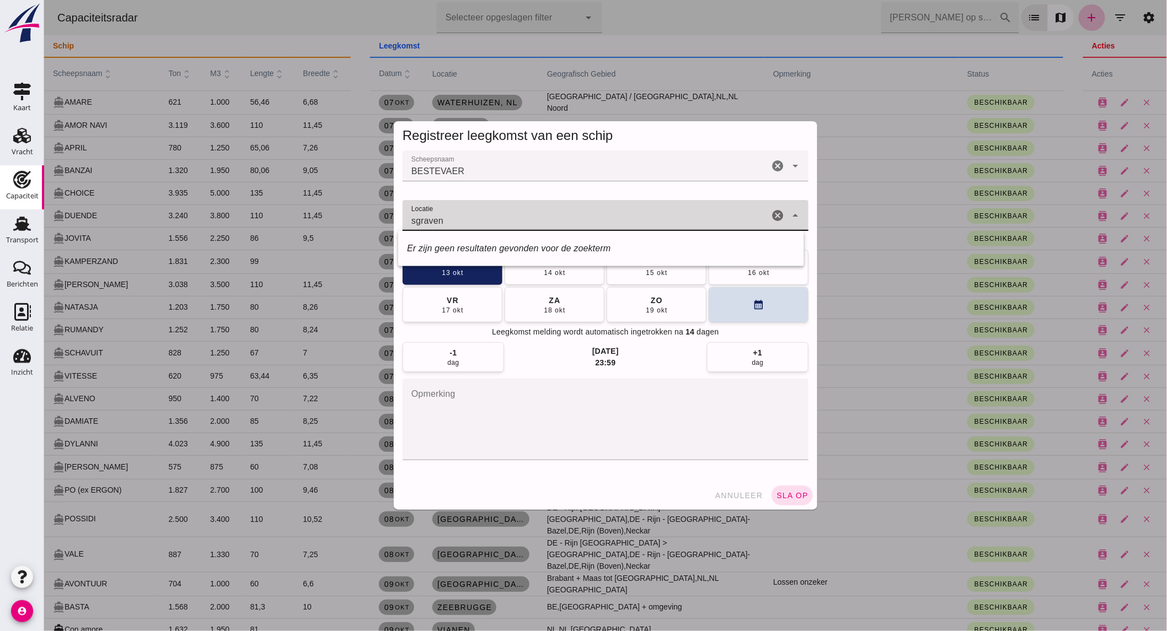
drag, startPoint x: 485, startPoint y: 225, endPoint x: 115, endPoint y: 202, distance: 370.6
click at [117, 202] on div "Registreer leegkomst van een schip Scheepsnaam Scheepsnaam BESTEVAER BESTEVAER …" at bounding box center [605, 315] width 1123 height 631
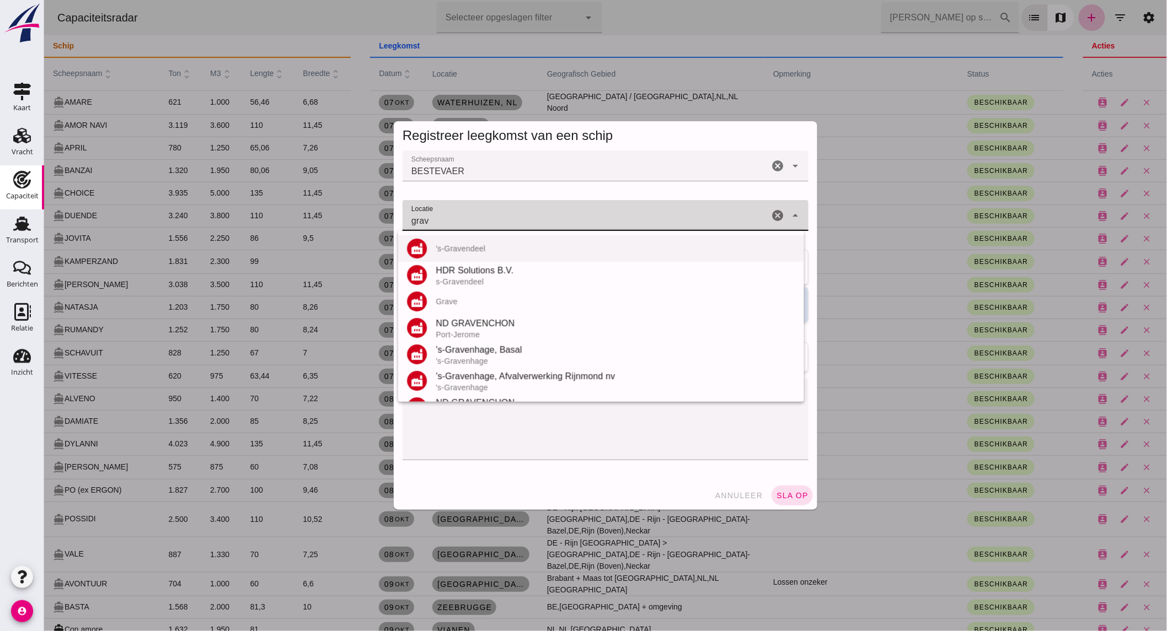
click at [446, 245] on div "'s-Gravendeel" at bounding box center [614, 248] width 359 height 9
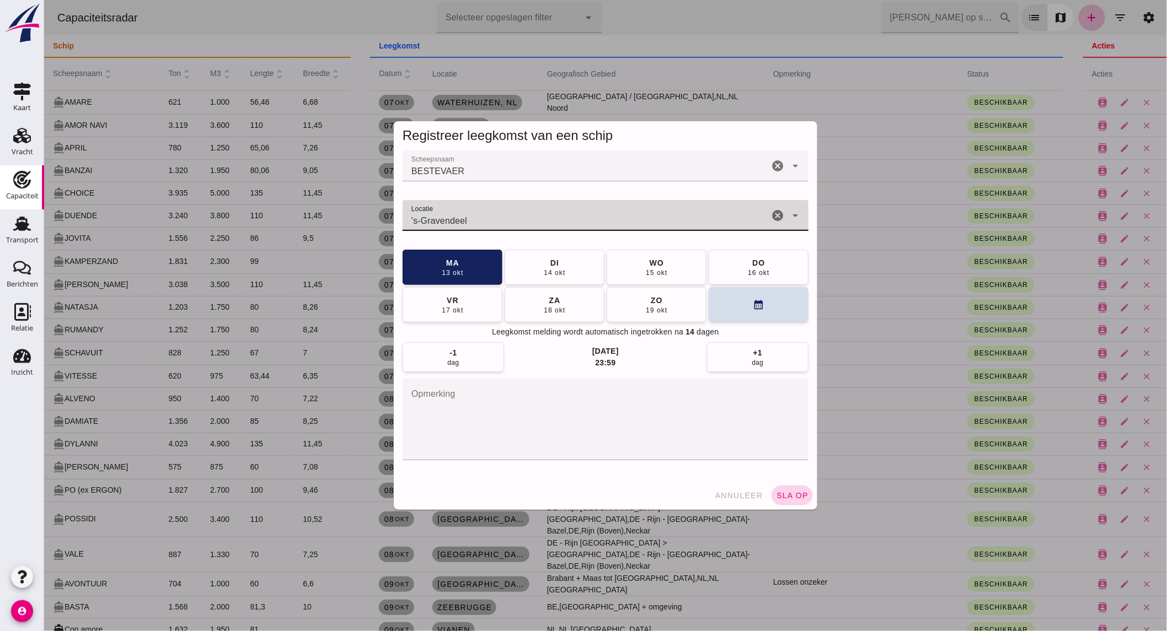
type input "'s-Gravendeel"
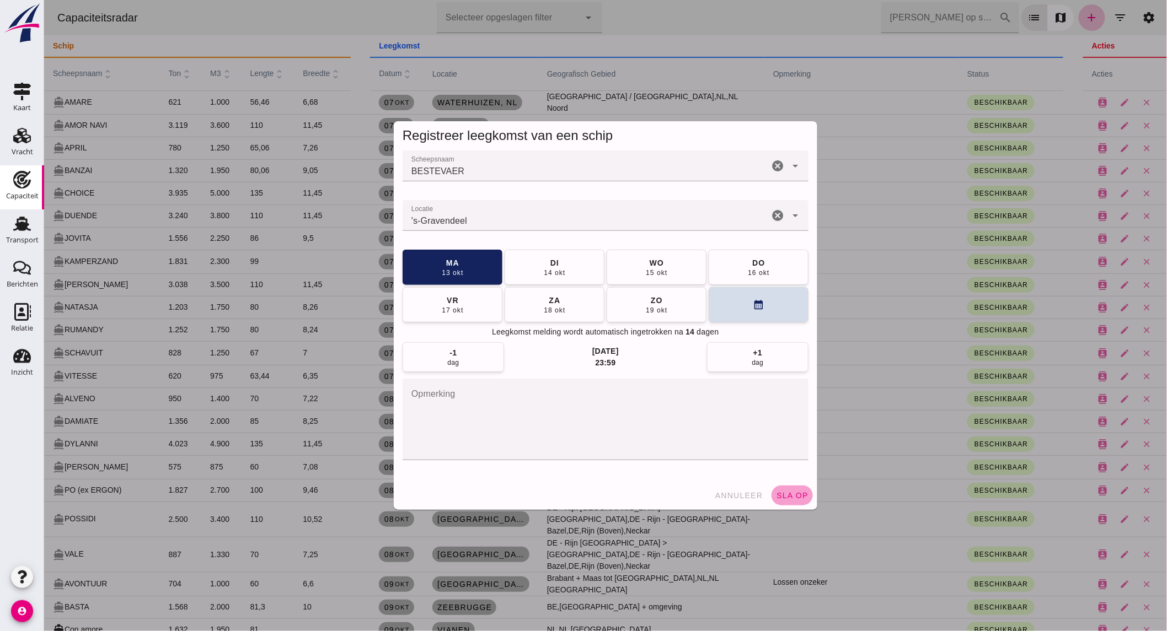
click at [798, 500] on span "sla op" at bounding box center [791, 495] width 33 height 9
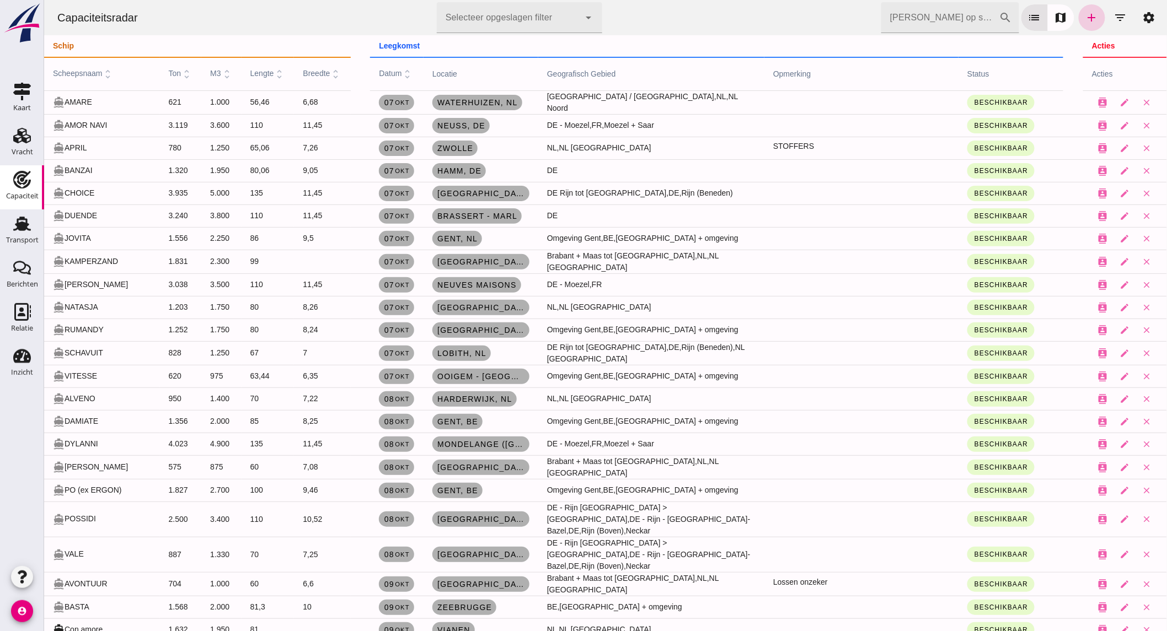
click at [1085, 18] on icon "add" at bounding box center [1091, 17] width 13 height 13
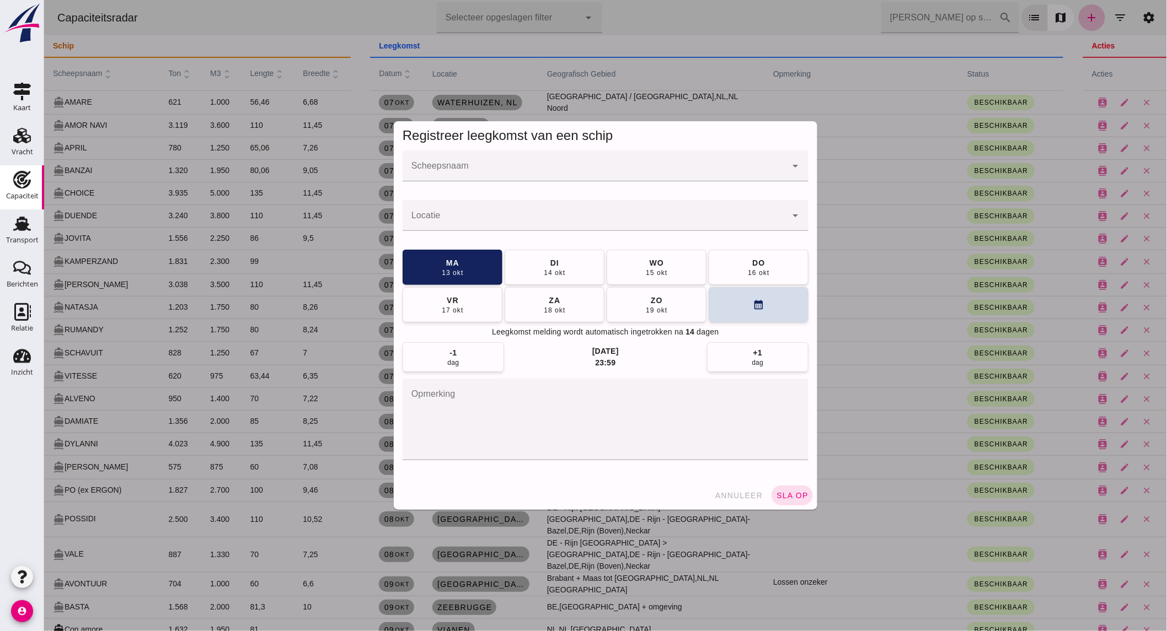
click at [536, 165] on input "Scheepsnaam" at bounding box center [594, 171] width 384 height 13
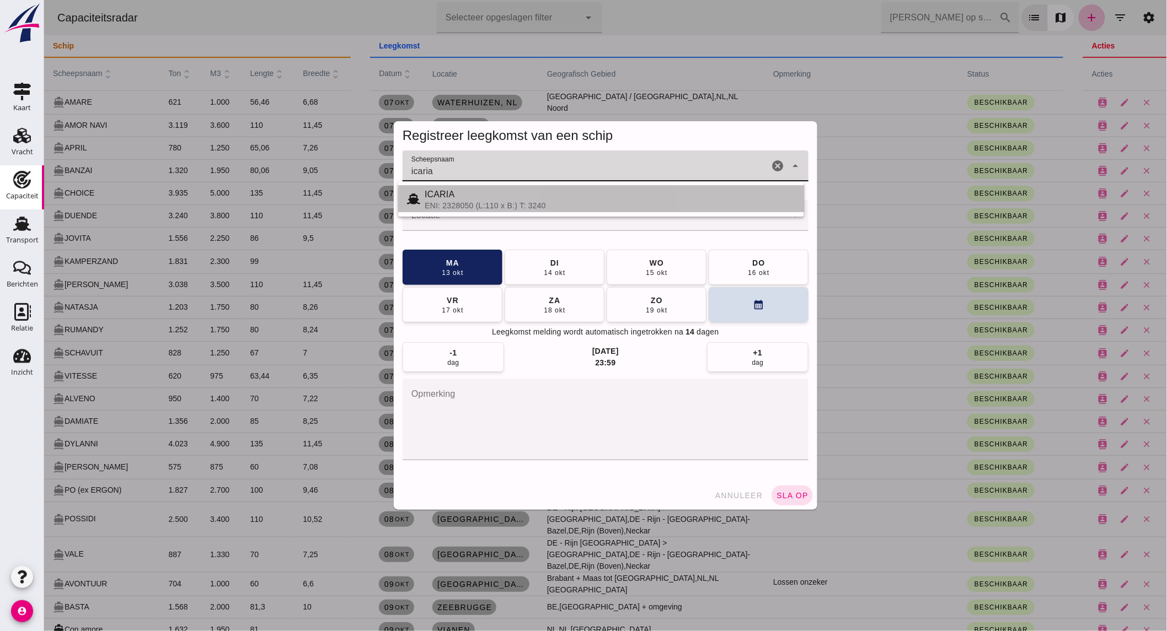
click at [503, 202] on div "ENI: 2328050 (L:110 x B:) T: 3240" at bounding box center [609, 205] width 371 height 9
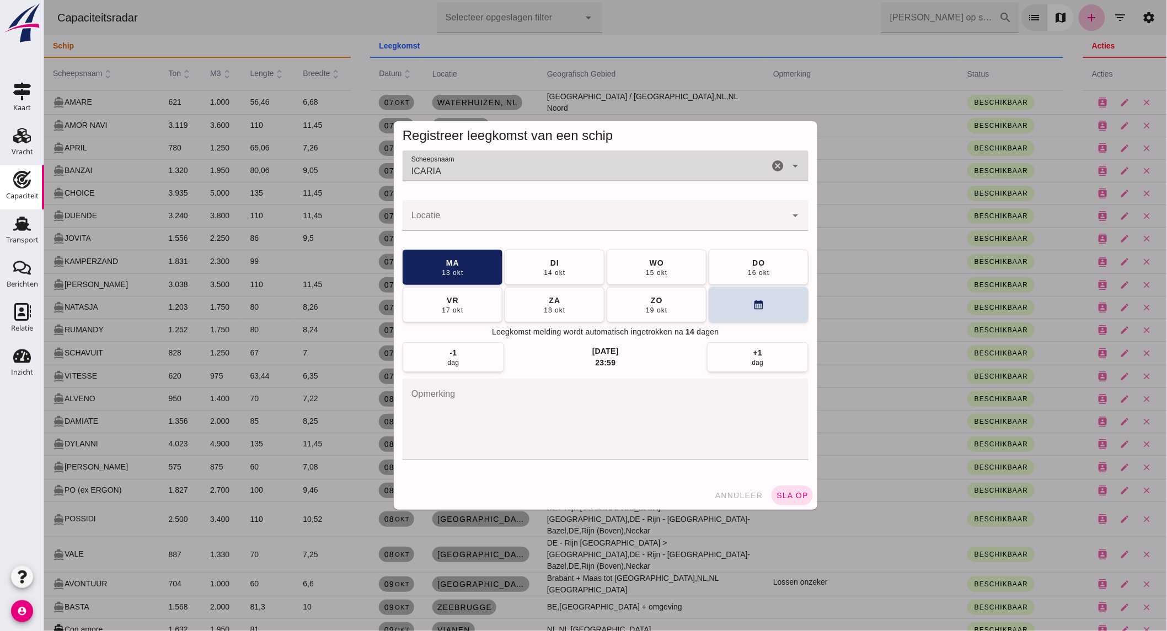
type input "ICARIA"
click at [525, 215] on input "Locatie" at bounding box center [594, 220] width 384 height 13
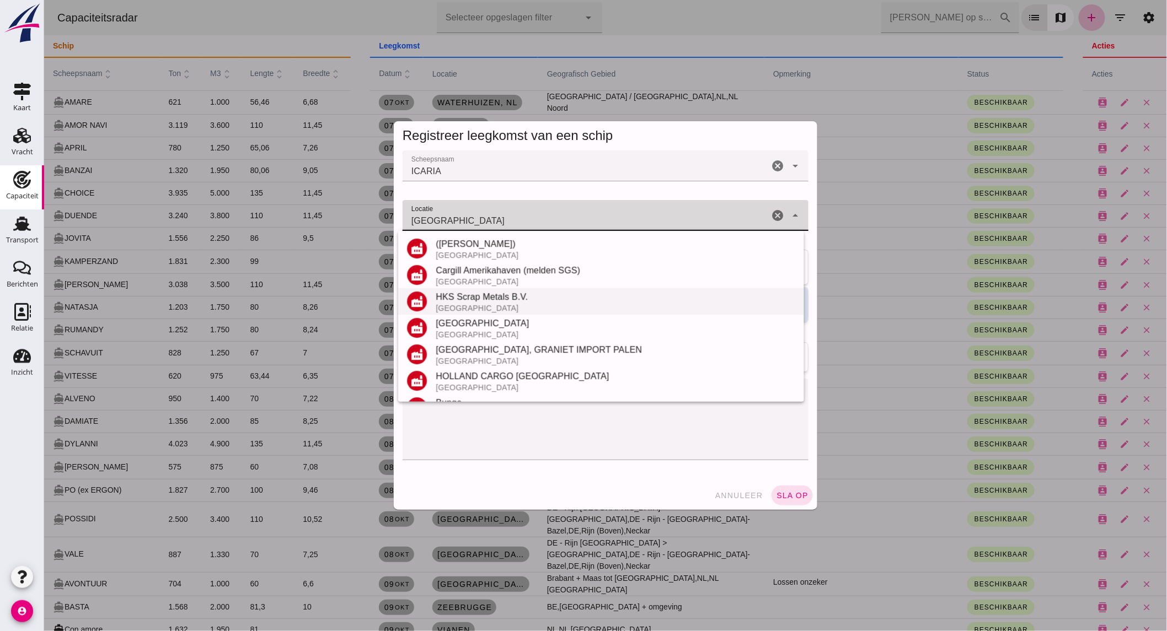
scroll to position [184, 0]
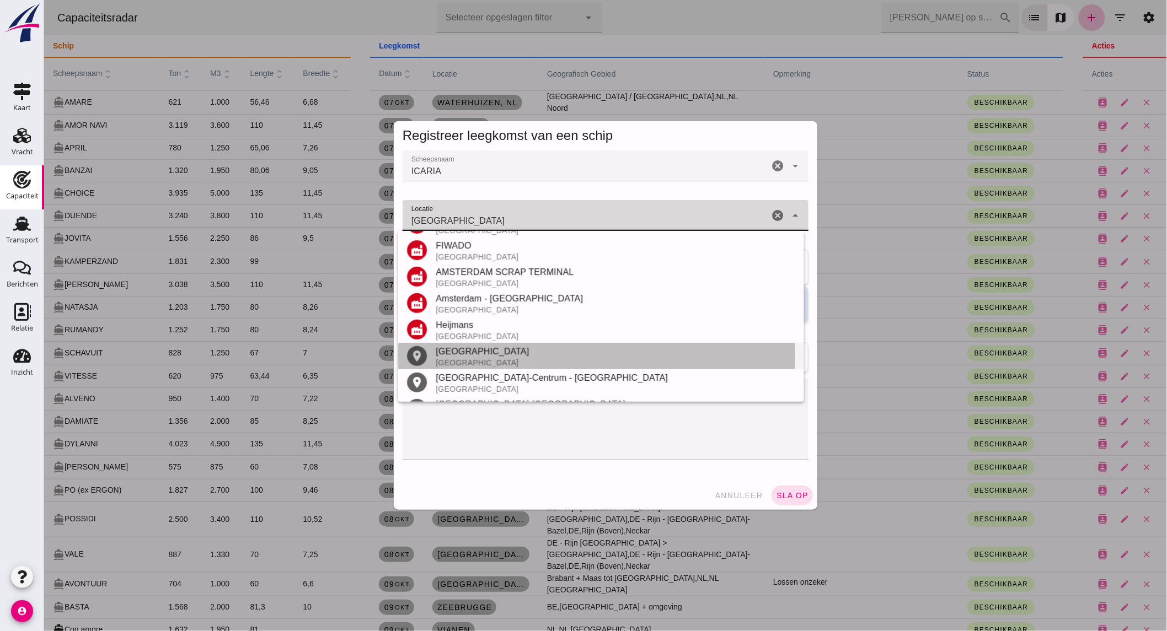
click at [478, 350] on div "[GEOGRAPHIC_DATA]" at bounding box center [614, 351] width 359 height 13
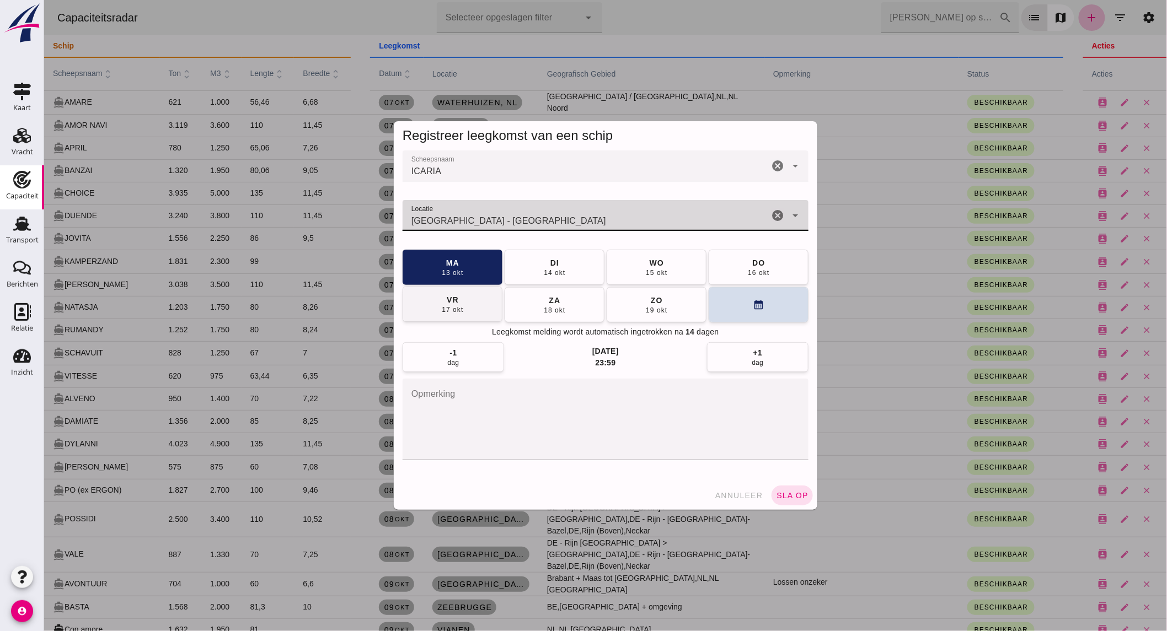
type input "[GEOGRAPHIC_DATA] - [GEOGRAPHIC_DATA]"
click at [460, 307] on button "[DATE]" at bounding box center [452, 304] width 100 height 35
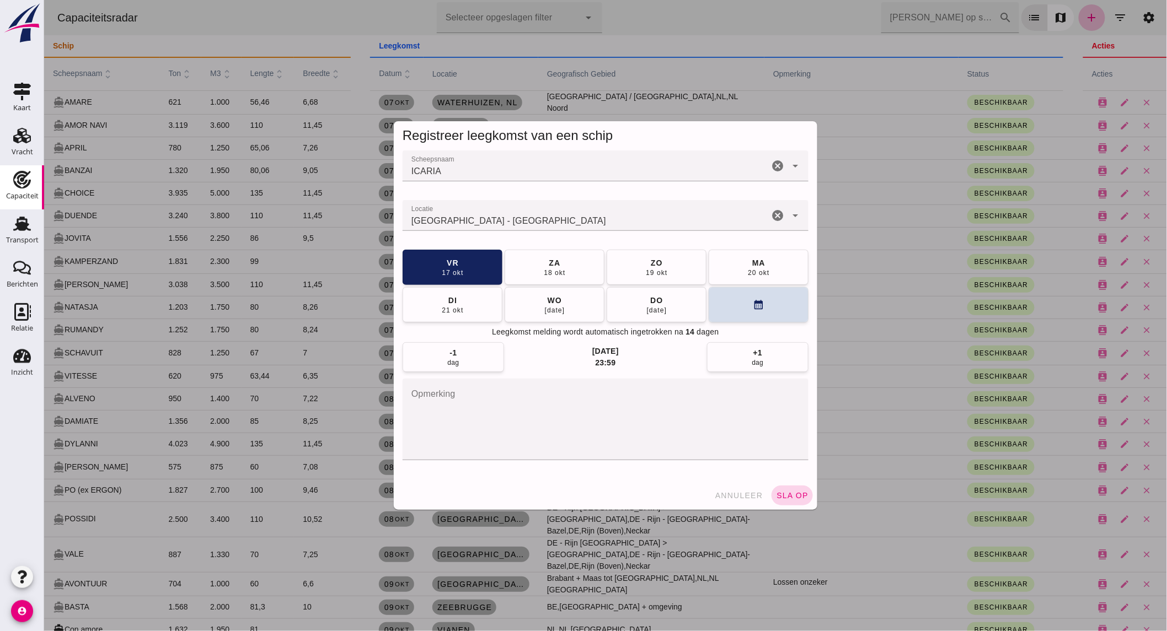
click at [786, 502] on button "sla op" at bounding box center [791, 496] width 41 height 20
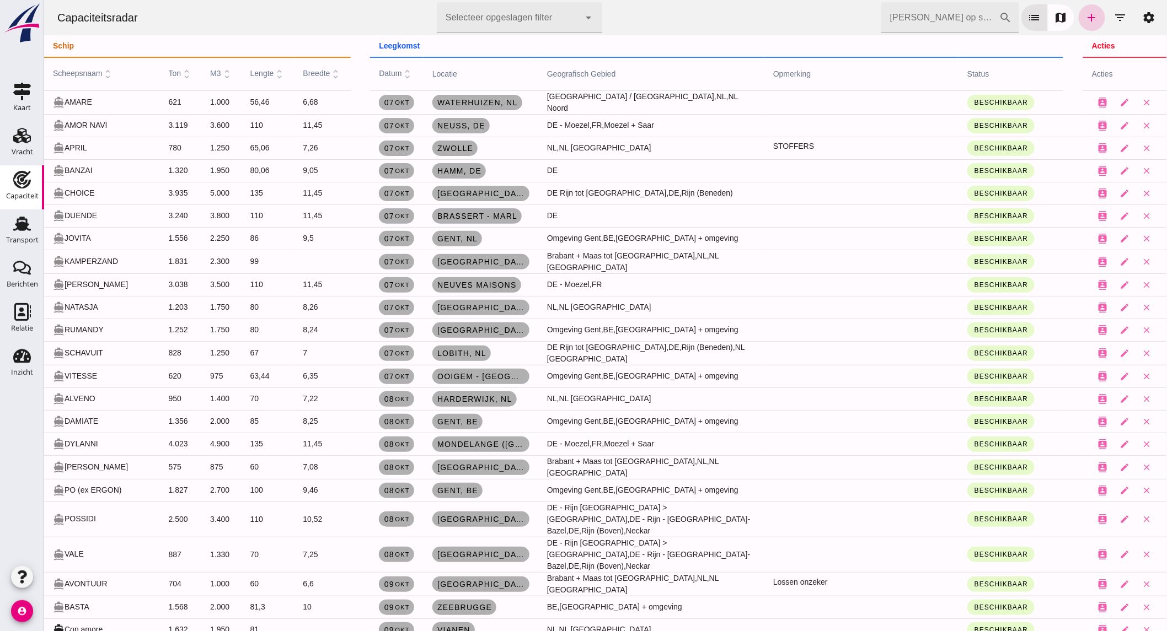
click at [1085, 13] on icon "add" at bounding box center [1091, 17] width 13 height 13
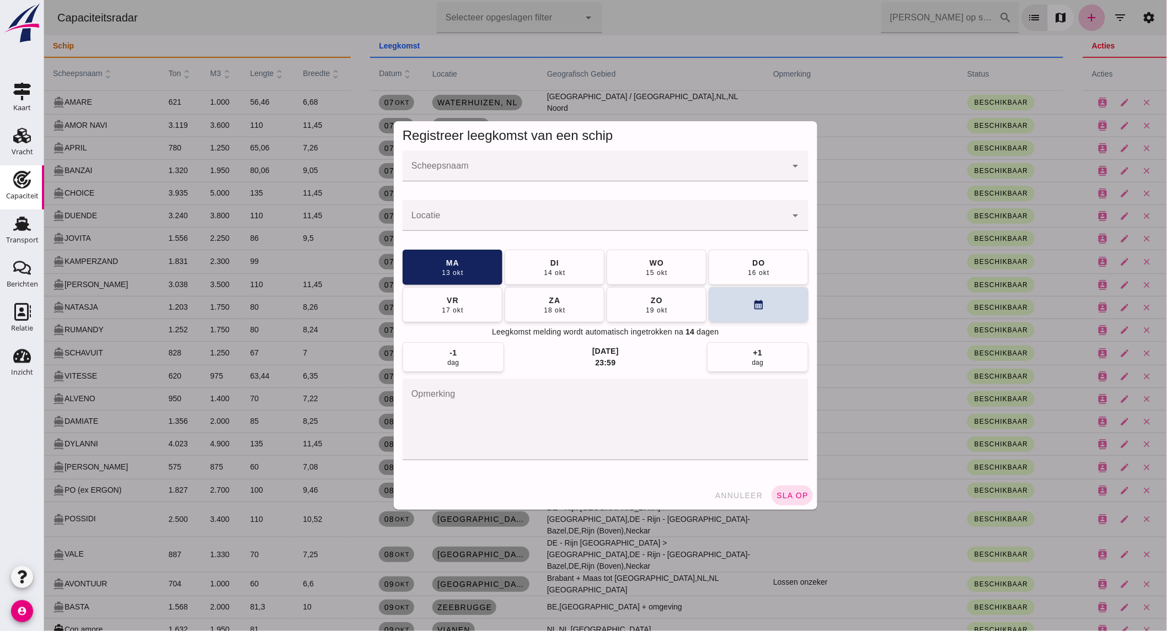
click at [536, 167] on input "Scheepsnaam" at bounding box center [594, 171] width 384 height 13
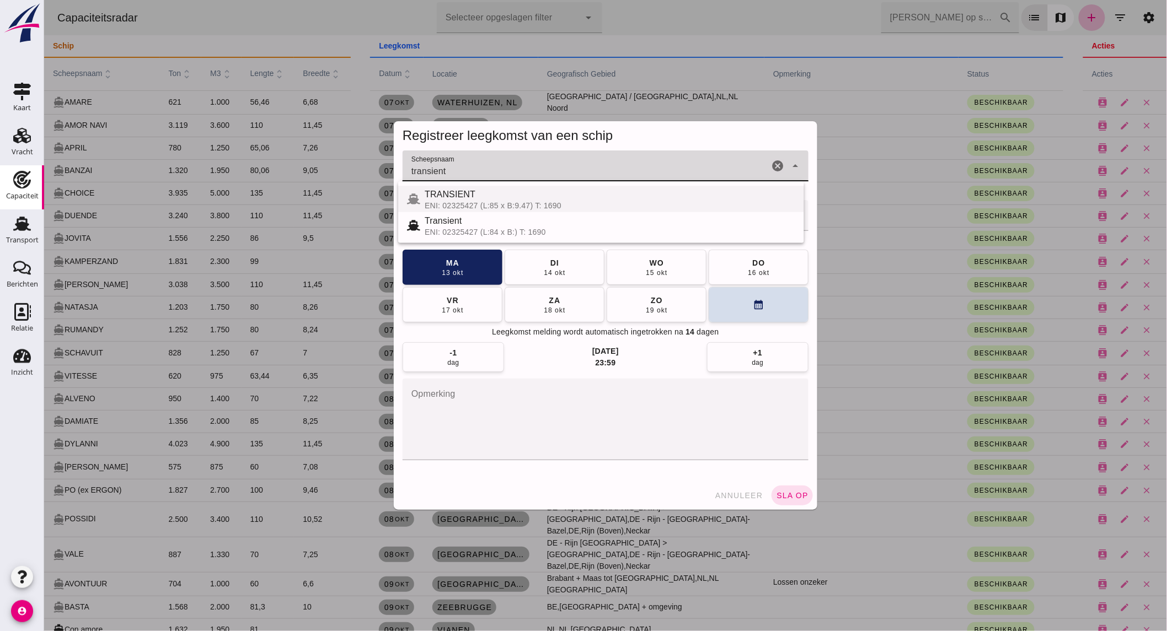
click at [476, 196] on div "TRANSIENT" at bounding box center [609, 194] width 371 height 13
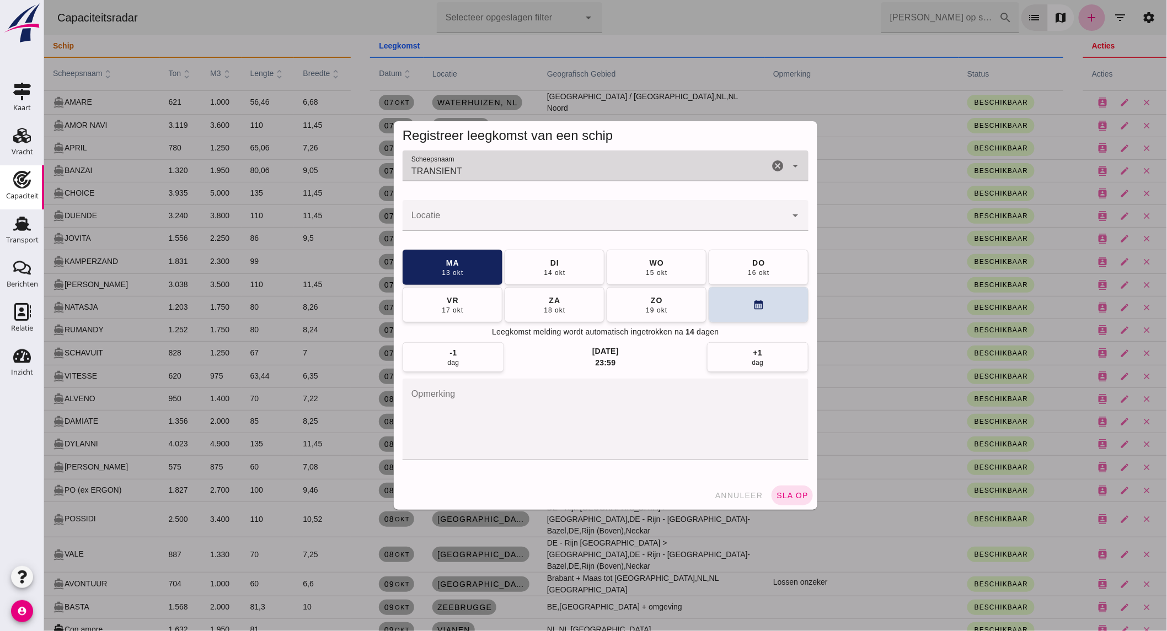
type input "TRANSIENT"
click at [474, 215] on input "Locatie" at bounding box center [594, 220] width 384 height 13
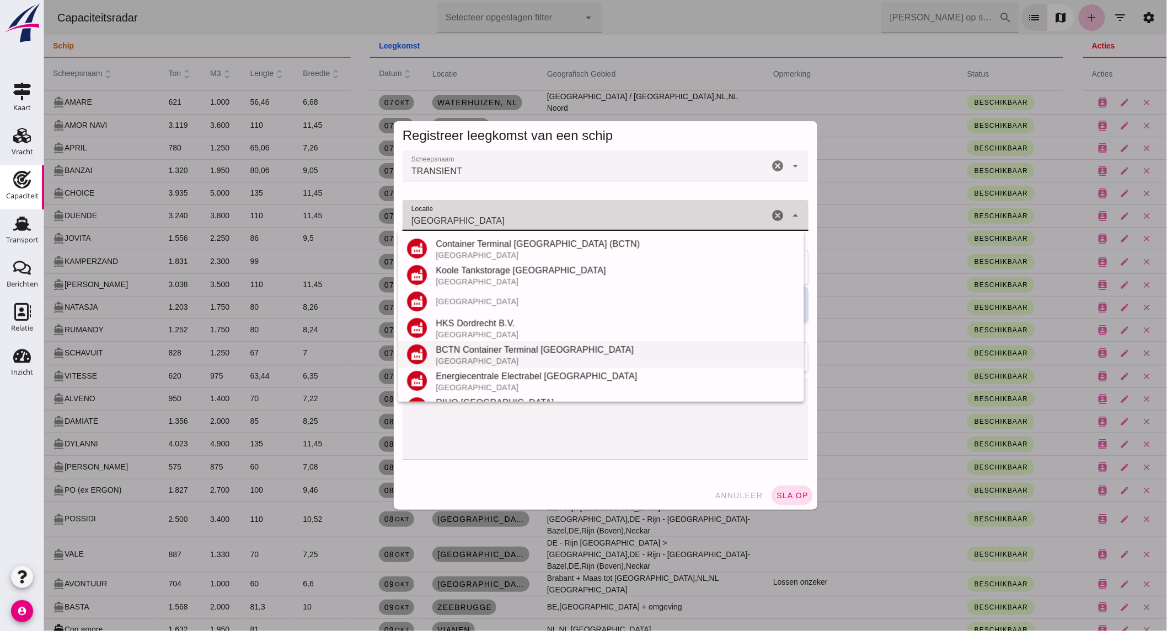
scroll to position [129, 0]
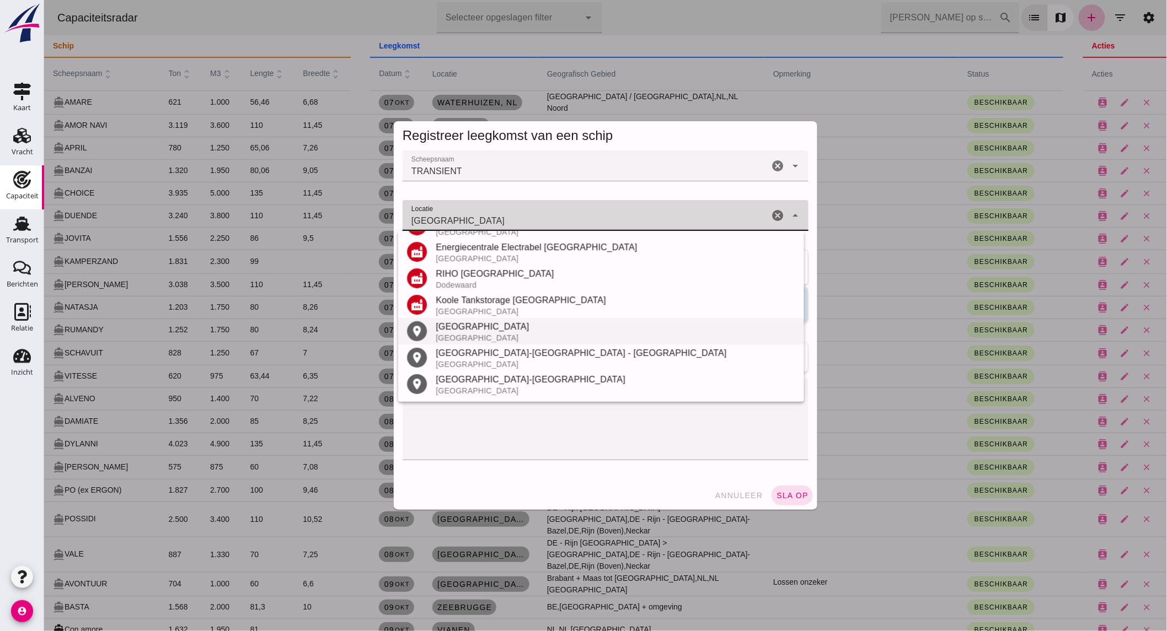
click at [486, 337] on div "[GEOGRAPHIC_DATA]" at bounding box center [614, 338] width 359 height 9
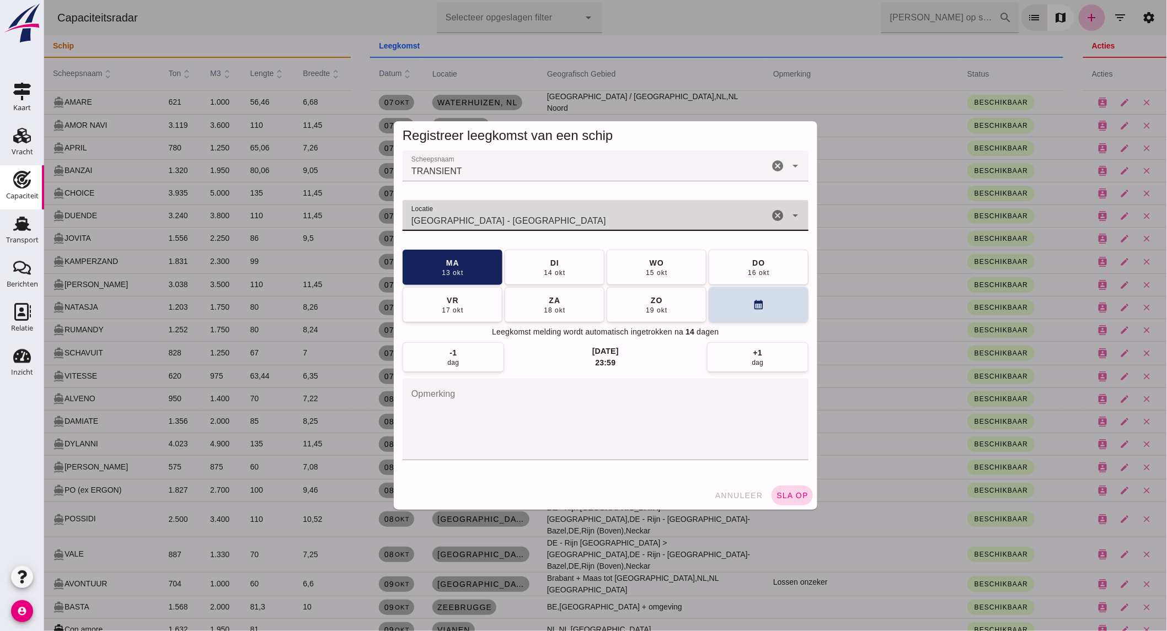
type input "[GEOGRAPHIC_DATA] - [GEOGRAPHIC_DATA]"
click at [799, 500] on button "sla op" at bounding box center [791, 496] width 41 height 20
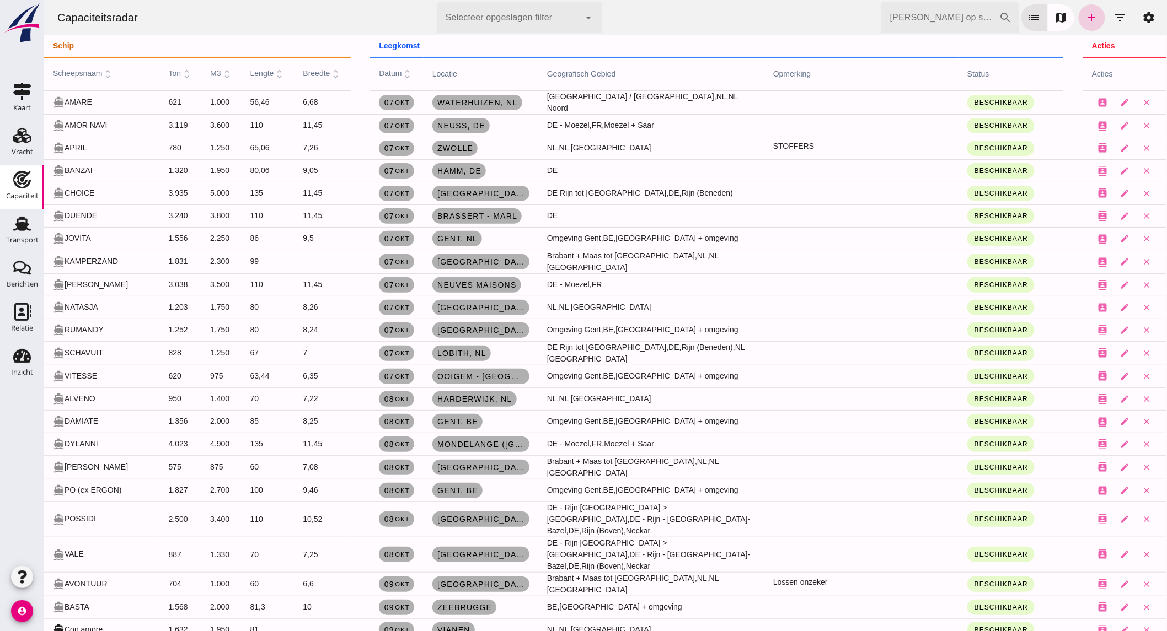
click at [1086, 18] on icon "add" at bounding box center [1091, 17] width 13 height 13
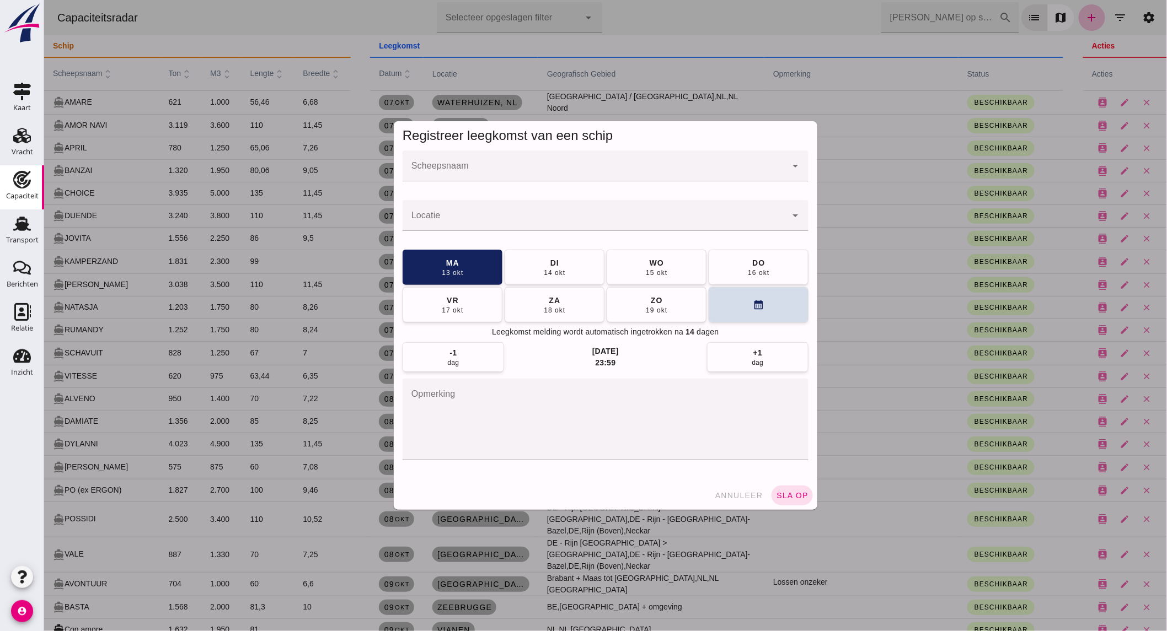
click at [539, 165] on input "Scheepsnaam" at bounding box center [594, 171] width 384 height 13
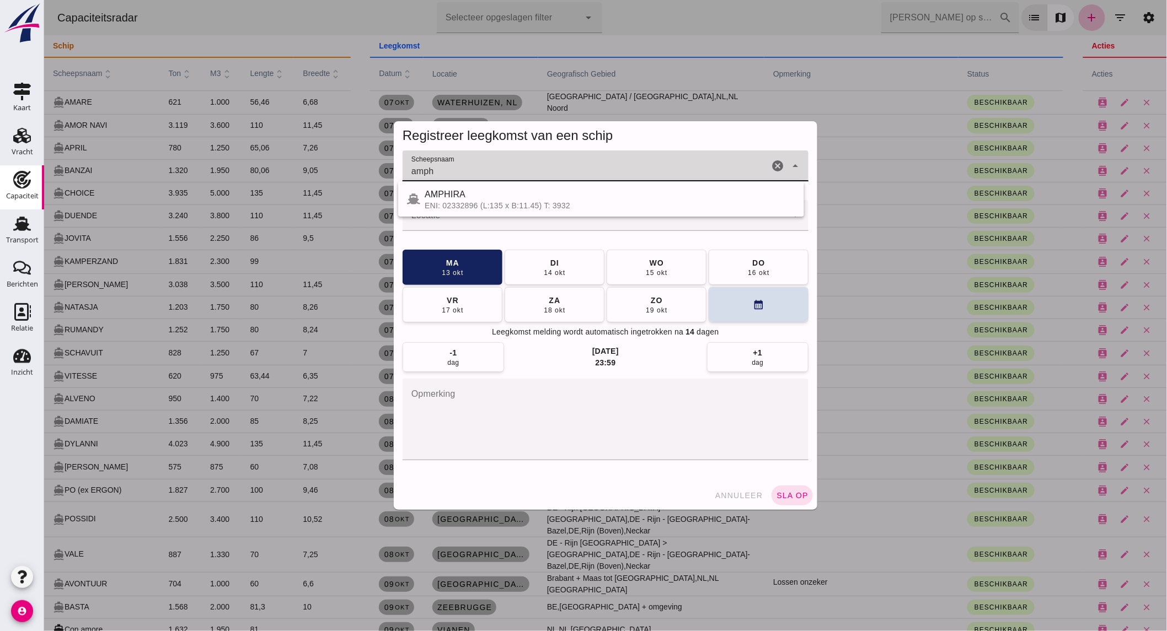
type input "amph"
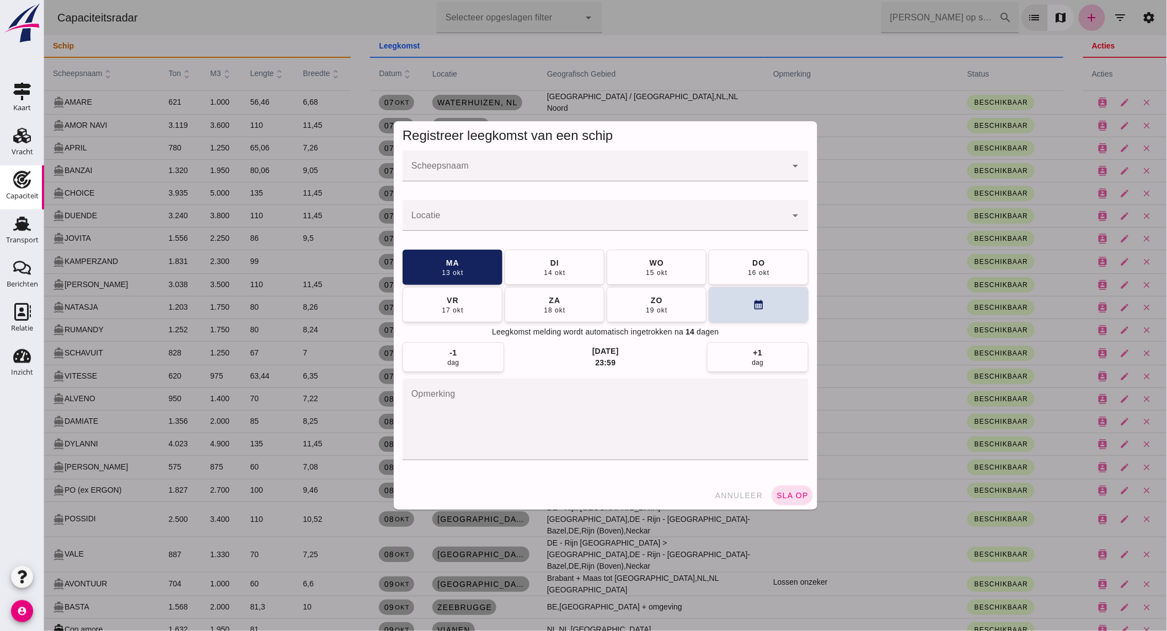
click at [498, 166] on input "Scheepsnaam" at bounding box center [594, 171] width 384 height 13
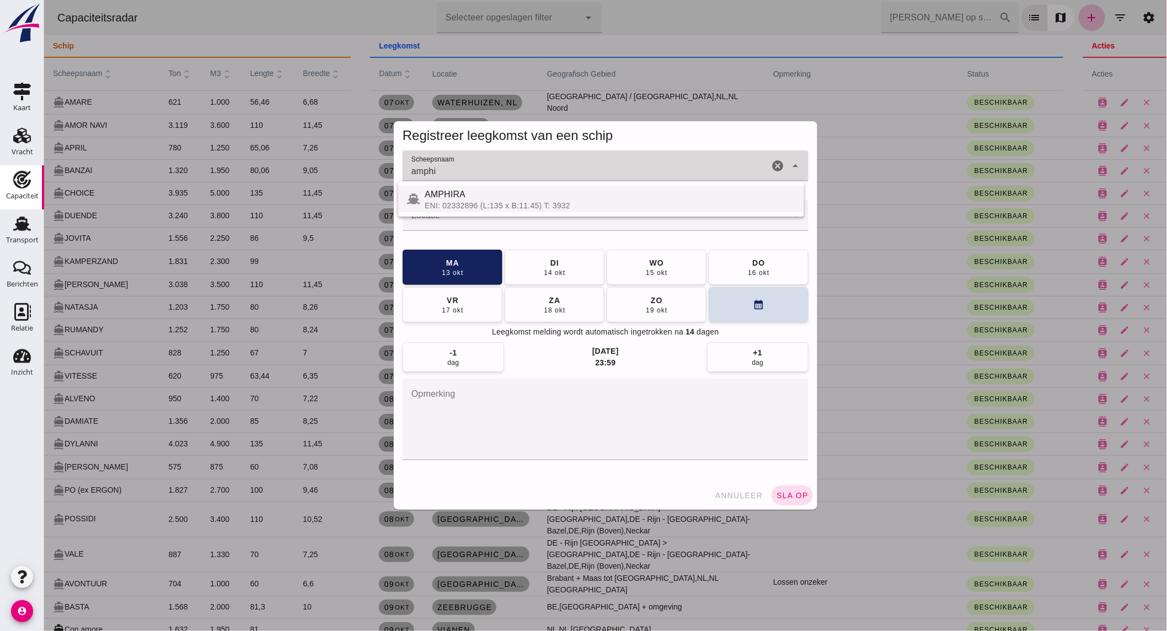
click at [488, 199] on div "AMPHIRA" at bounding box center [609, 194] width 371 height 13
type input "AMPHIRA"
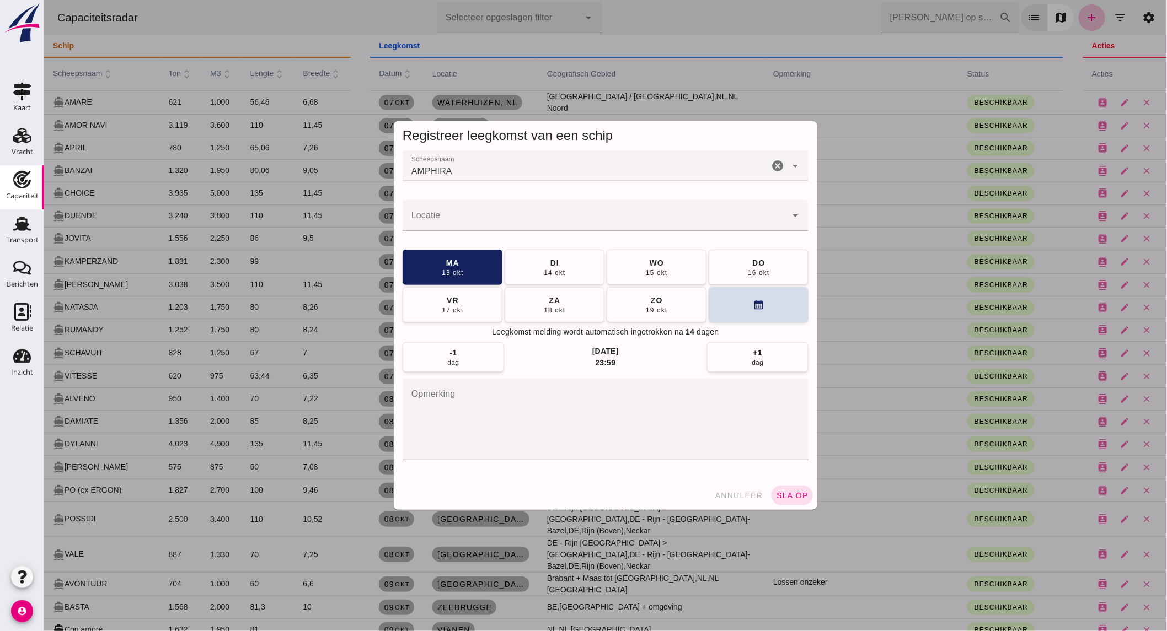
click at [474, 218] on input "Locatie" at bounding box center [594, 220] width 384 height 13
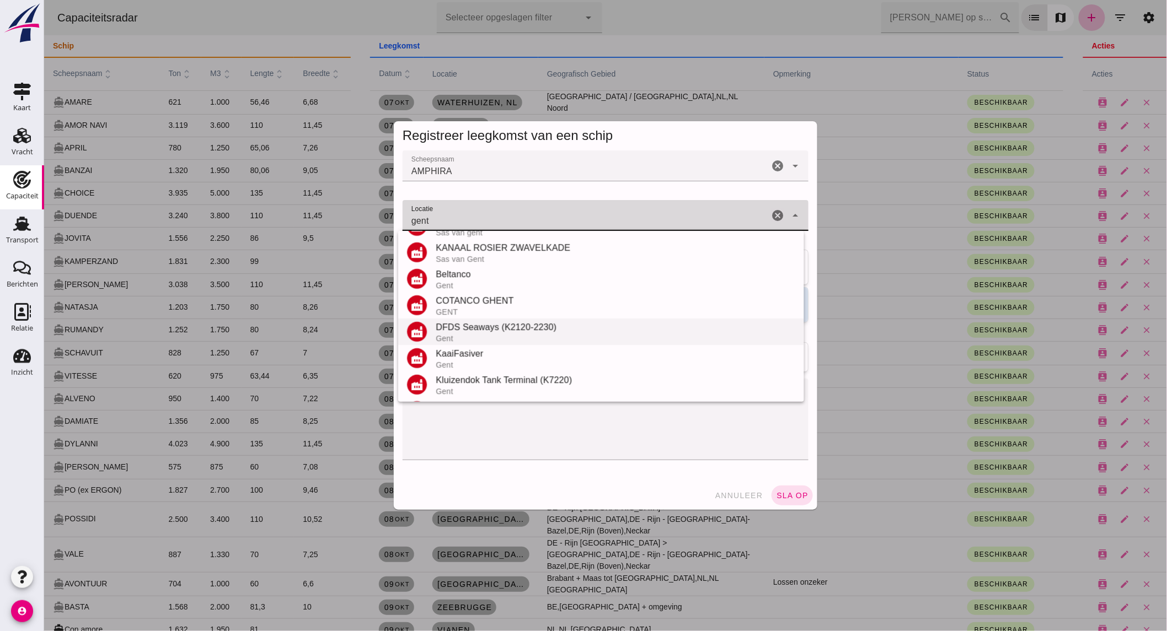
scroll to position [499, 0]
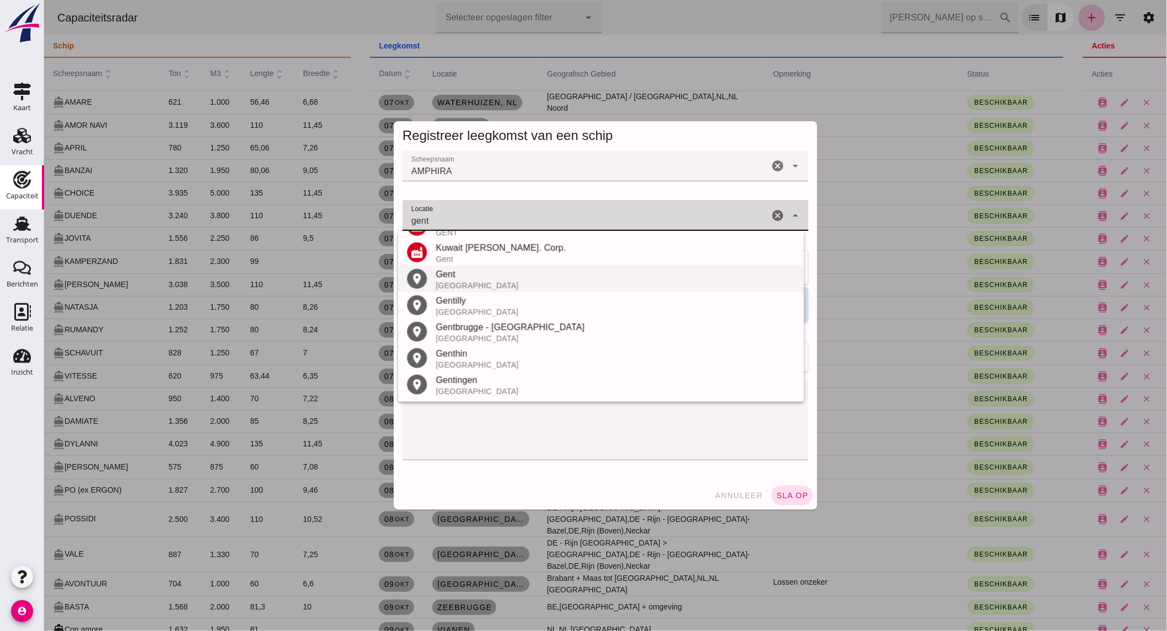
click at [511, 276] on div "Gent" at bounding box center [614, 274] width 359 height 13
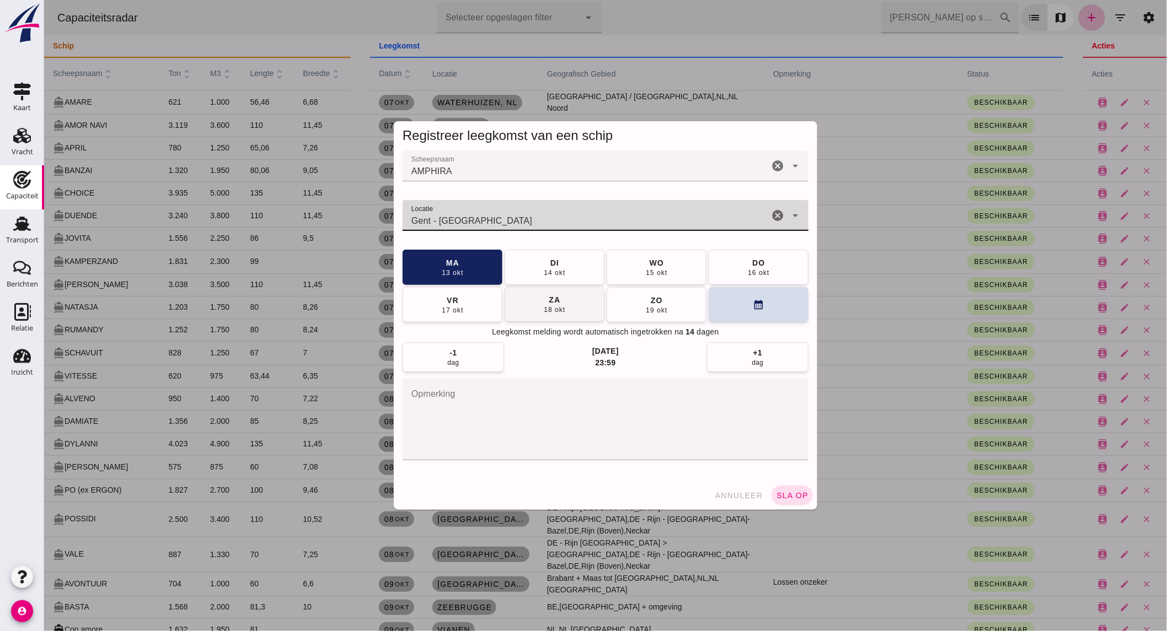
type input "Gent - [GEOGRAPHIC_DATA]"
click at [557, 306] on div "18 okt" at bounding box center [554, 309] width 22 height 9
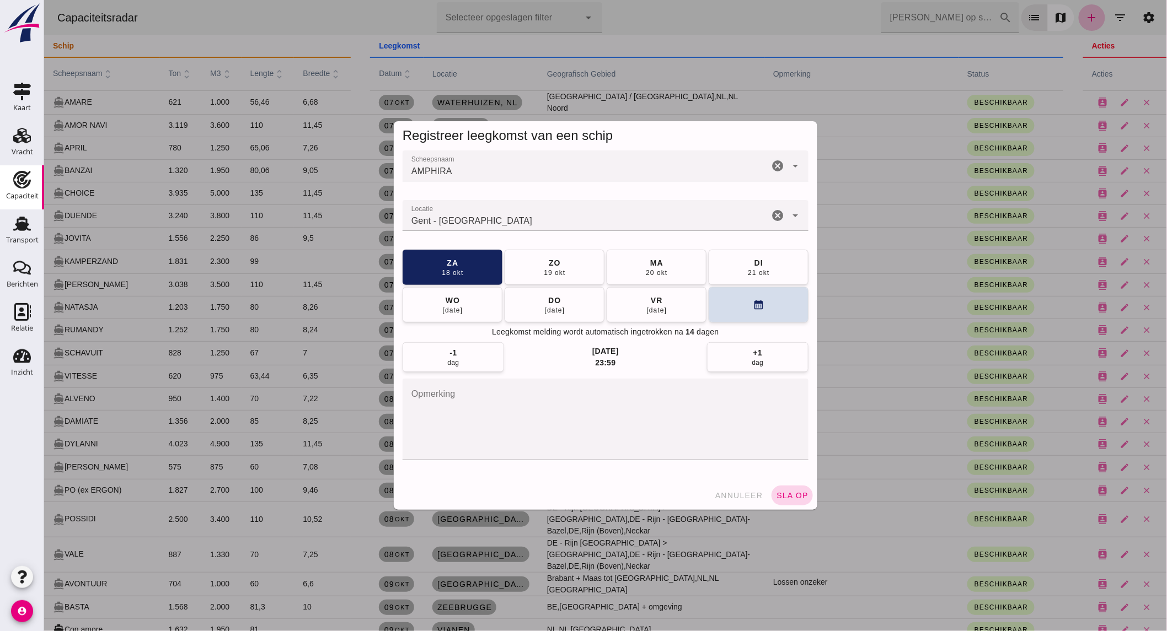
click at [797, 499] on span "sla op" at bounding box center [791, 495] width 33 height 9
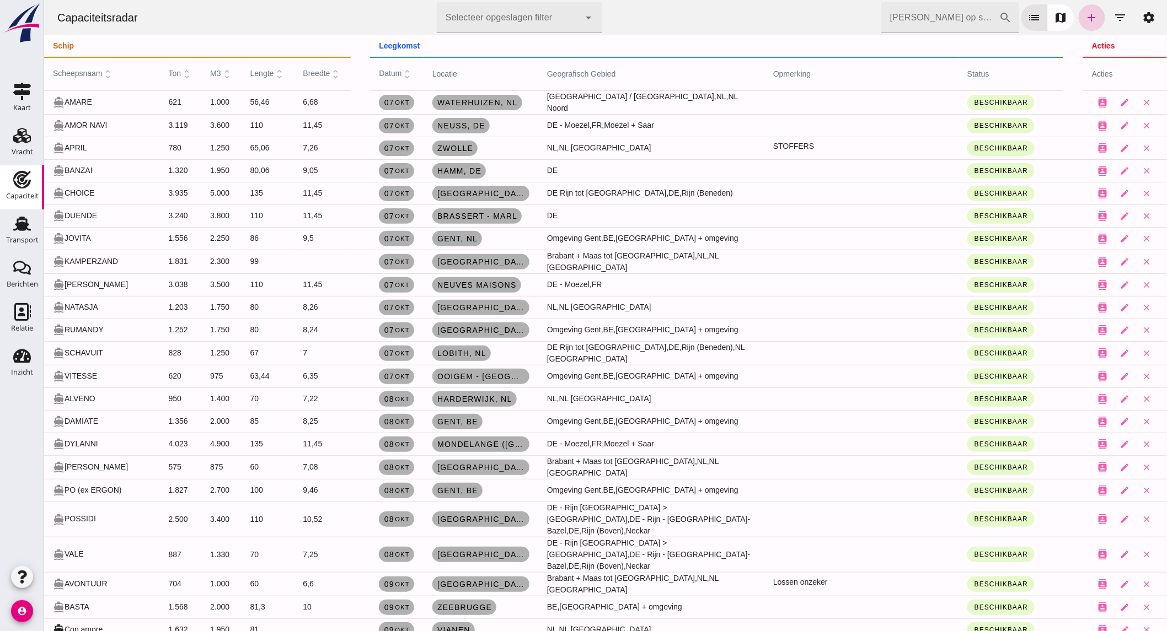
click at [1085, 15] on icon "add" at bounding box center [1091, 17] width 13 height 13
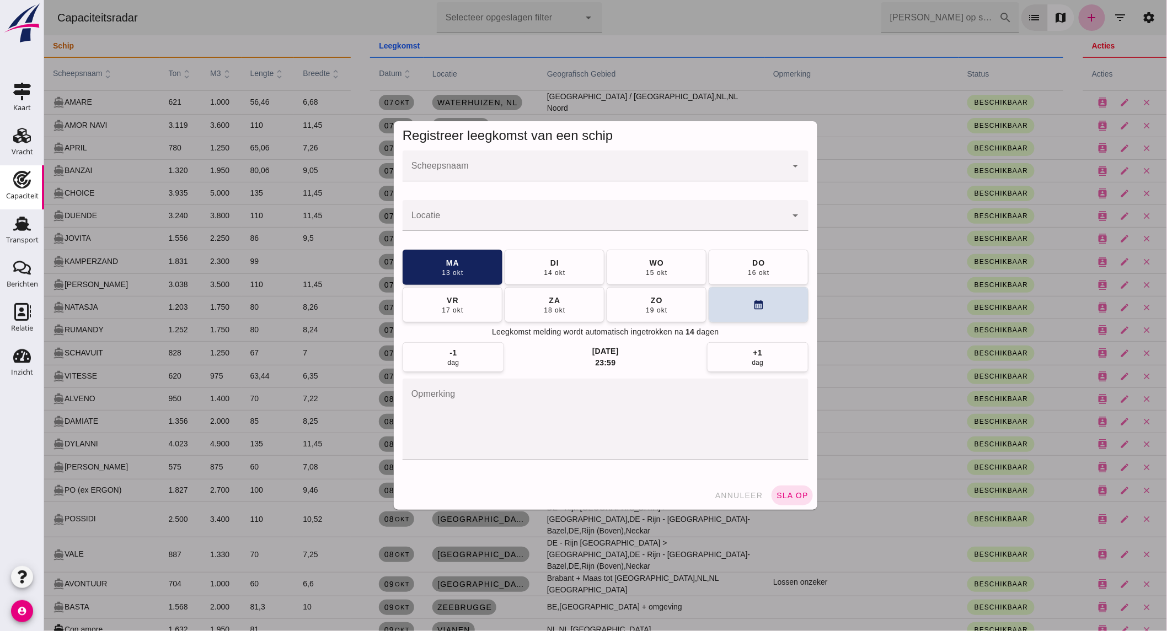
drag, startPoint x: 428, startPoint y: 168, endPoint x: 422, endPoint y: 160, distance: 9.8
click at [428, 168] on input "Scheepsnaam" at bounding box center [594, 171] width 384 height 13
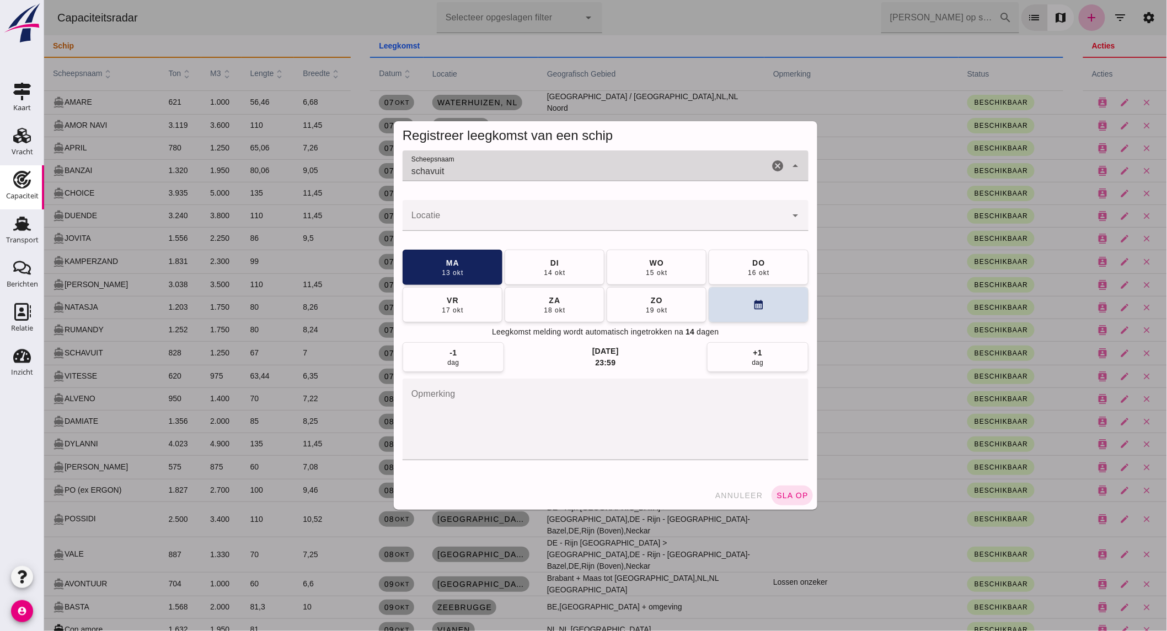
type input "schavuit"
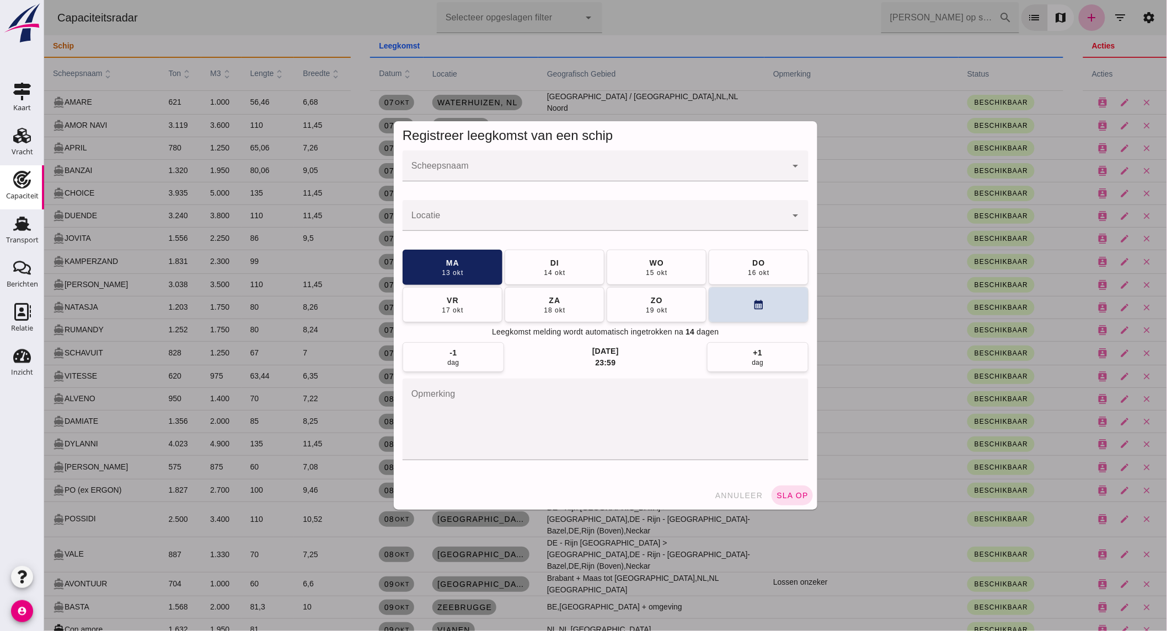
click at [487, 173] on input "Scheepsnaam" at bounding box center [594, 171] width 384 height 13
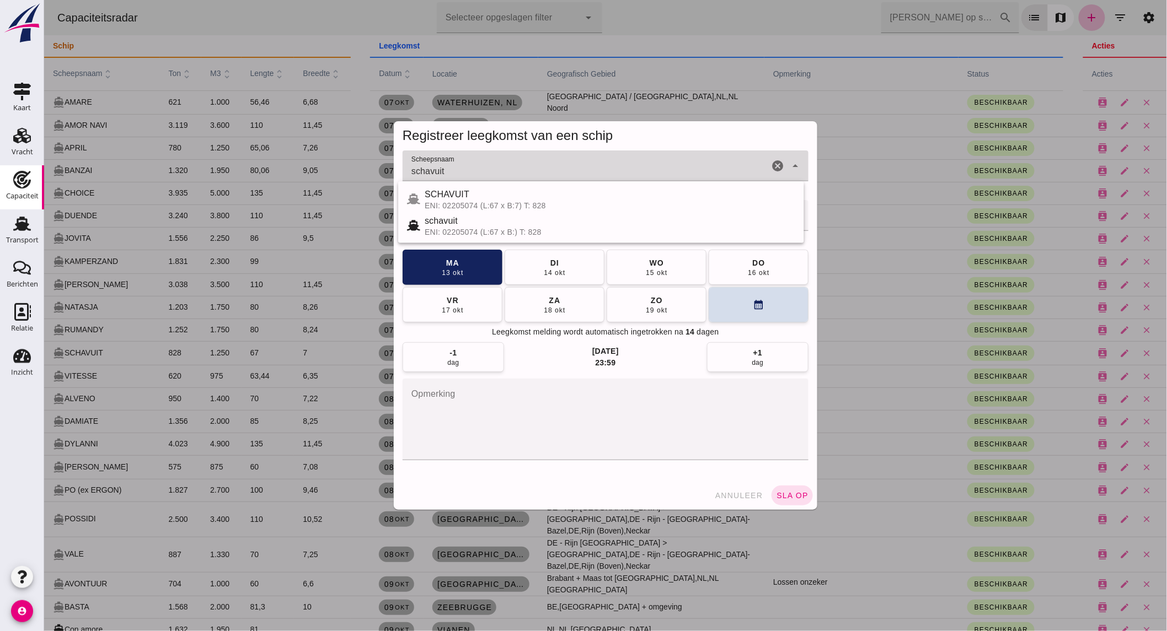
click at [513, 205] on div "ENI: 02205074 (L:67 x B:7) T: 828" at bounding box center [609, 205] width 371 height 9
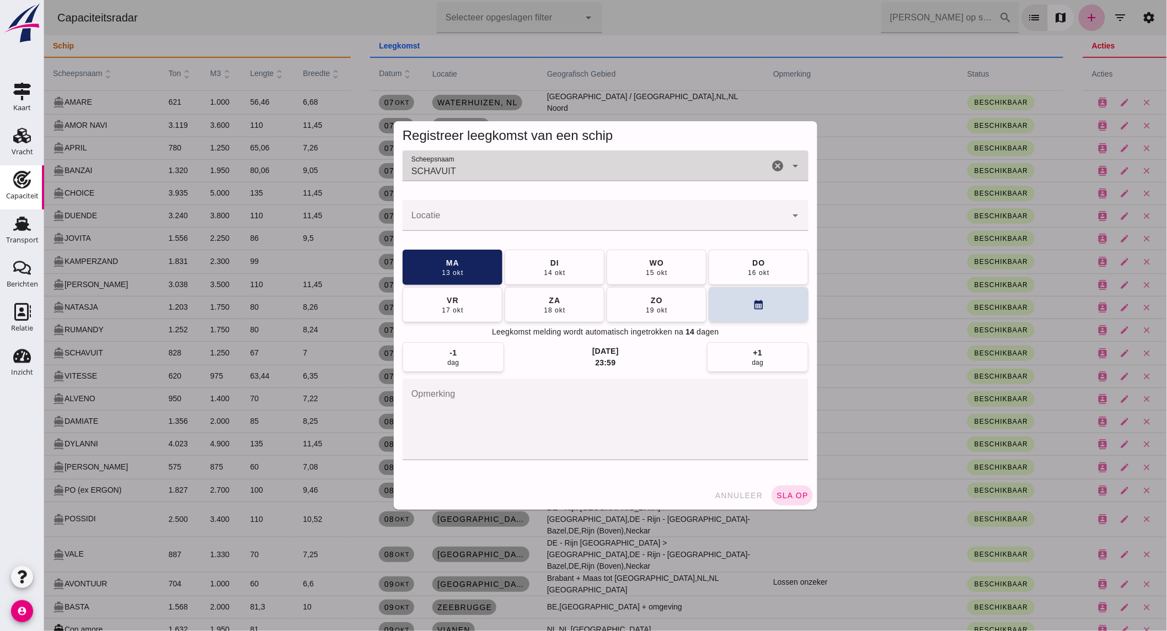
type input "SCHAVUIT"
click at [514, 216] on input "Locatie" at bounding box center [594, 220] width 384 height 13
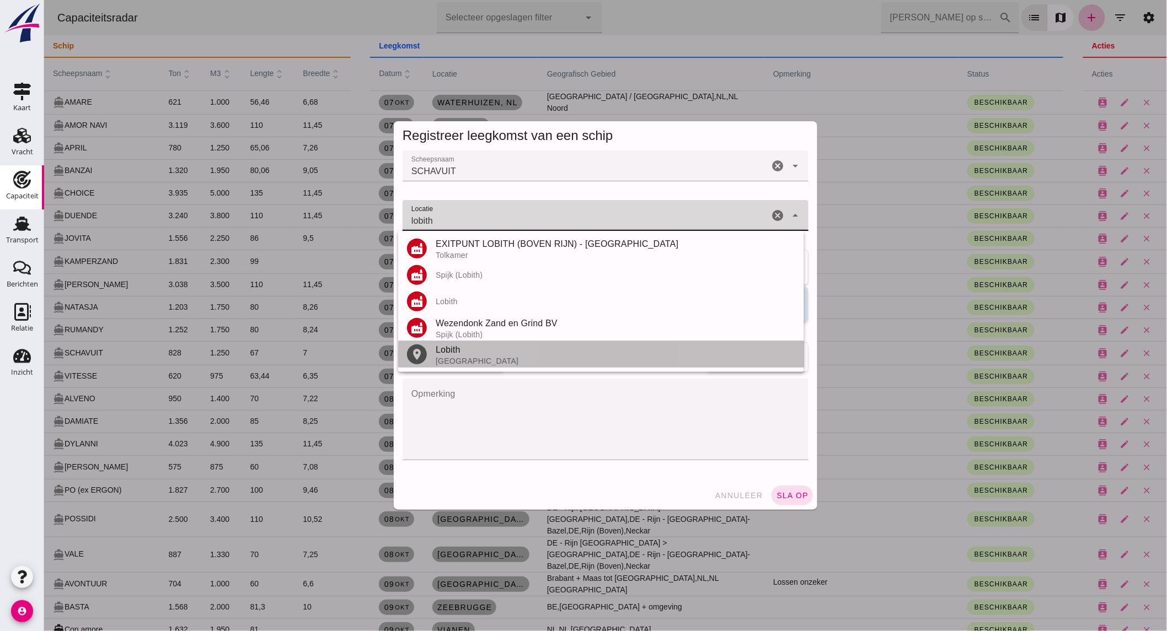
click at [472, 357] on div "[GEOGRAPHIC_DATA]" at bounding box center [614, 361] width 359 height 9
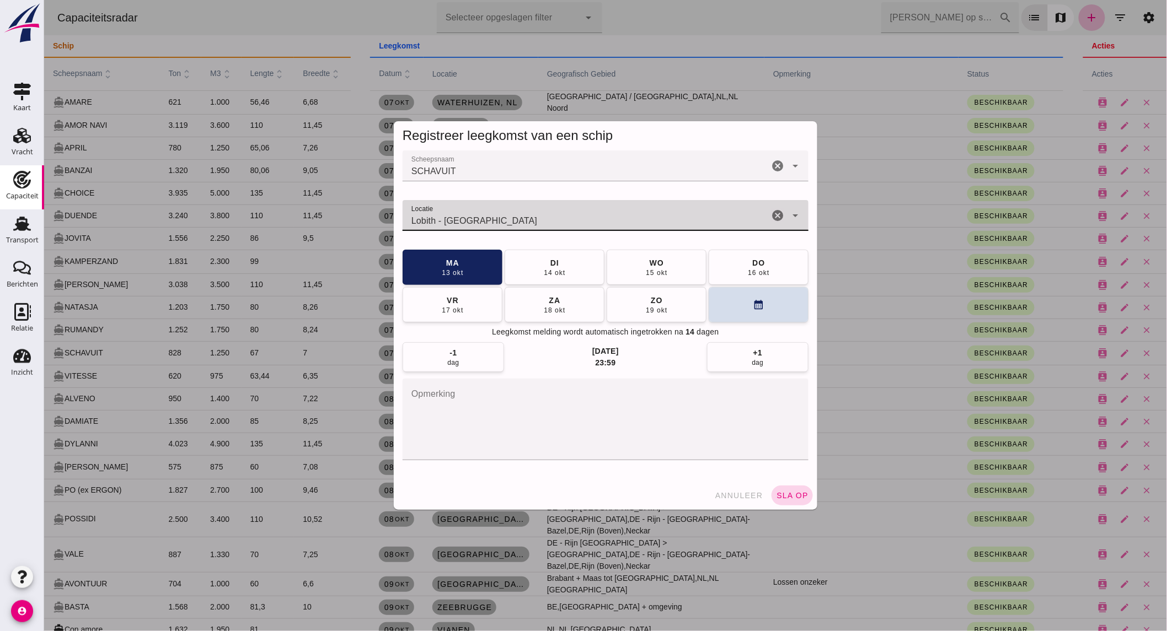
type input "Lobith - [GEOGRAPHIC_DATA]"
click at [799, 497] on span "sla op" at bounding box center [791, 495] width 33 height 9
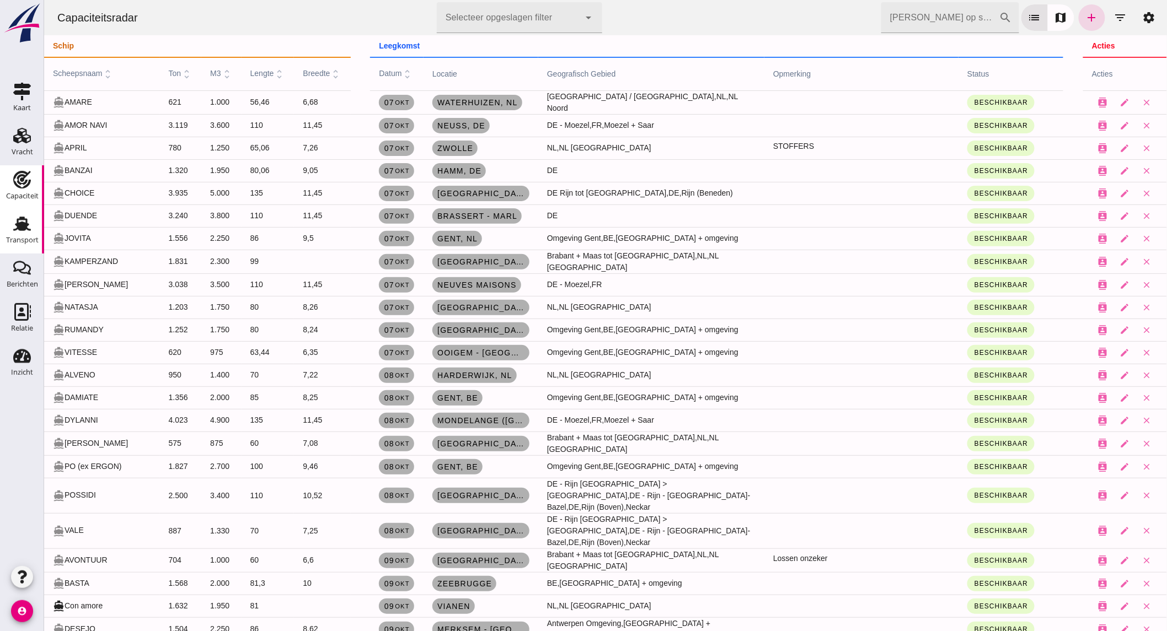
click at [28, 238] on div "Transport" at bounding box center [22, 240] width 33 height 7
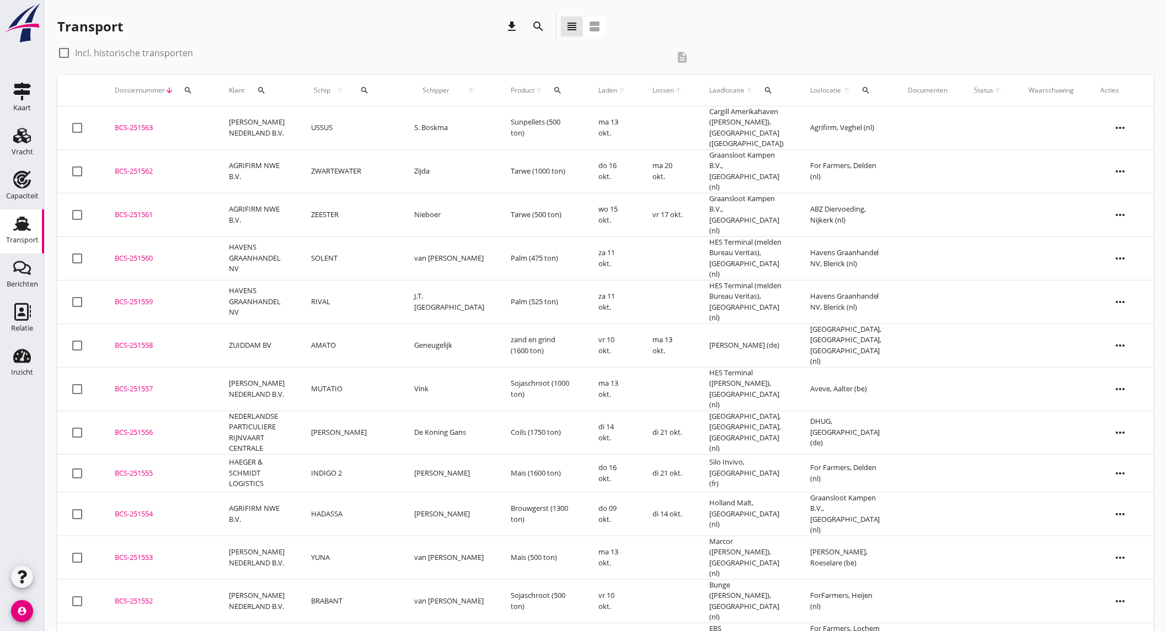
click at [535, 22] on icon "search" at bounding box center [538, 26] width 13 height 13
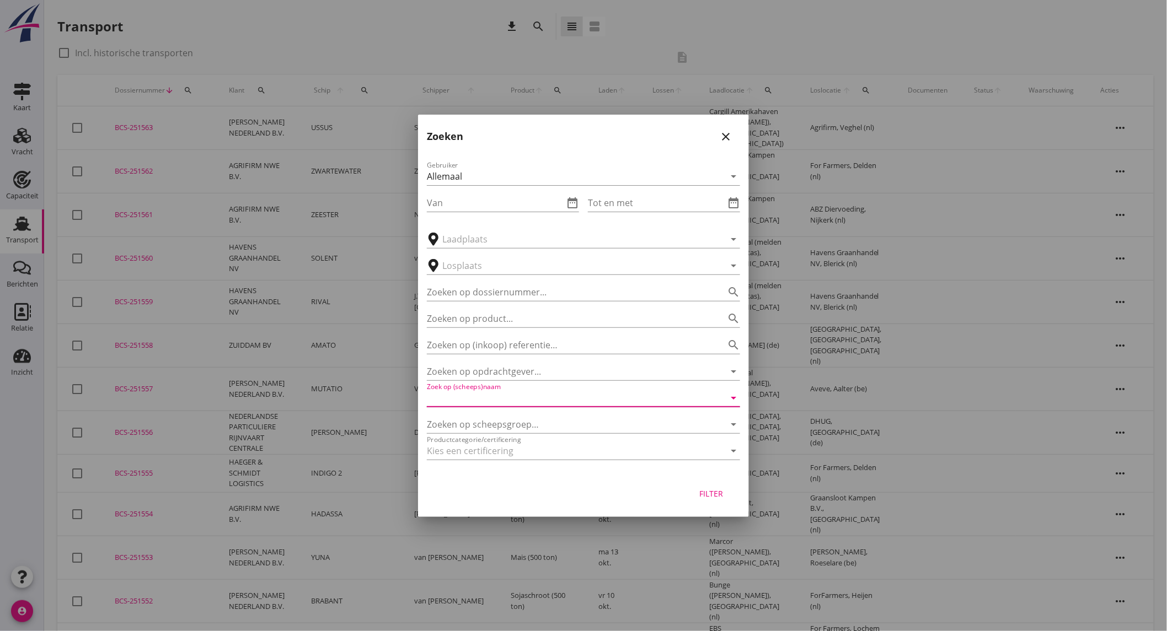
click at [529, 399] on input "Zoek op (scheeps)naam" at bounding box center [568, 398] width 282 height 18
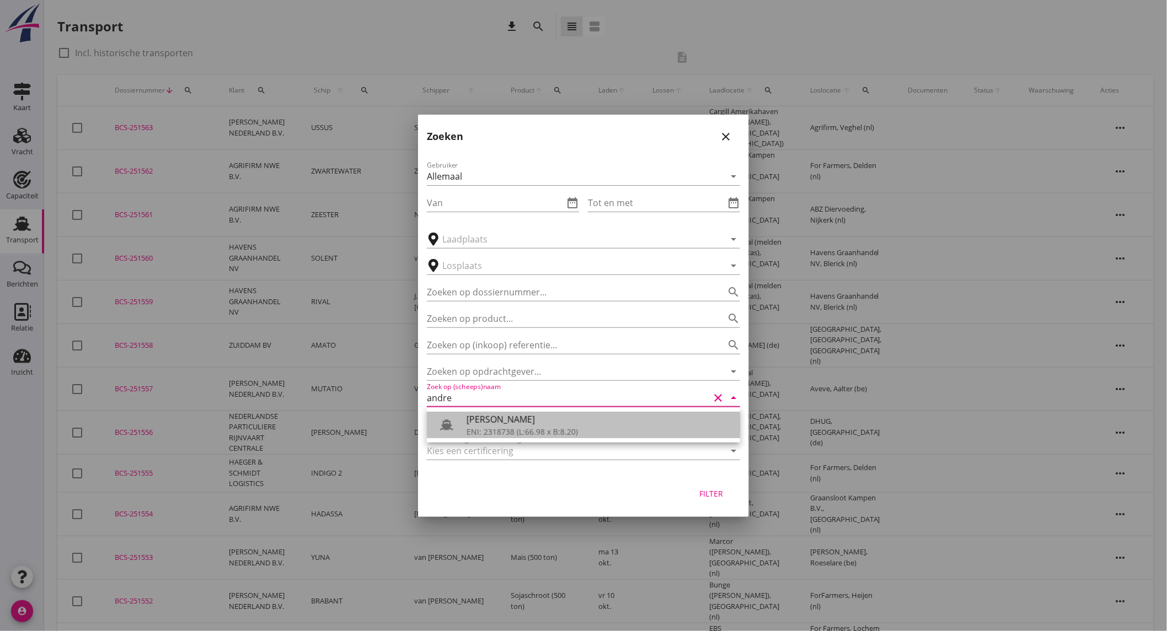
click at [522, 420] on div "[PERSON_NAME]" at bounding box center [598, 419] width 265 height 13
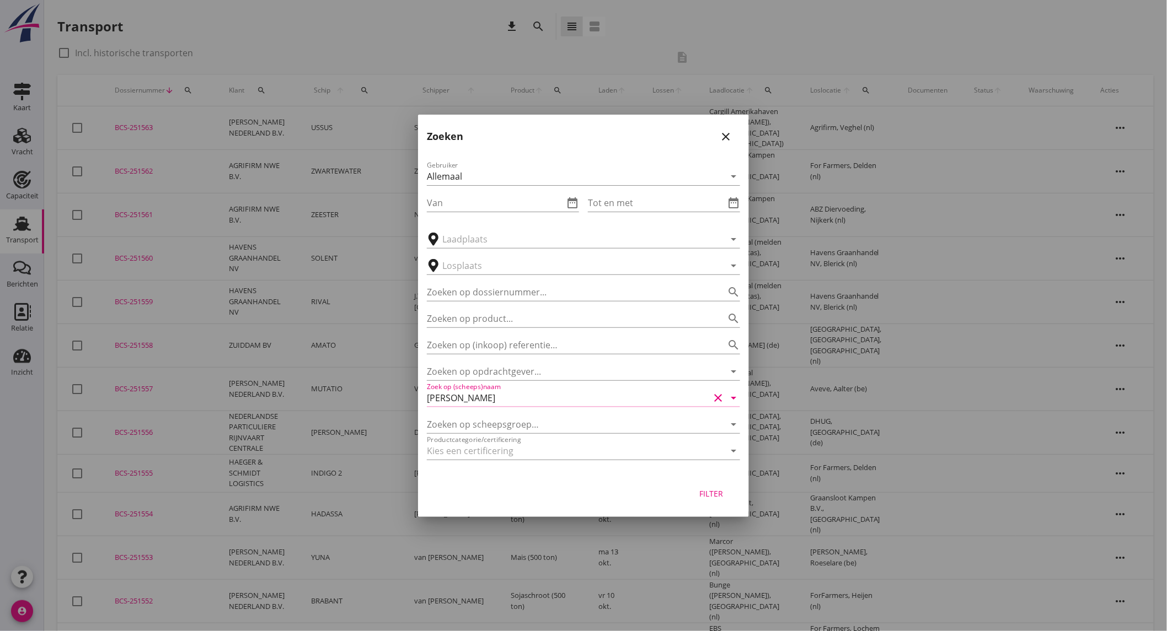
click at [709, 498] on div "Filter" at bounding box center [711, 494] width 31 height 12
type input "[PERSON_NAME]"
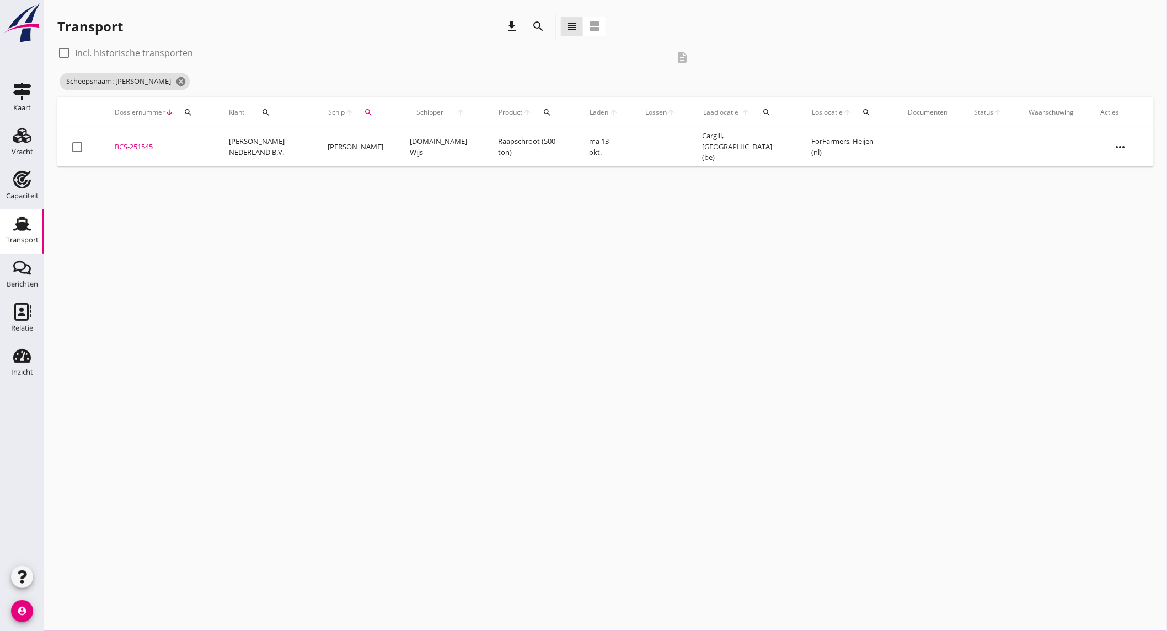
click at [314, 149] on td "[PERSON_NAME] NEDERLAND B.V." at bounding box center [265, 146] width 99 height 37
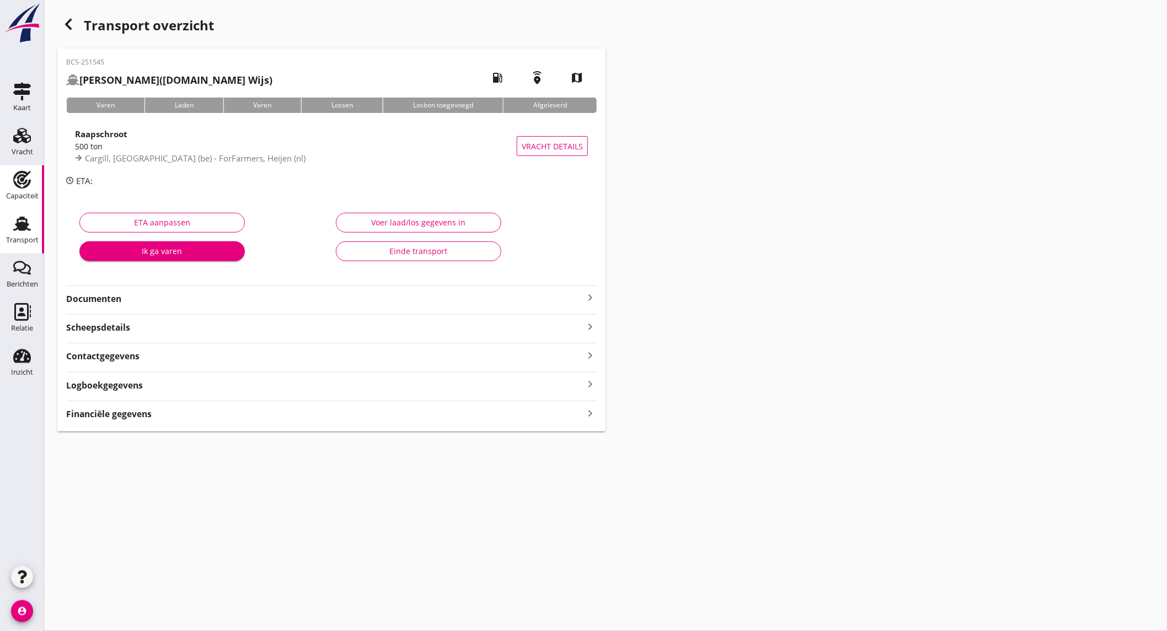
drag, startPoint x: 22, startPoint y: 183, endPoint x: 14, endPoint y: 170, distance: 15.6
click at [23, 182] on icon "Capaciteit" at bounding box center [22, 180] width 18 height 18
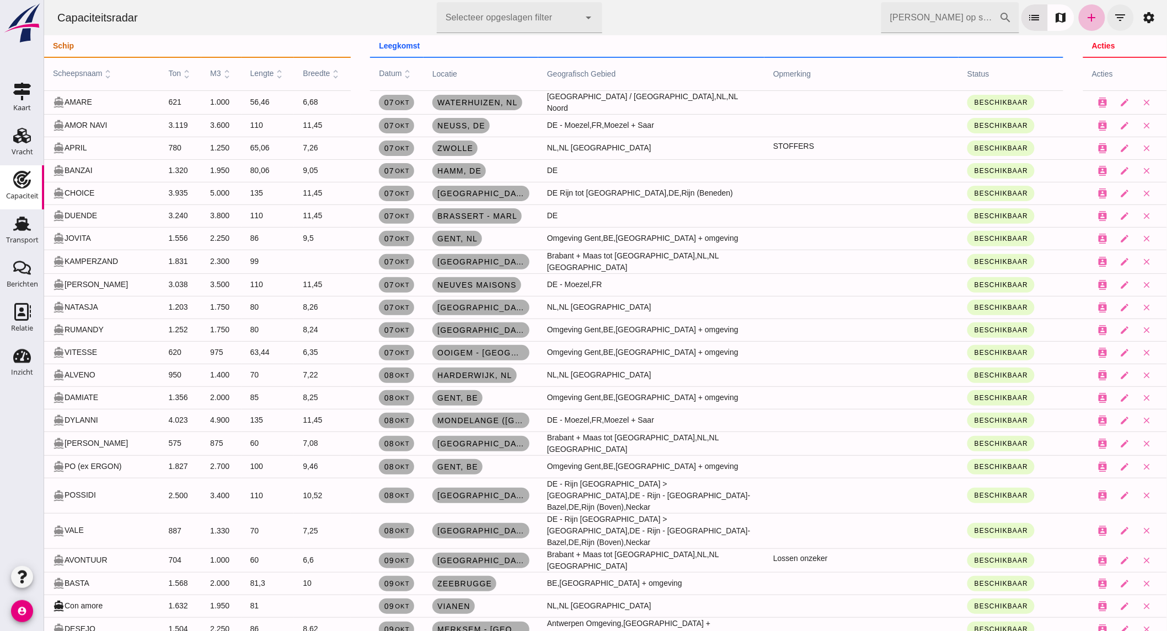
click at [1113, 19] on icon "filter_list" at bounding box center [1119, 17] width 13 height 13
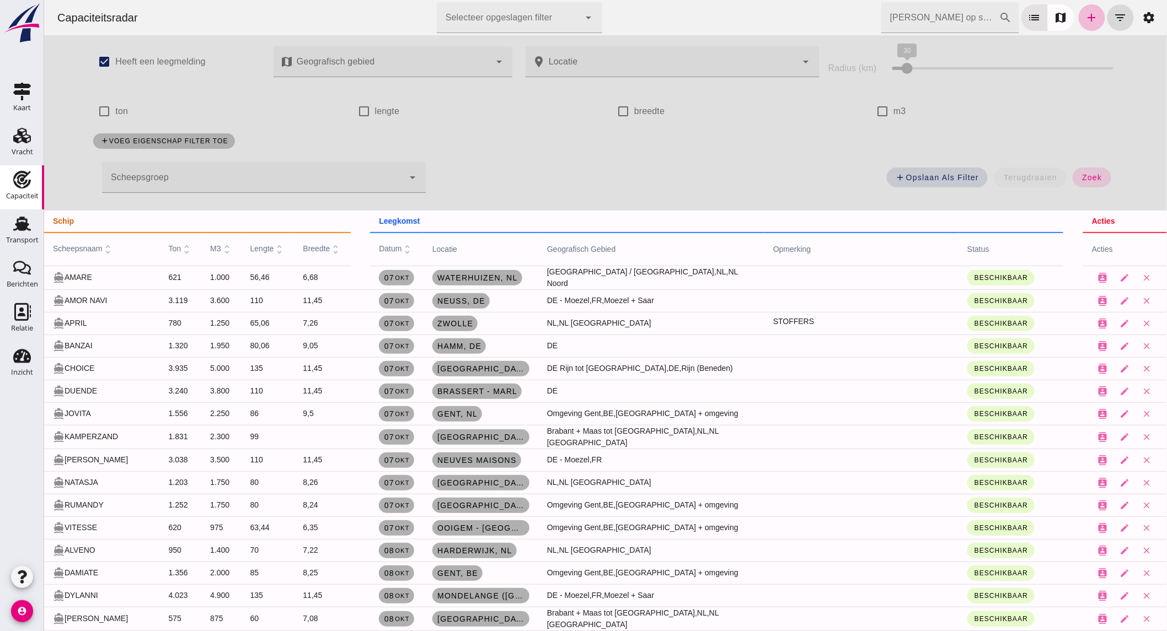
click at [318, 179] on div at bounding box center [252, 177] width 302 height 31
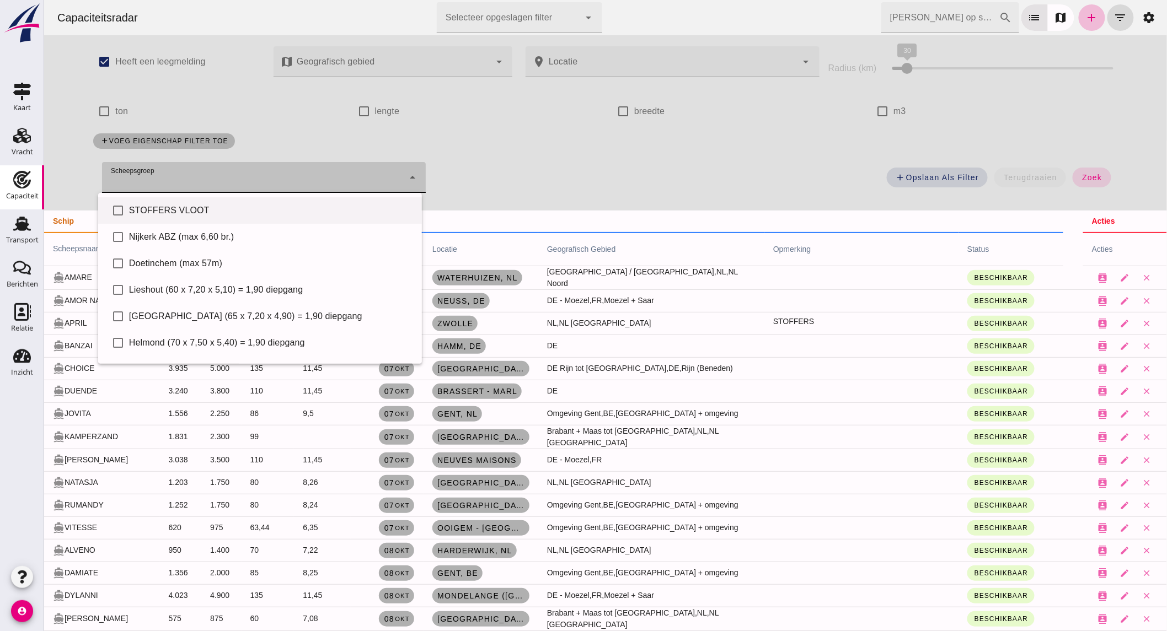
click at [206, 213] on div "STOFFERS VLOOT" at bounding box center [270, 210] width 284 height 13
type input "STOFFERS VLOOT"
checkbox input "true"
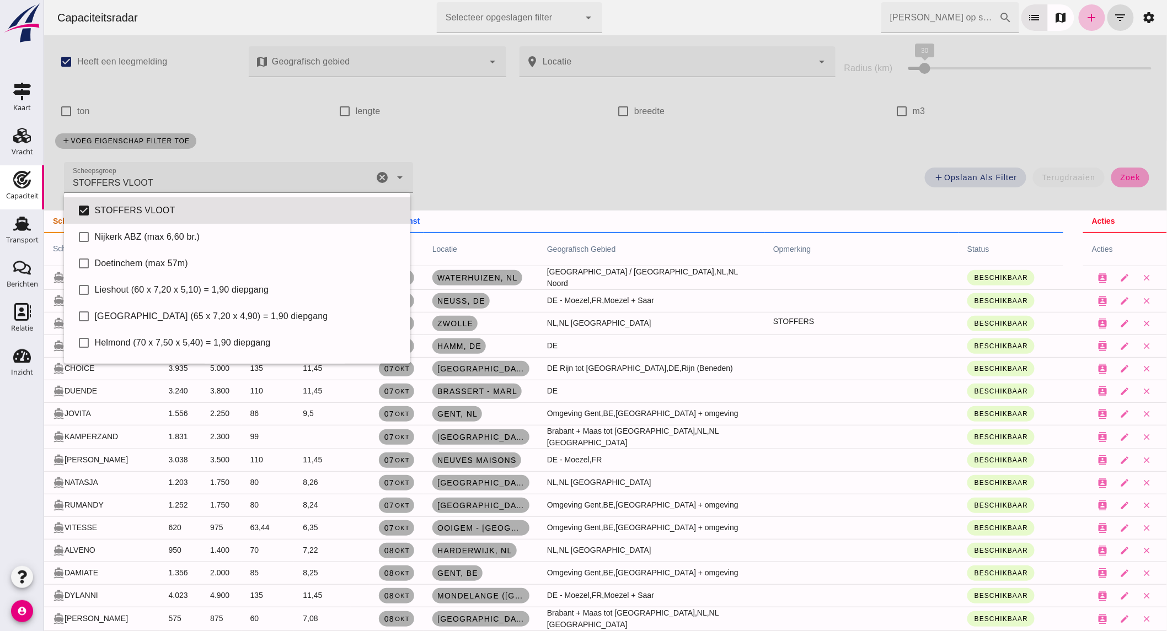
click at [1130, 182] on button "zoek" at bounding box center [1129, 178] width 38 height 20
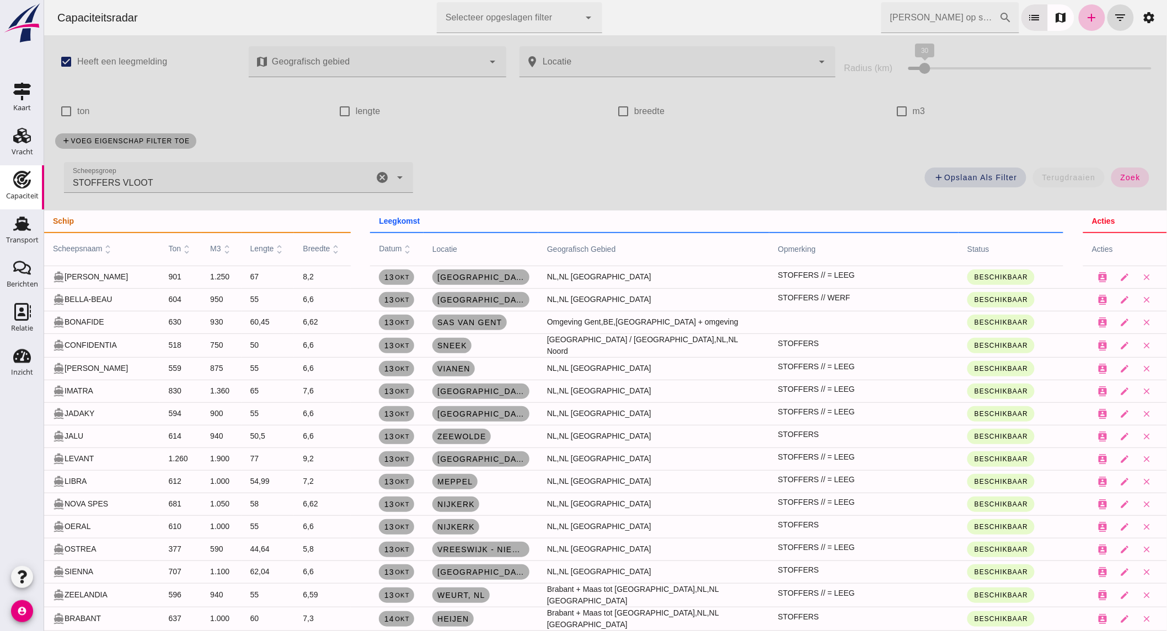
click at [375, 174] on icon "cancel" at bounding box center [381, 177] width 13 height 13
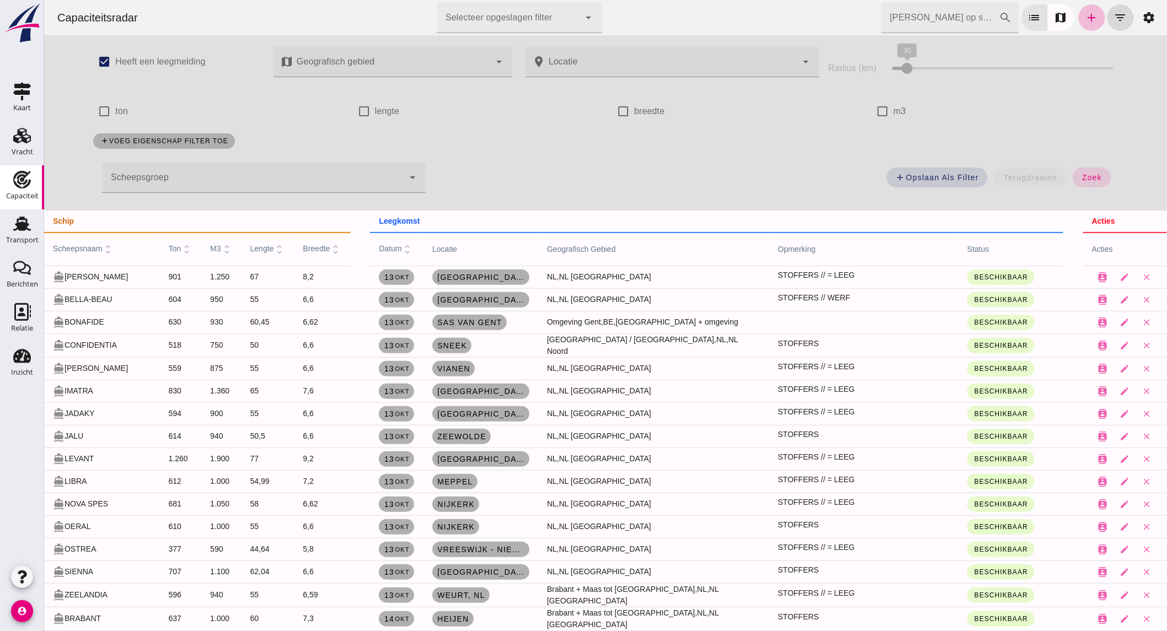
click at [381, 174] on div at bounding box center [252, 177] width 302 height 31
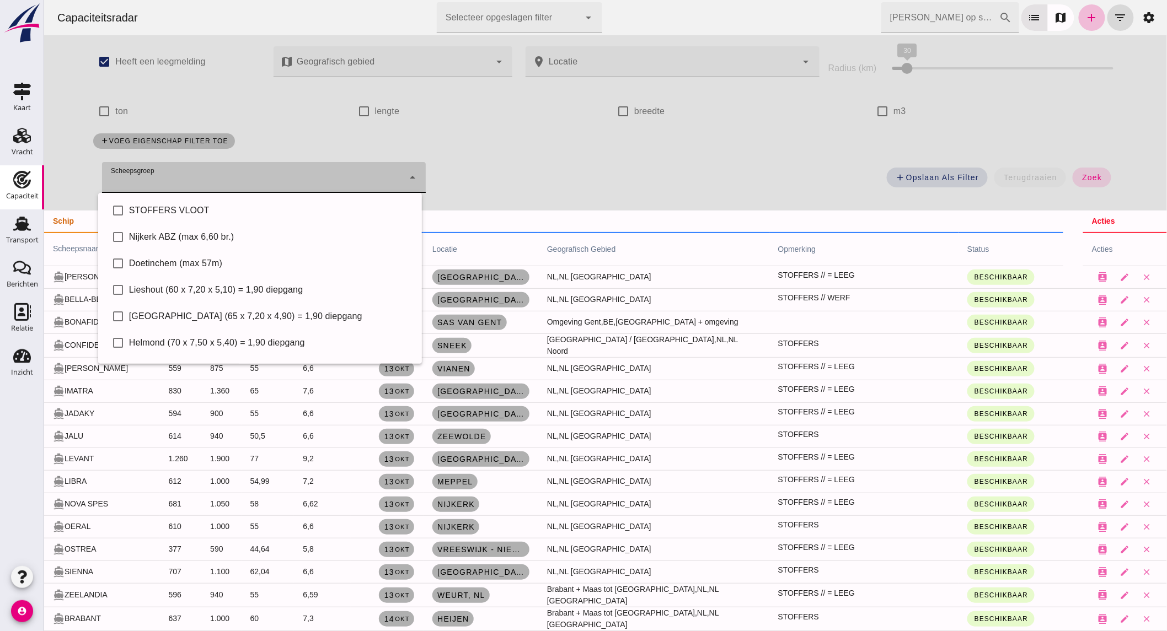
click at [515, 161] on div "add Opslaan als filter terugdraaien zoek" at bounding box center [777, 181] width 691 height 40
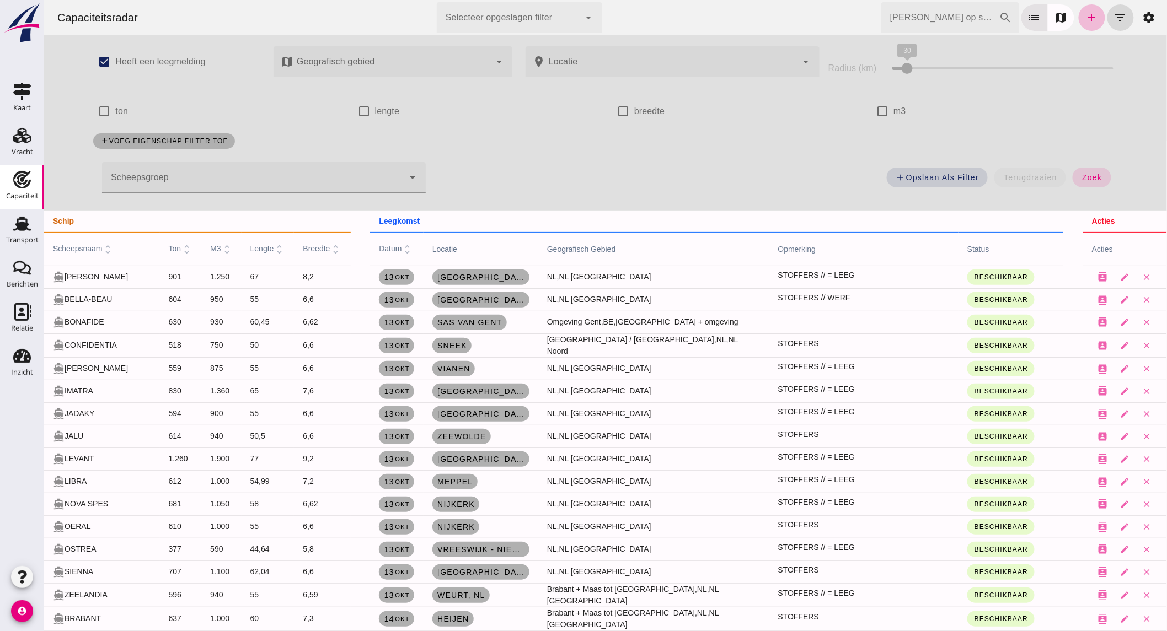
click at [380, 177] on div at bounding box center [252, 177] width 302 height 31
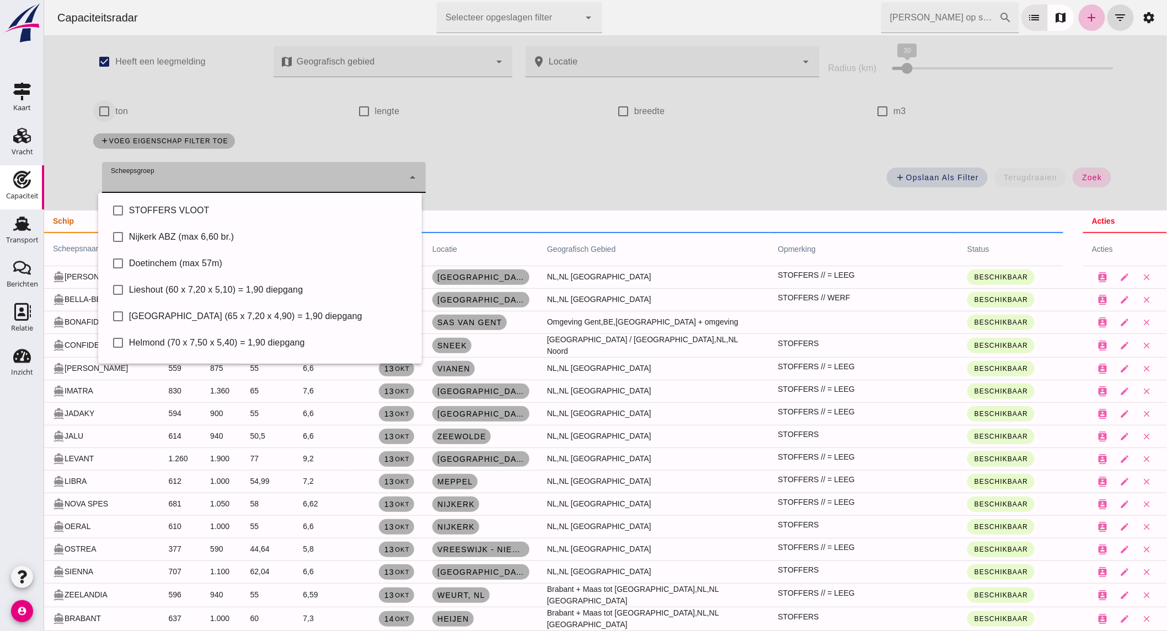
click at [100, 108] on input "ton" at bounding box center [104, 111] width 22 height 22
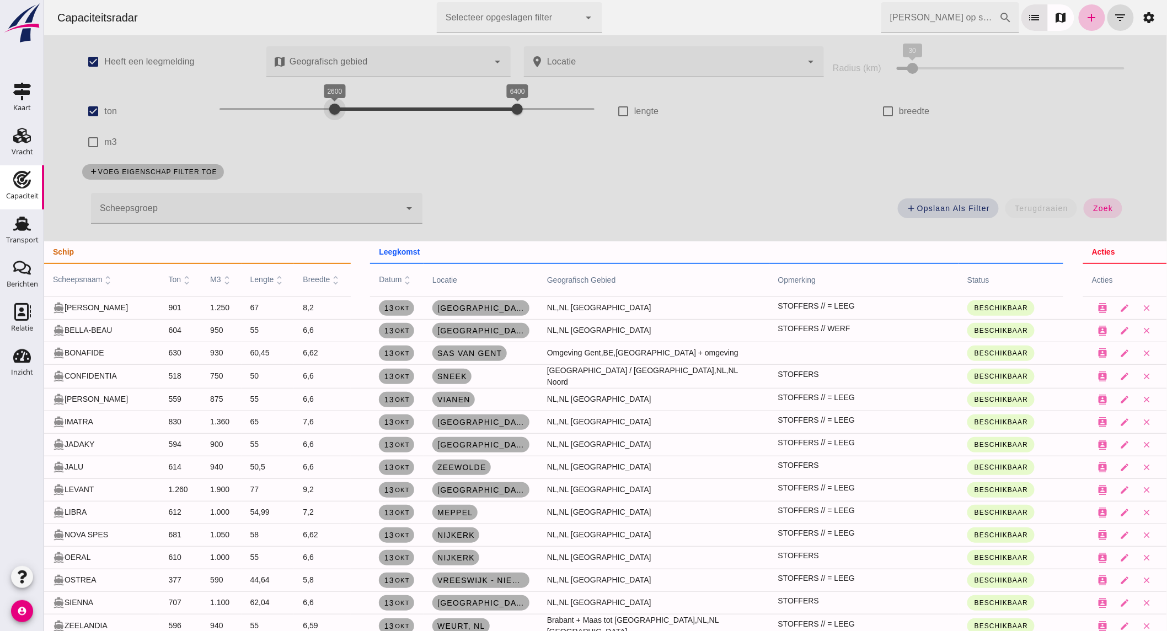
drag, startPoint x: 243, startPoint y: 110, endPoint x: 329, endPoint y: 114, distance: 86.1
click at [329, 114] on div "2600 6400 2600 6400" at bounding box center [406, 109] width 375 height 18
drag, startPoint x: 336, startPoint y: 112, endPoint x: 304, endPoint y: 111, distance: 32.5
click at [304, 111] on div at bounding box center [300, 109] width 22 height 22
click at [1100, 211] on span "zoek" at bounding box center [1102, 208] width 20 height 9
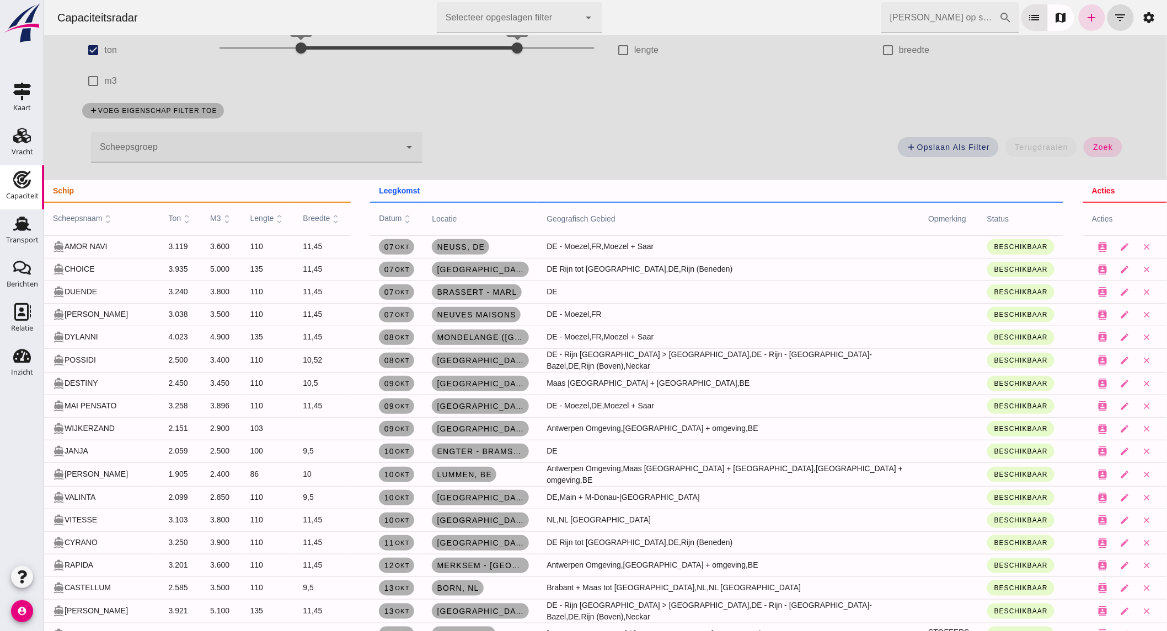
scroll to position [122, 0]
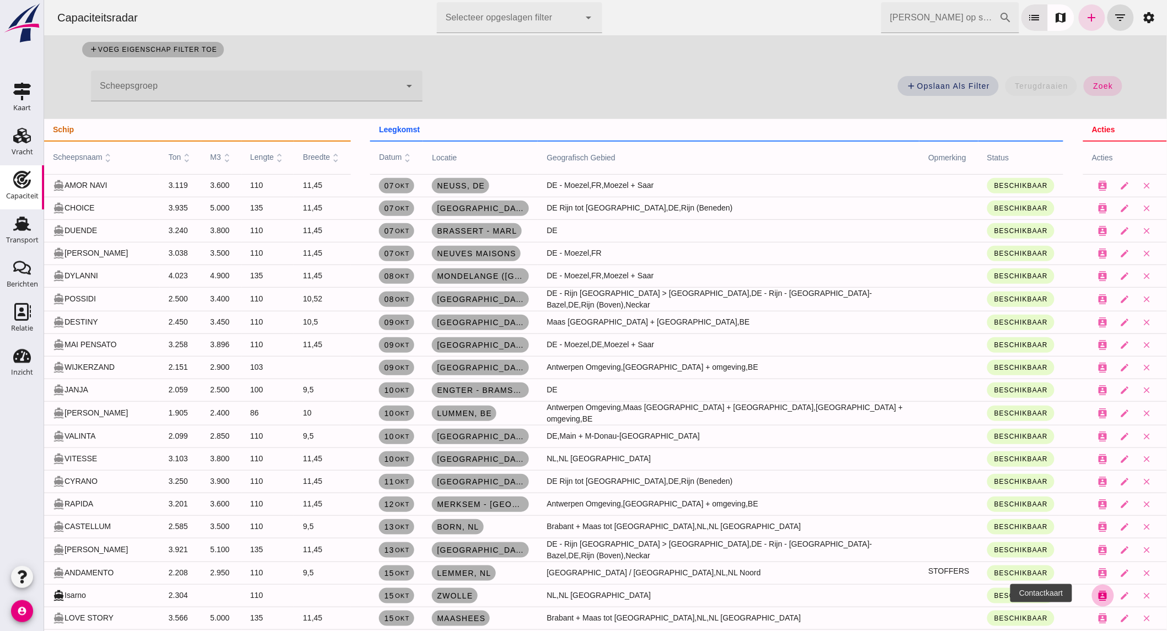
click at [1091, 596] on button "contacts" at bounding box center [1102, 596] width 22 height 22
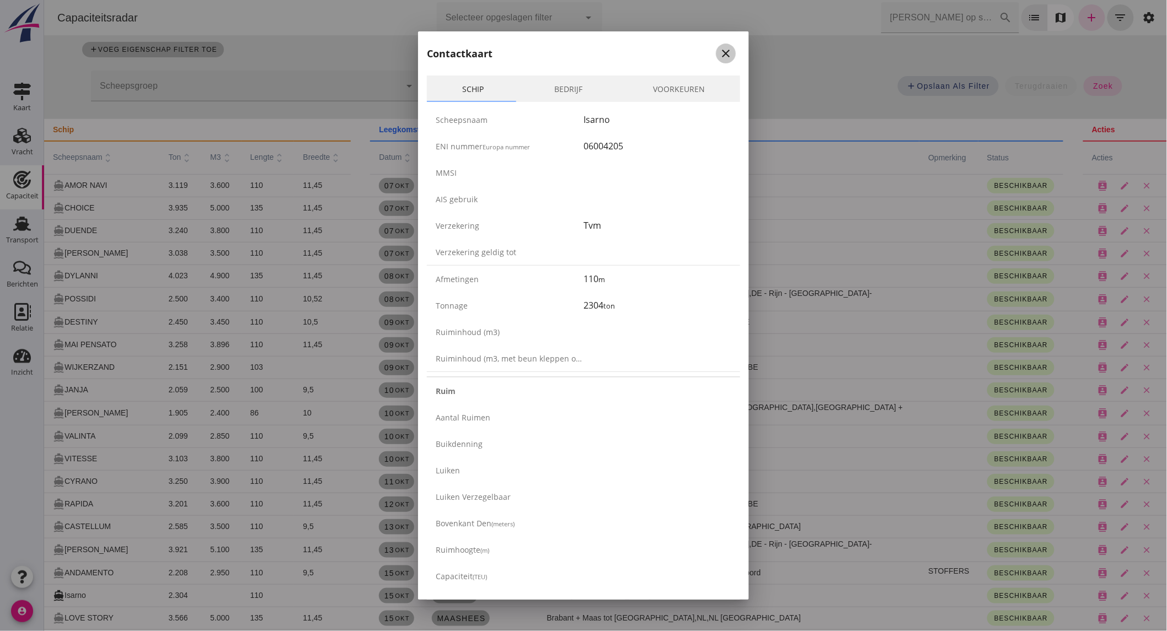
click at [719, 50] on icon "close" at bounding box center [725, 53] width 13 height 13
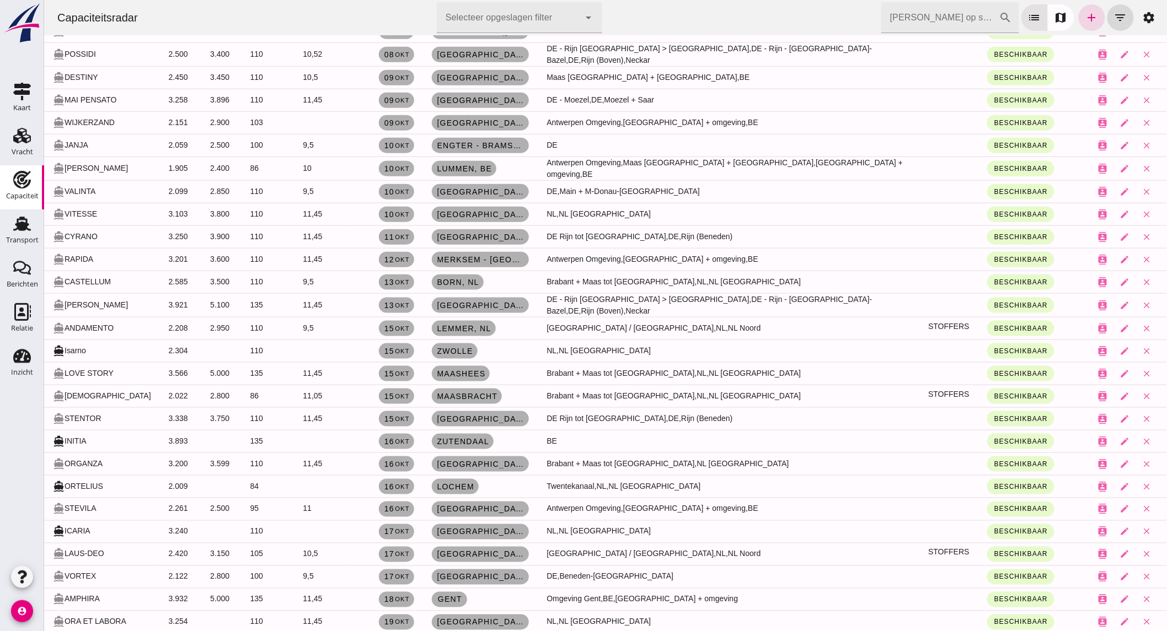
scroll to position [0, 0]
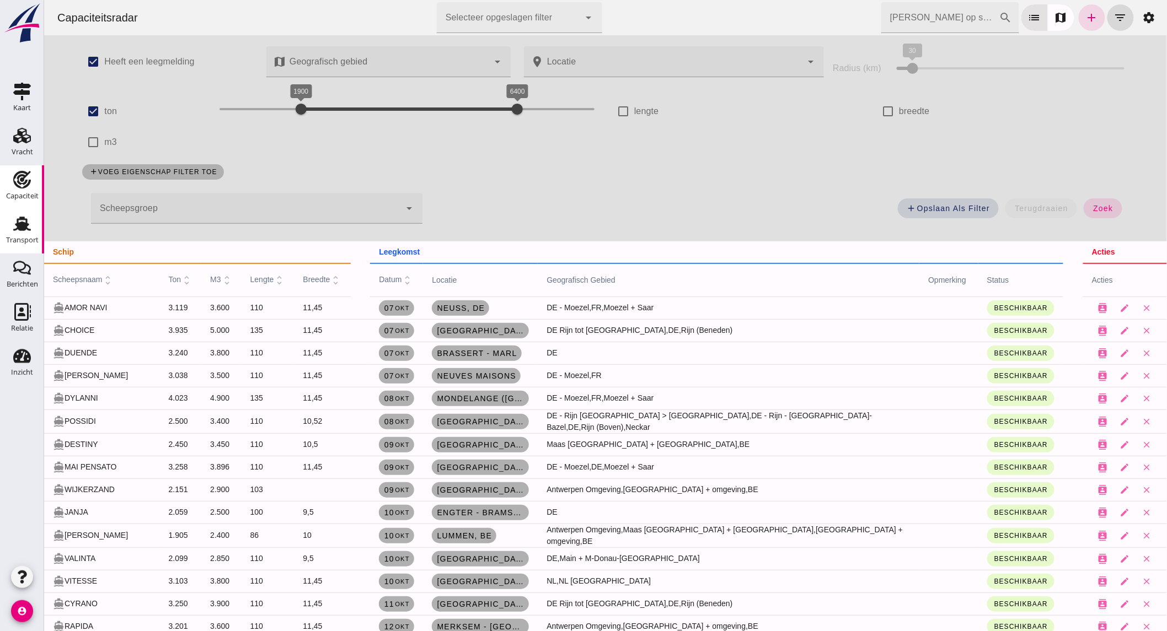
click at [17, 235] on div "Transport" at bounding box center [22, 240] width 33 height 15
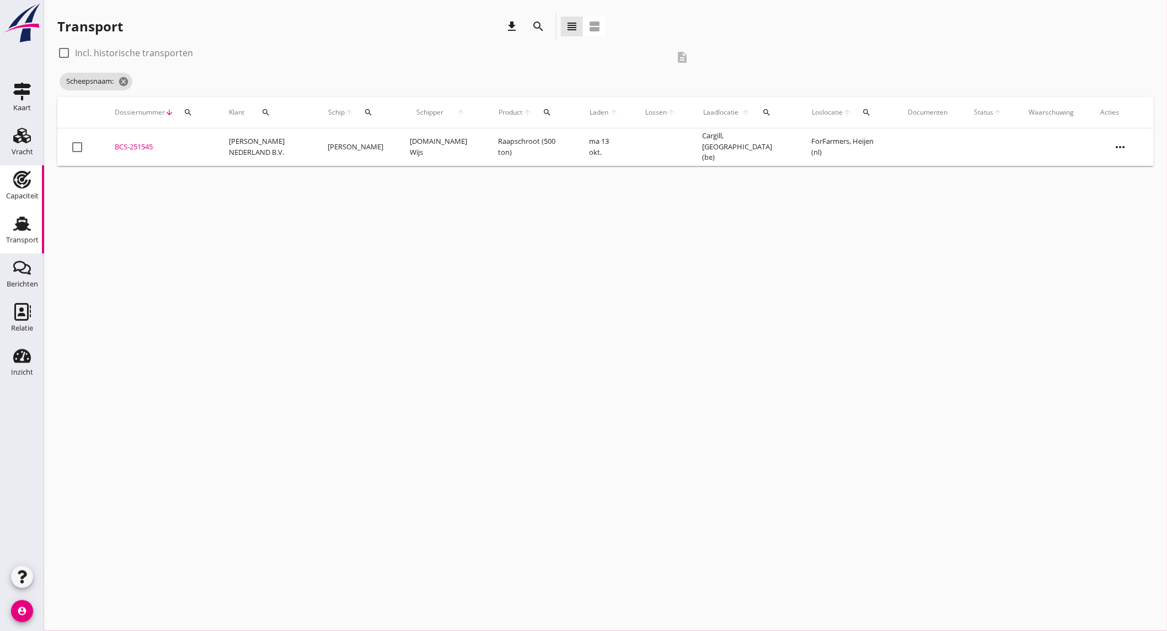
drag, startPoint x: 14, startPoint y: 182, endPoint x: 24, endPoint y: 179, distance: 9.8
click at [15, 182] on use at bounding box center [22, 180] width 18 height 18
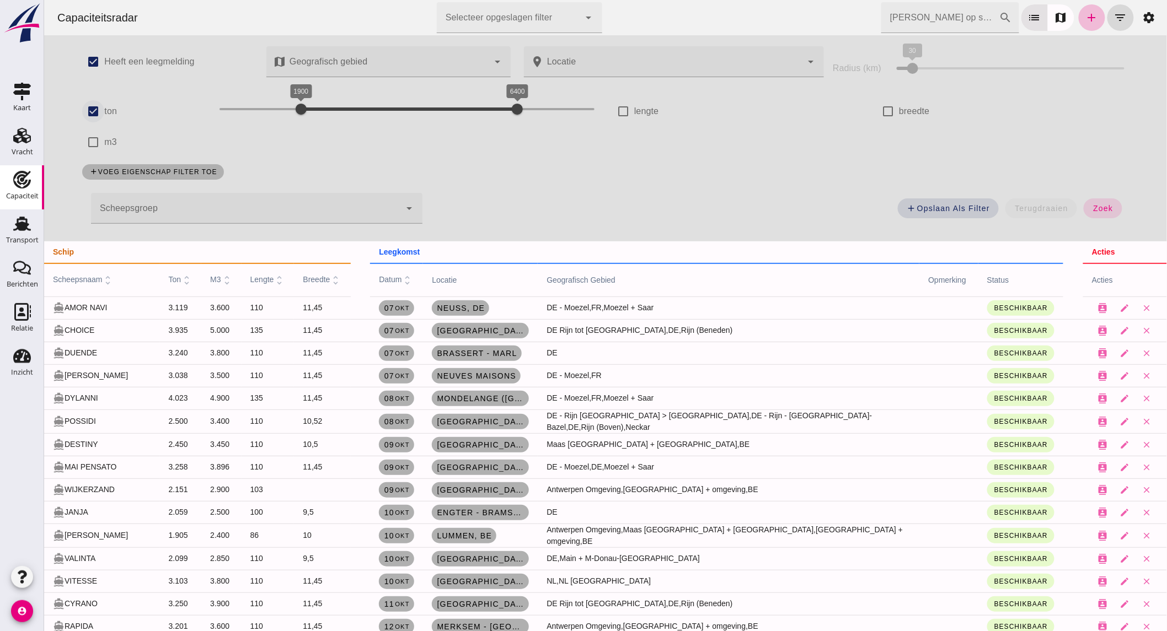
click at [87, 105] on input "ton" at bounding box center [93, 111] width 22 height 22
checkbox input "false"
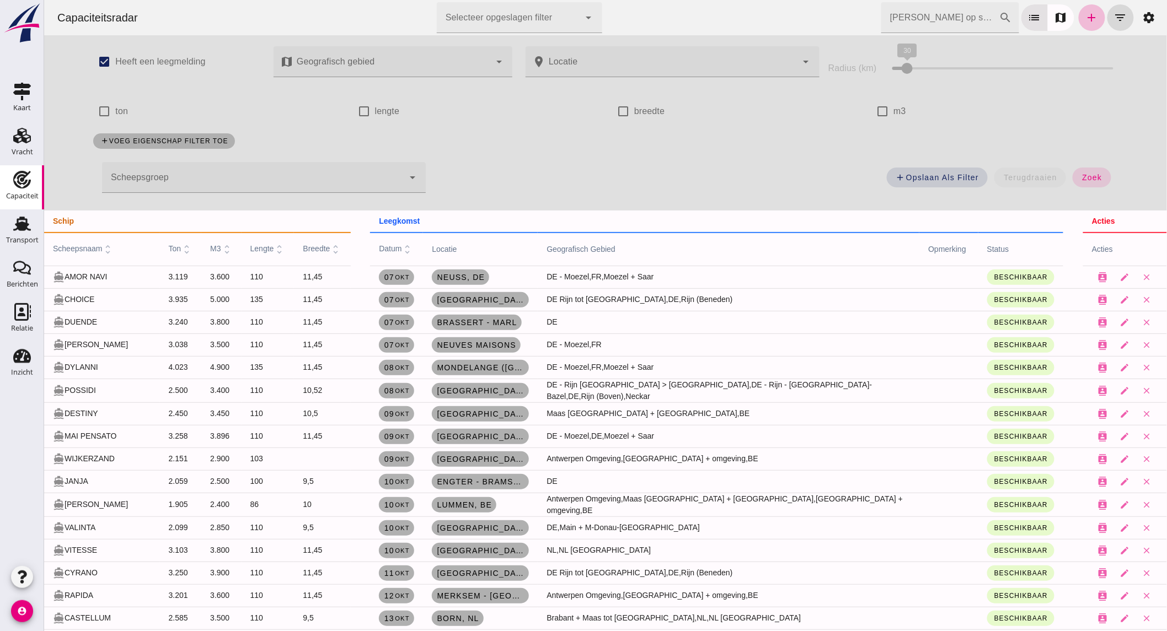
click at [378, 108] on label "lengte" at bounding box center [386, 111] width 25 height 31
click at [374, 108] on input "lengte" at bounding box center [363, 111] width 22 height 22
checkbox input "true"
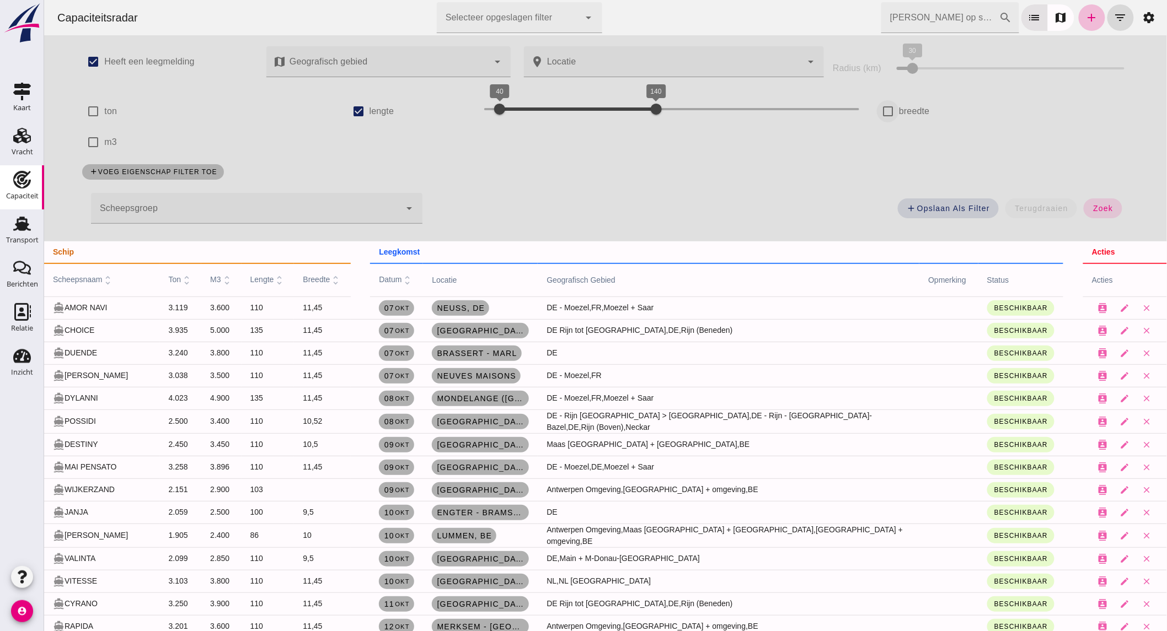
click at [876, 102] on input "breedte" at bounding box center [887, 111] width 22 height 22
checkbox input "true"
drag, startPoint x: 245, startPoint y: 142, endPoint x: 232, endPoint y: 142, distance: 13.8
click at [232, 142] on div at bounding box center [236, 140] width 22 height 22
drag, startPoint x: 321, startPoint y: 141, endPoint x: 246, endPoint y: 141, distance: 75.0
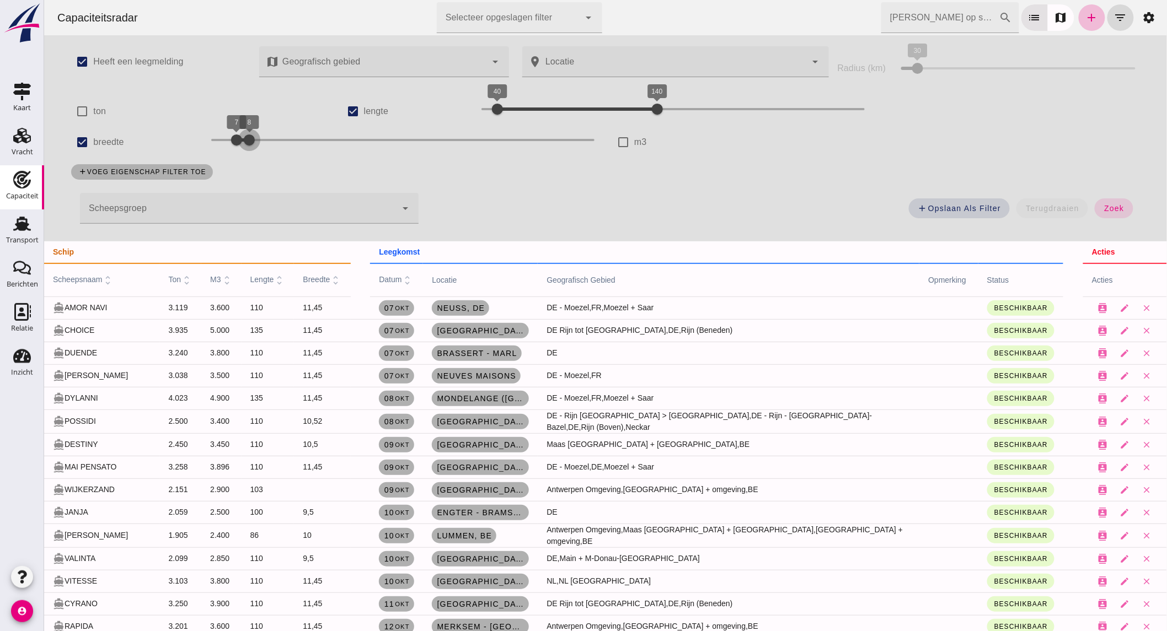
click at [246, 141] on div at bounding box center [249, 140] width 22 height 22
click at [1103, 204] on span "zoek" at bounding box center [1113, 208] width 20 height 9
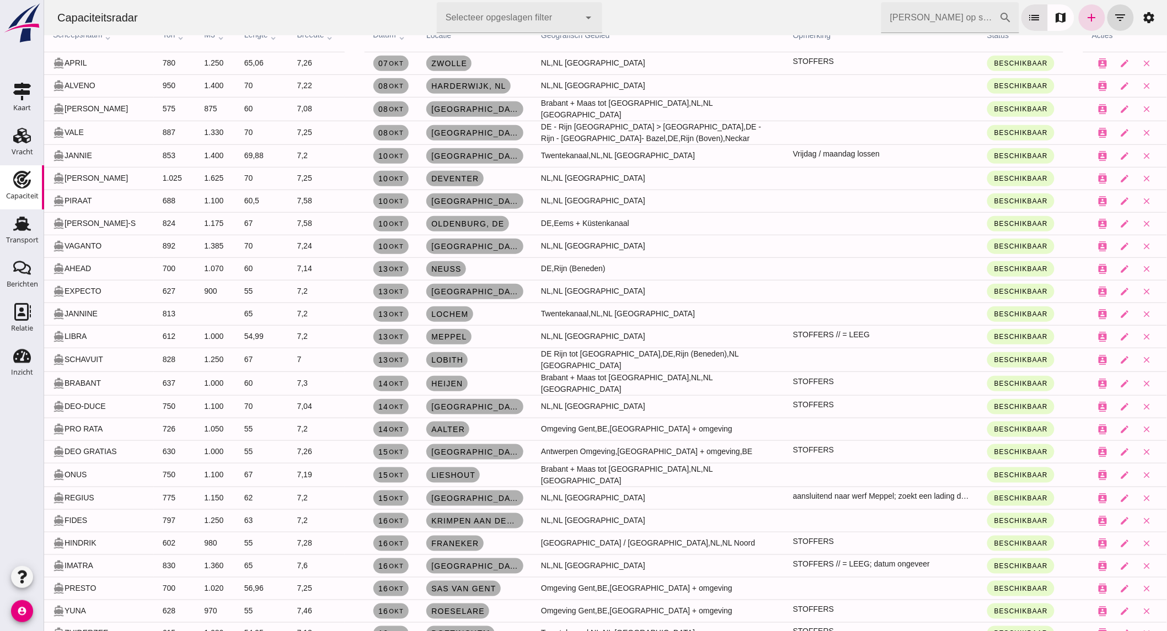
scroll to position [306, 0]
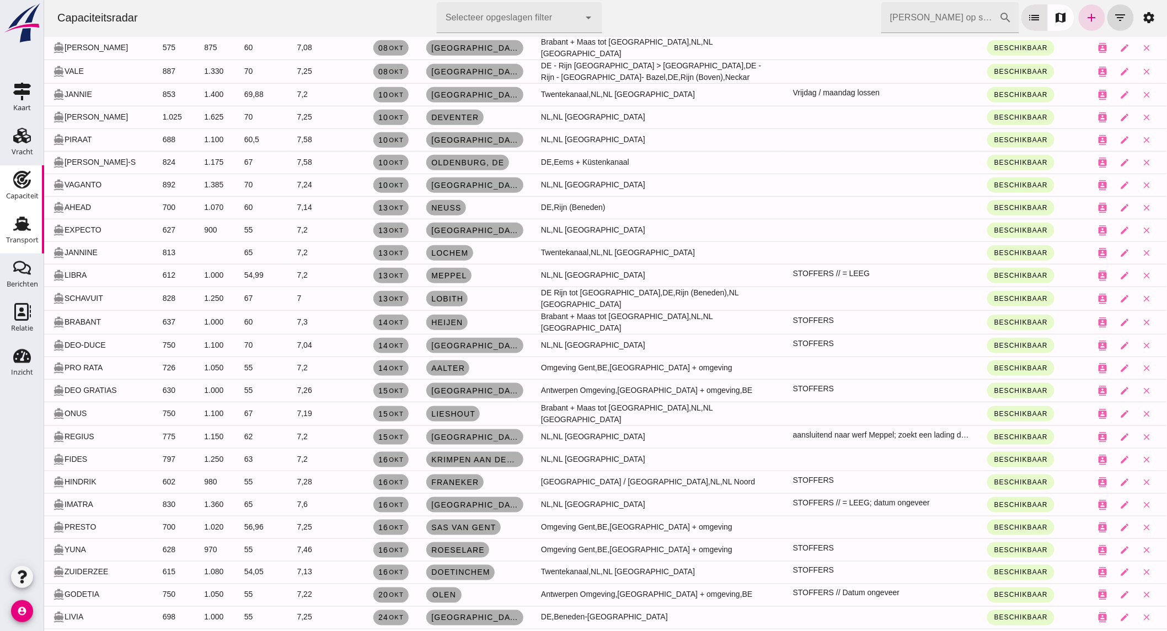
click at [17, 228] on use at bounding box center [22, 224] width 18 height 14
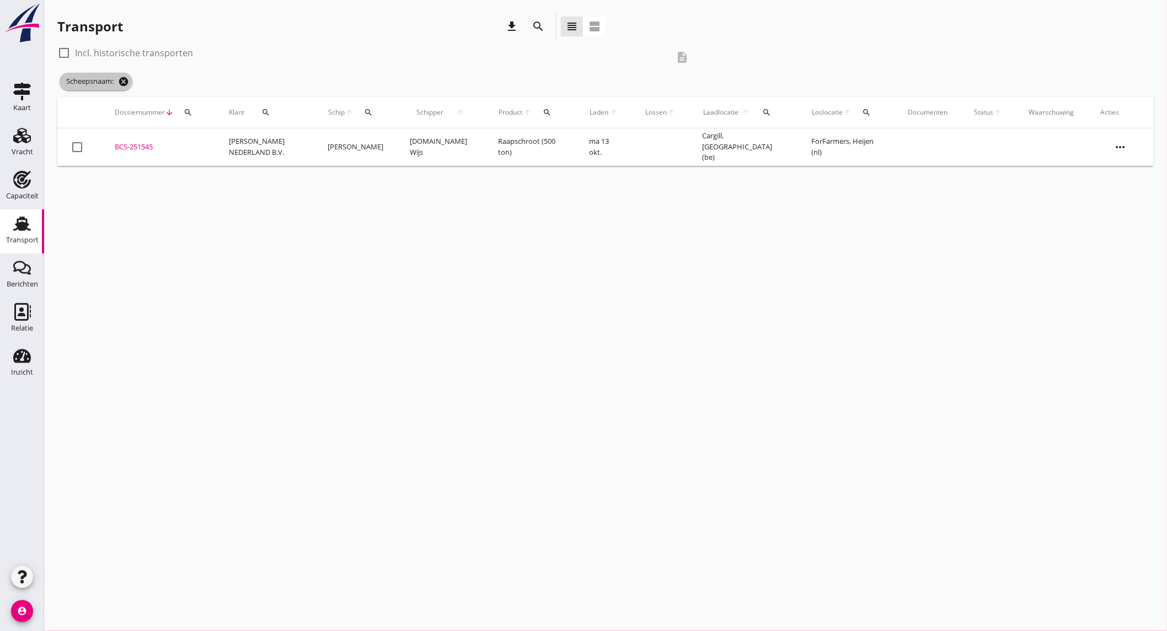
click at [126, 83] on icon "cancel" at bounding box center [123, 81] width 11 height 11
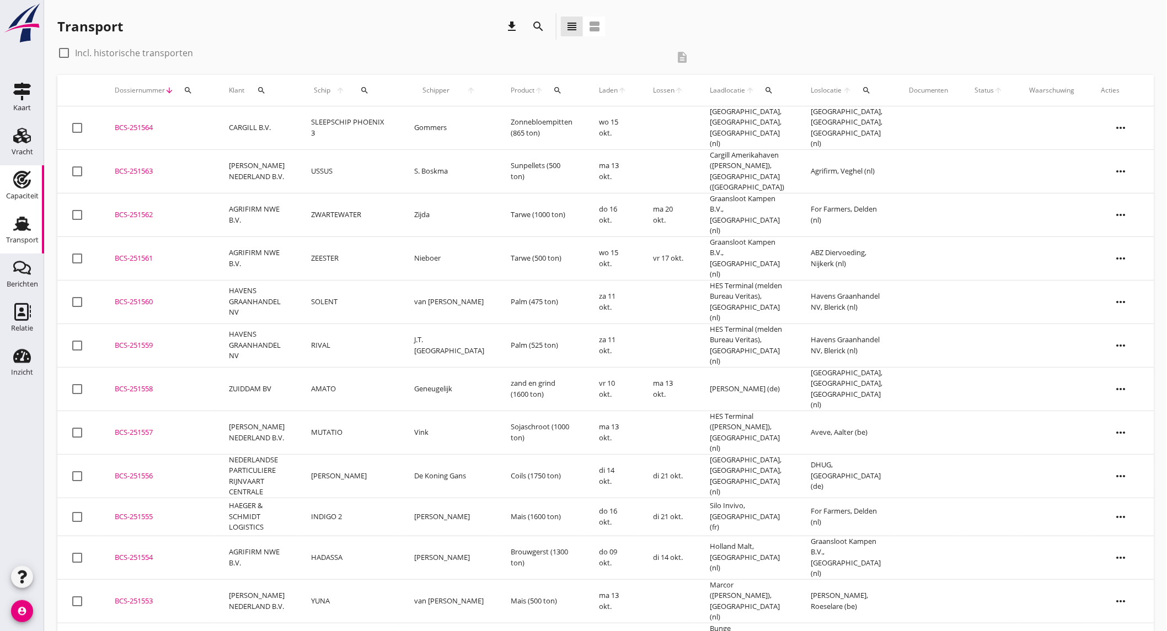
drag, startPoint x: 26, startPoint y: 177, endPoint x: 33, endPoint y: 185, distance: 10.6
click at [26, 177] on icon "Capaciteit" at bounding box center [22, 180] width 18 height 18
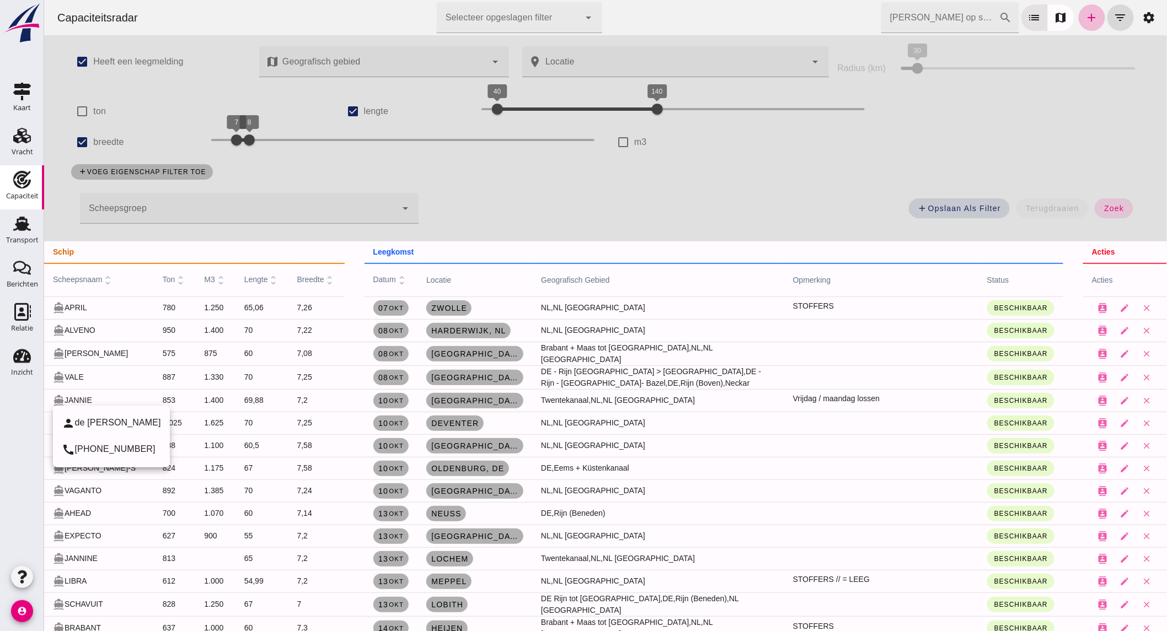
scroll to position [61, 0]
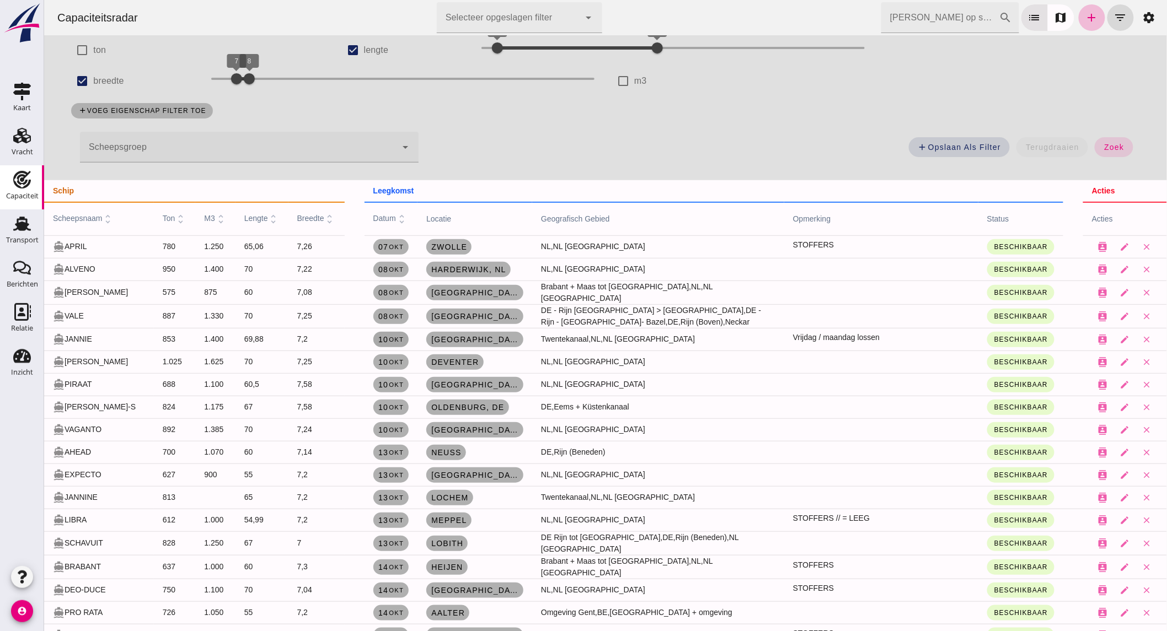
click at [388, 339] on small "okt" at bounding box center [395, 339] width 15 height 7
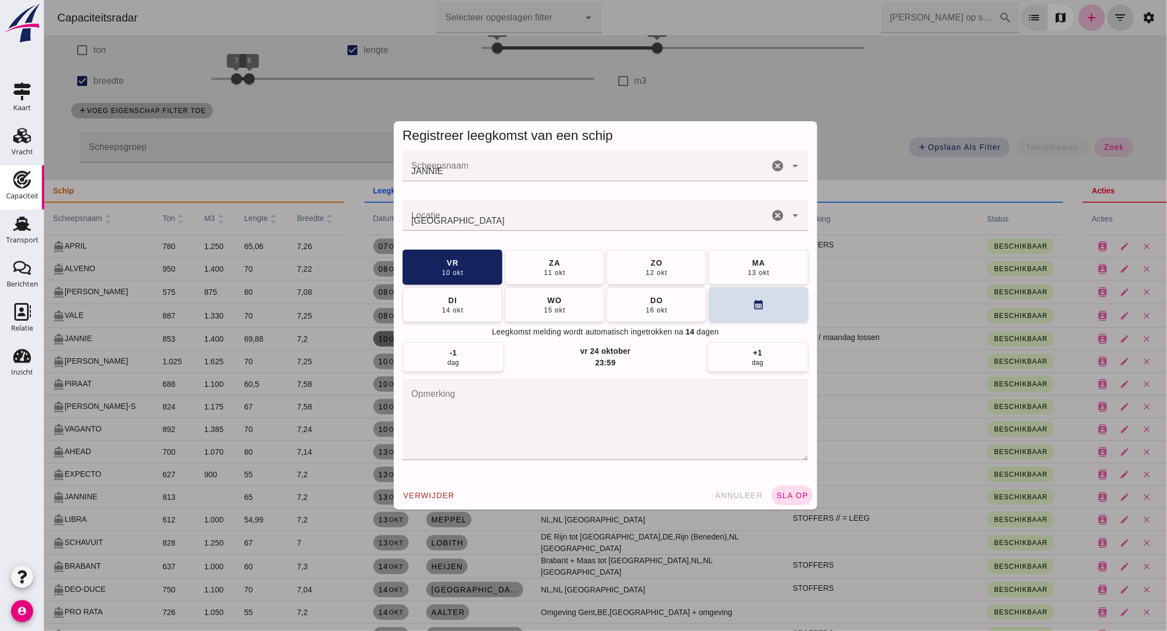
scroll to position [0, 0]
click at [736, 289] on button "calendar_month" at bounding box center [758, 304] width 100 height 35
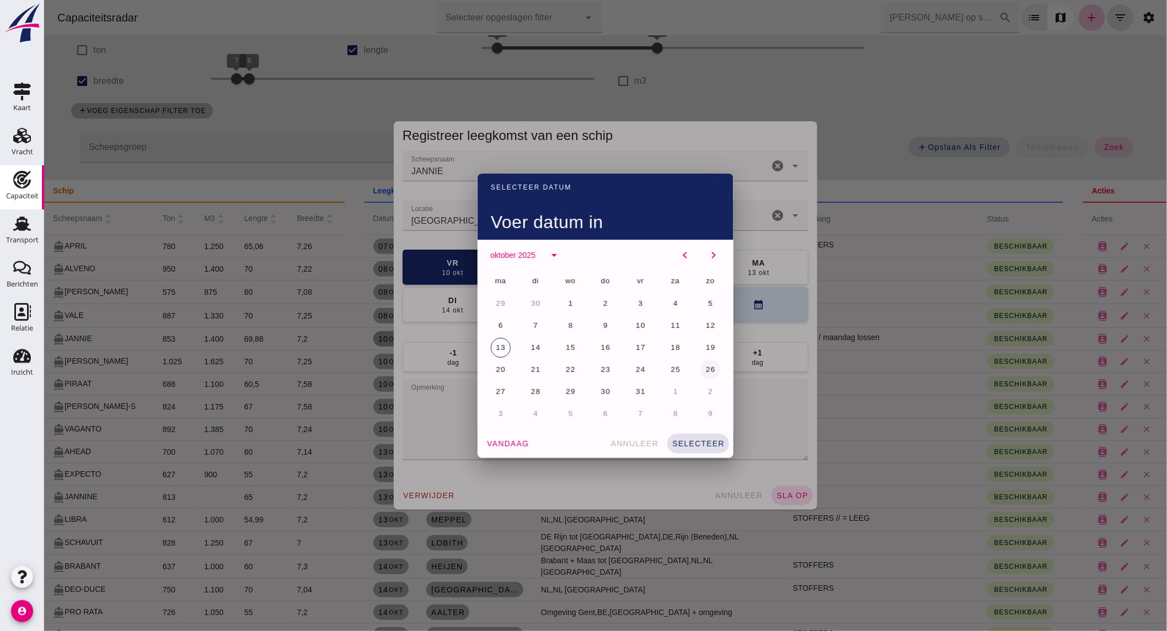
click at [708, 367] on span "26" at bounding box center [710, 370] width 10 height 8
click at [695, 447] on span "selecteer" at bounding box center [697, 443] width 53 height 9
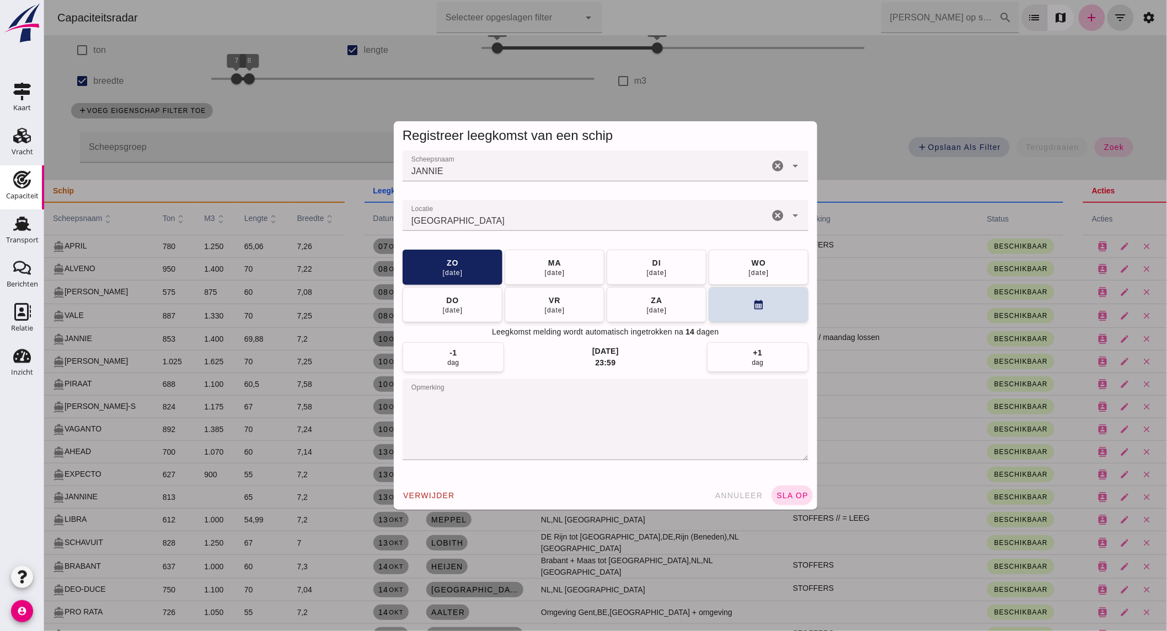
click at [778, 211] on icon "cancel" at bounding box center [776, 215] width 13 height 13
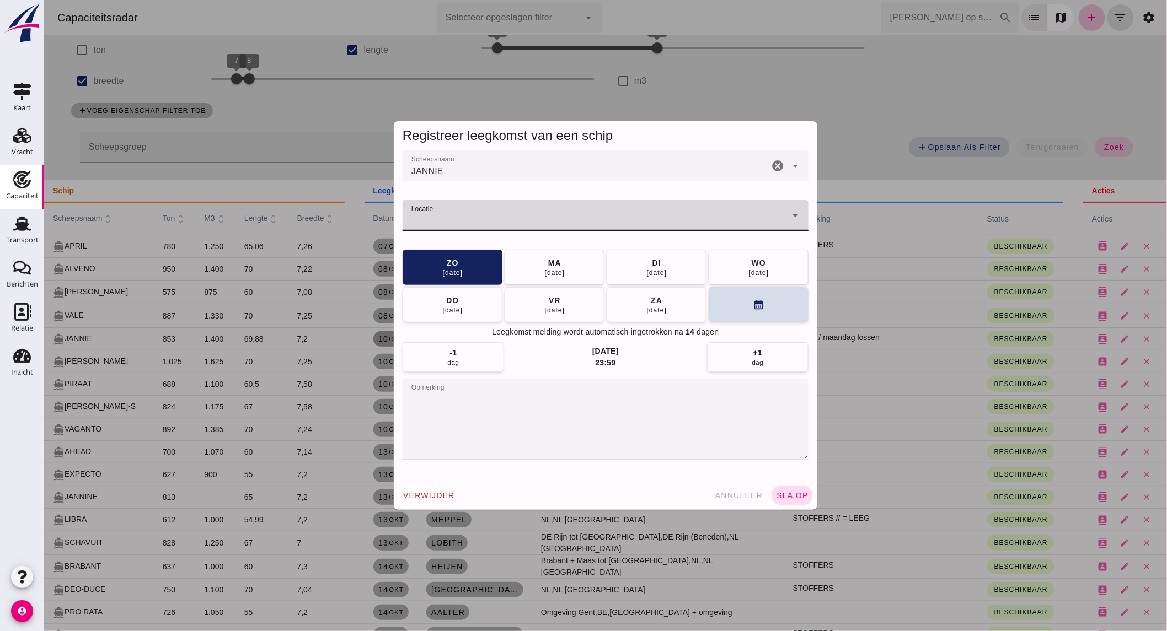
type input "s"
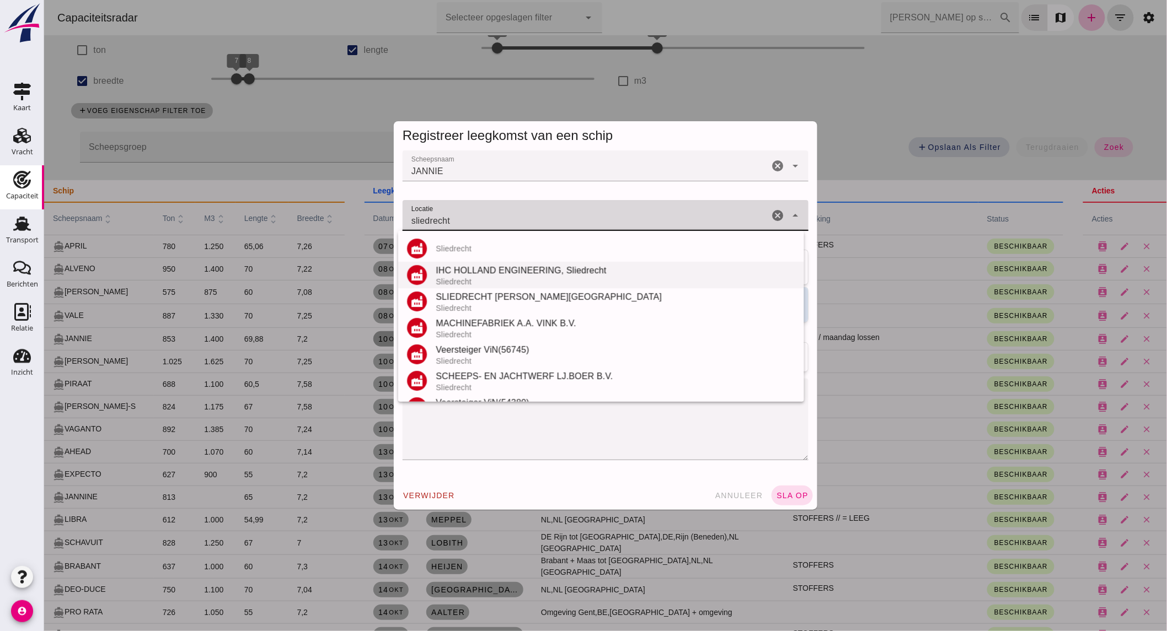
click at [459, 269] on div "IHC HOLLAND ENGINEERING, Sliedrecht" at bounding box center [614, 270] width 359 height 13
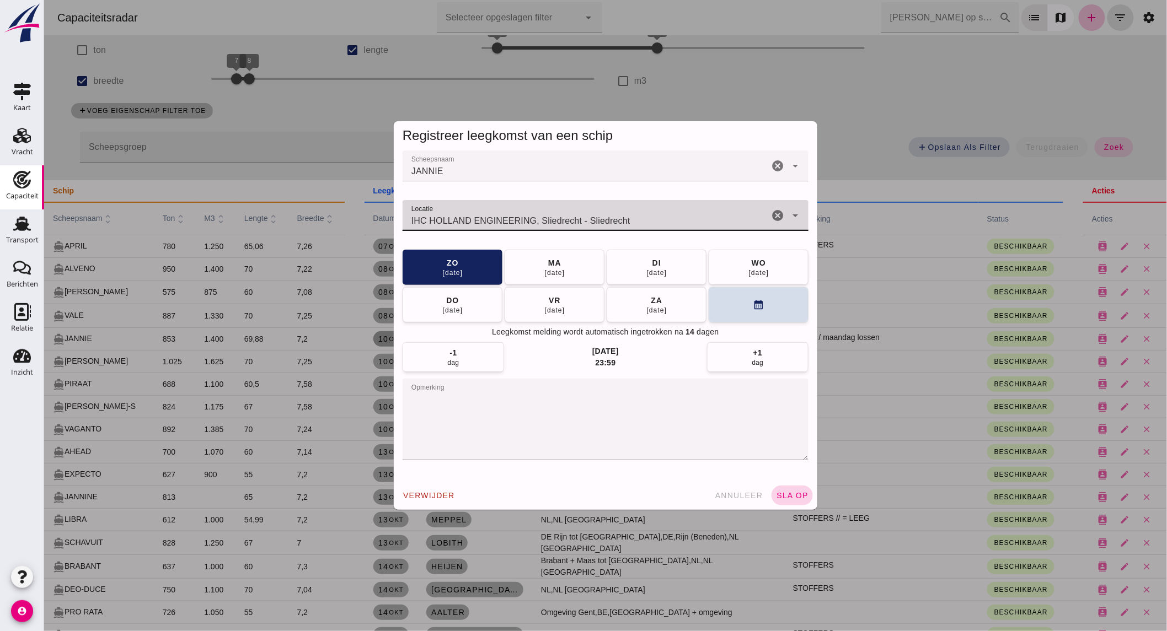
type input "IHC HOLLAND ENGINEERING, Sliedrecht - Sliedrecht"
click at [783, 486] on button "sla op" at bounding box center [791, 496] width 41 height 20
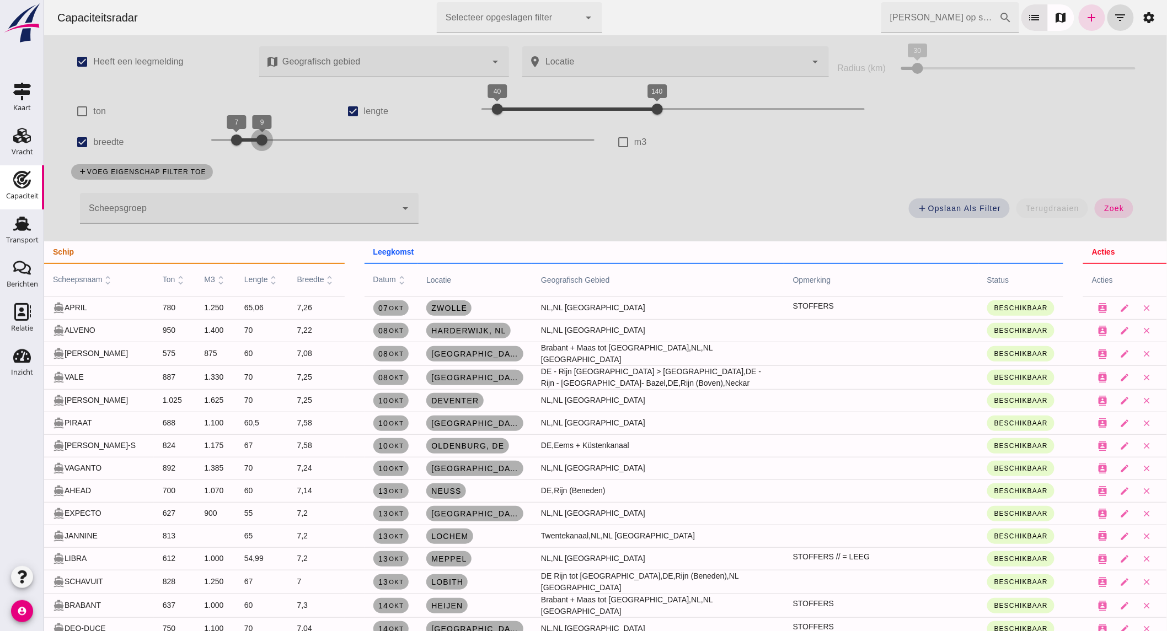
drag, startPoint x: 246, startPoint y: 143, endPoint x: 254, endPoint y: 143, distance: 7.7
click at [254, 143] on div at bounding box center [261, 140] width 22 height 22
click at [1112, 213] on button "zoek" at bounding box center [1113, 208] width 38 height 20
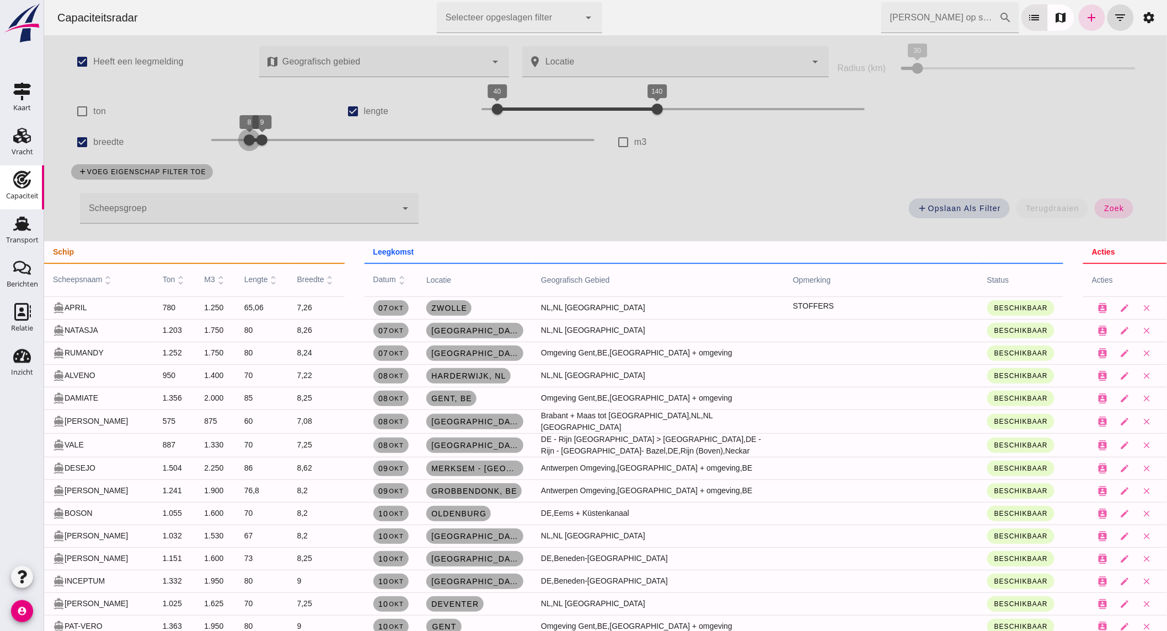
drag, startPoint x: 235, startPoint y: 139, endPoint x: 243, endPoint y: 142, distance: 8.0
click at [243, 142] on div at bounding box center [249, 140] width 22 height 22
click at [1121, 212] on button "zoek" at bounding box center [1113, 208] width 38 height 20
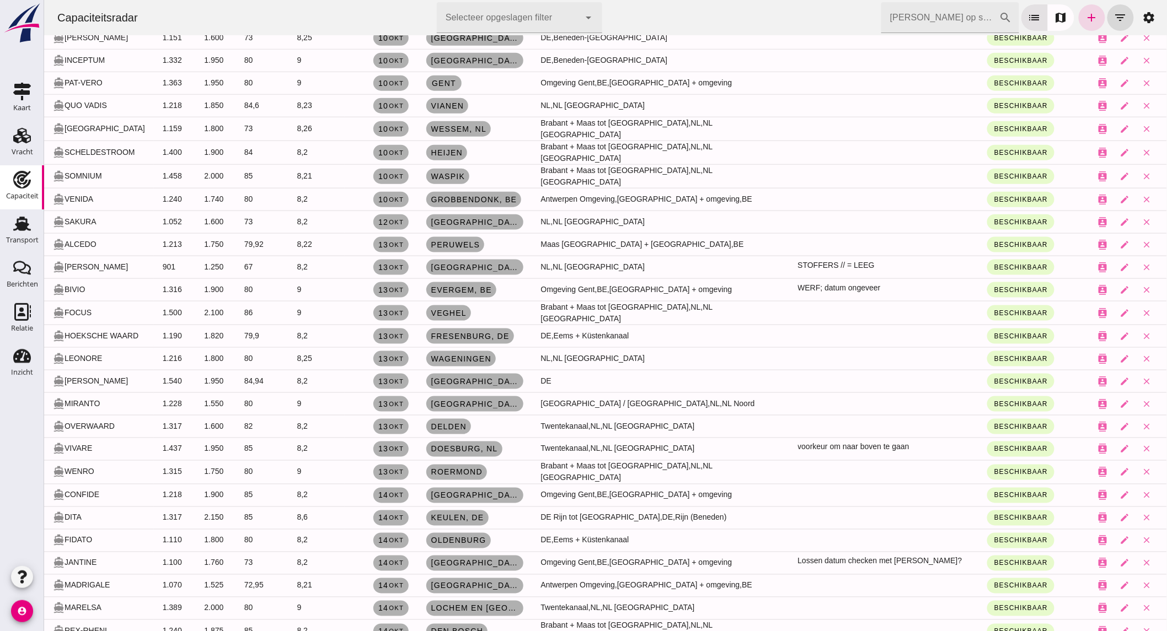
scroll to position [490, 0]
